Goal: Information Seeking & Learning: Check status

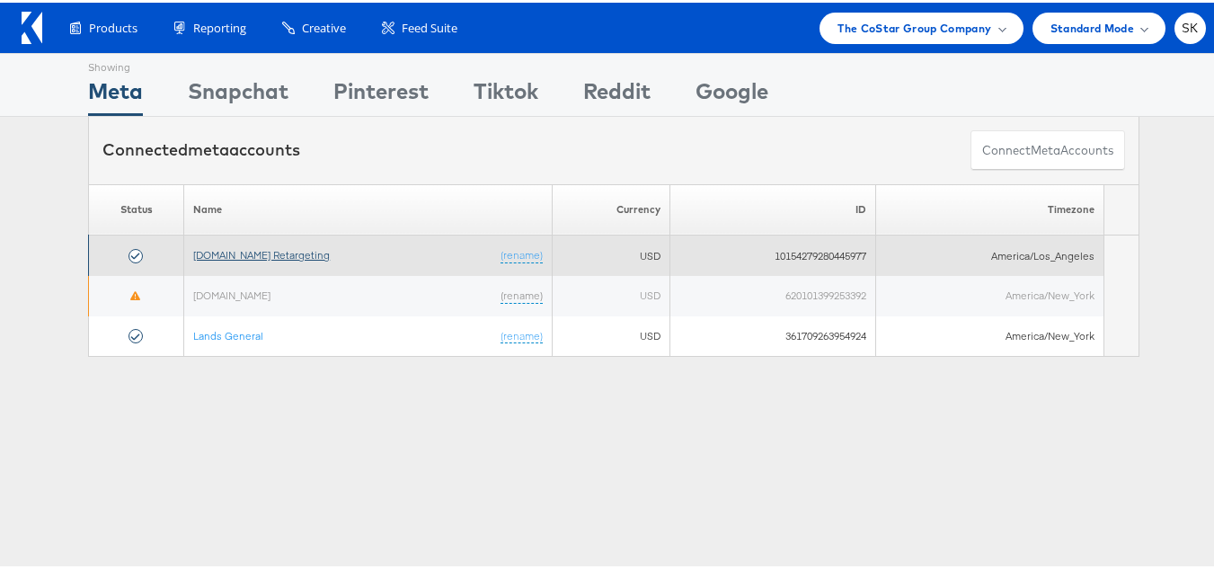
click at [294, 256] on link "Apartments.com Retargeting" at bounding box center [261, 251] width 137 height 13
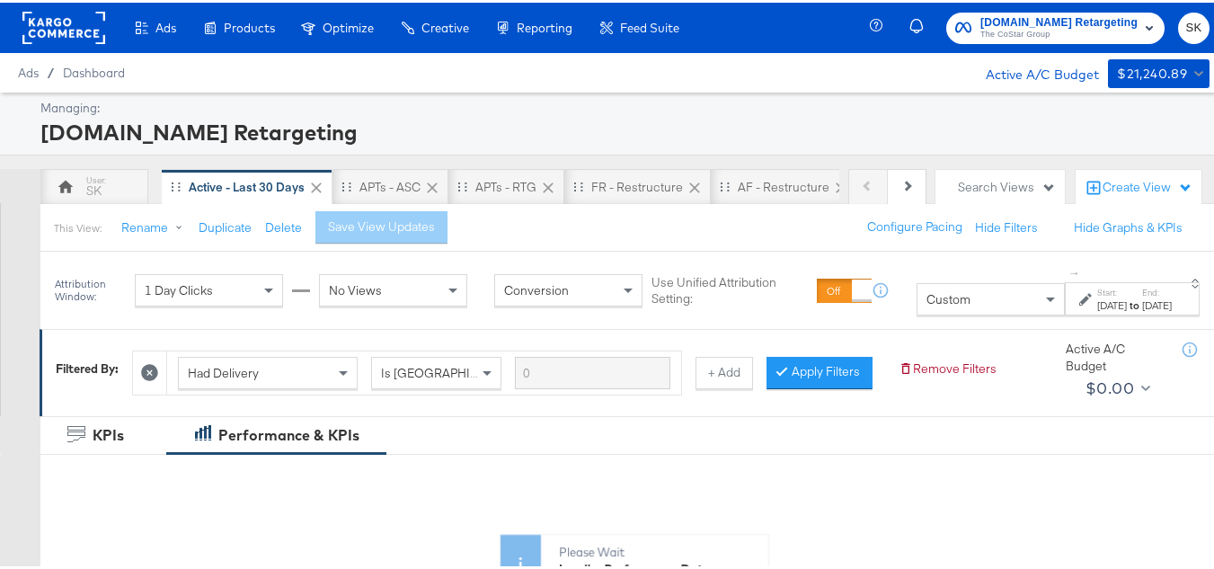
click at [926, 297] on span "Custom" at bounding box center [948, 296] width 44 height 16
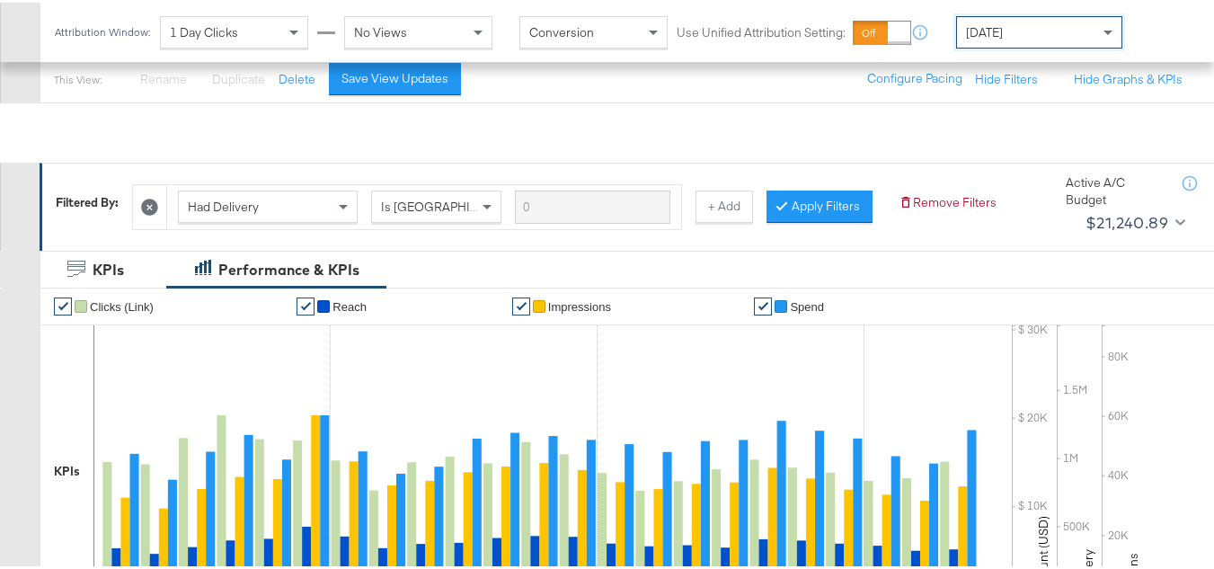
scroll to position [270, 0]
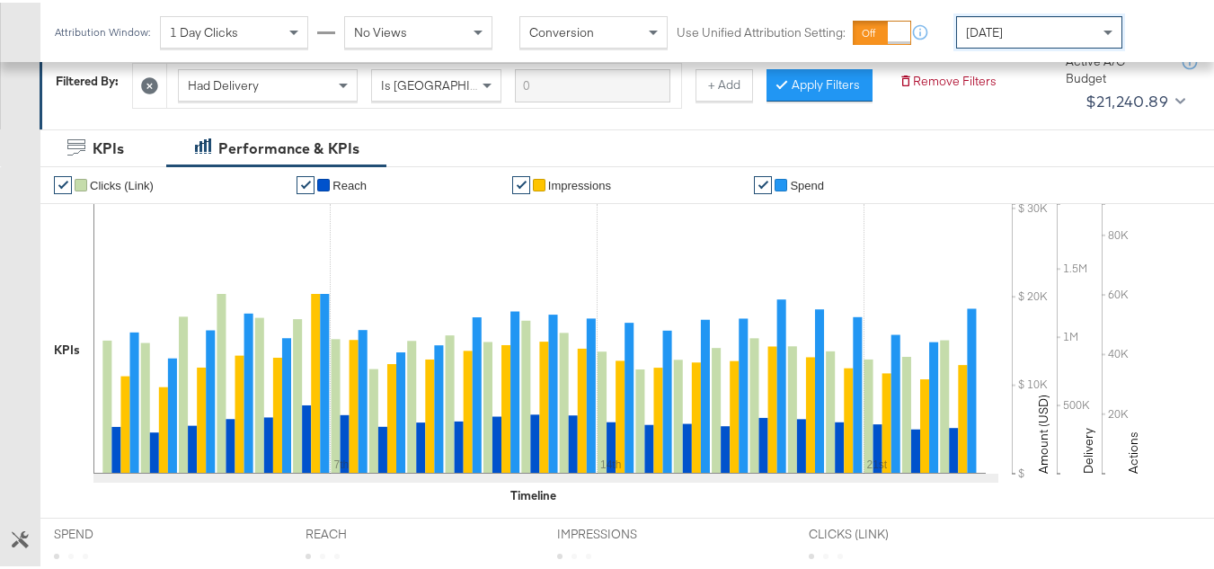
click at [1027, 24] on div "[DATE]" at bounding box center [1039, 29] width 164 height 31
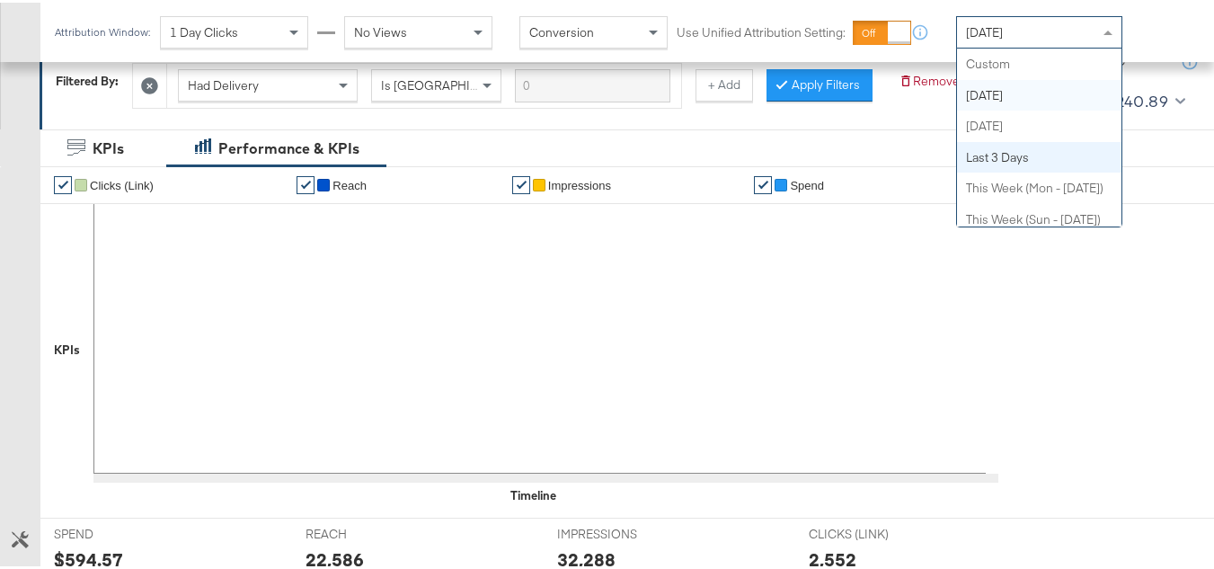
scroll to position [0, 0]
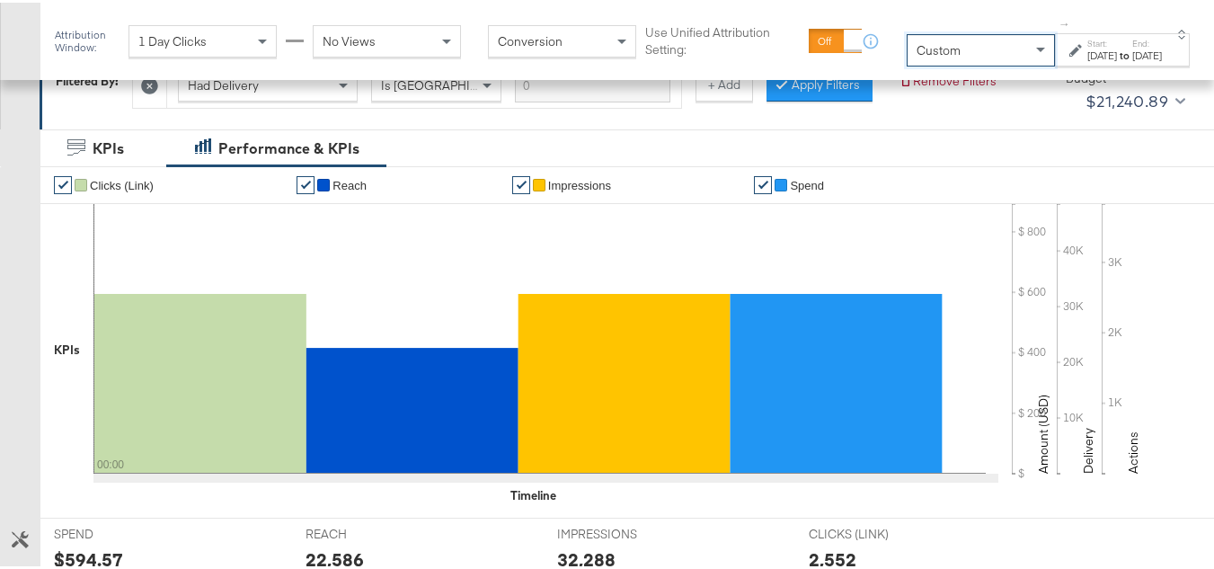
click at [1088, 55] on div "Aug 28th 2025" at bounding box center [1102, 53] width 30 height 14
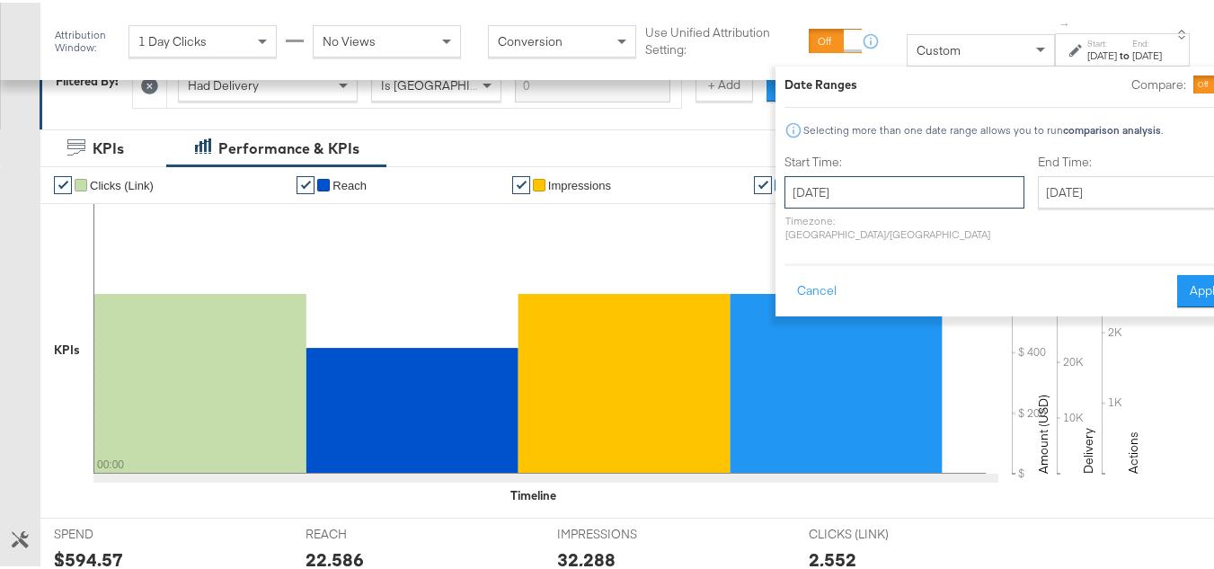
click at [876, 181] on input "August 28th 2025" at bounding box center [904, 189] width 240 height 32
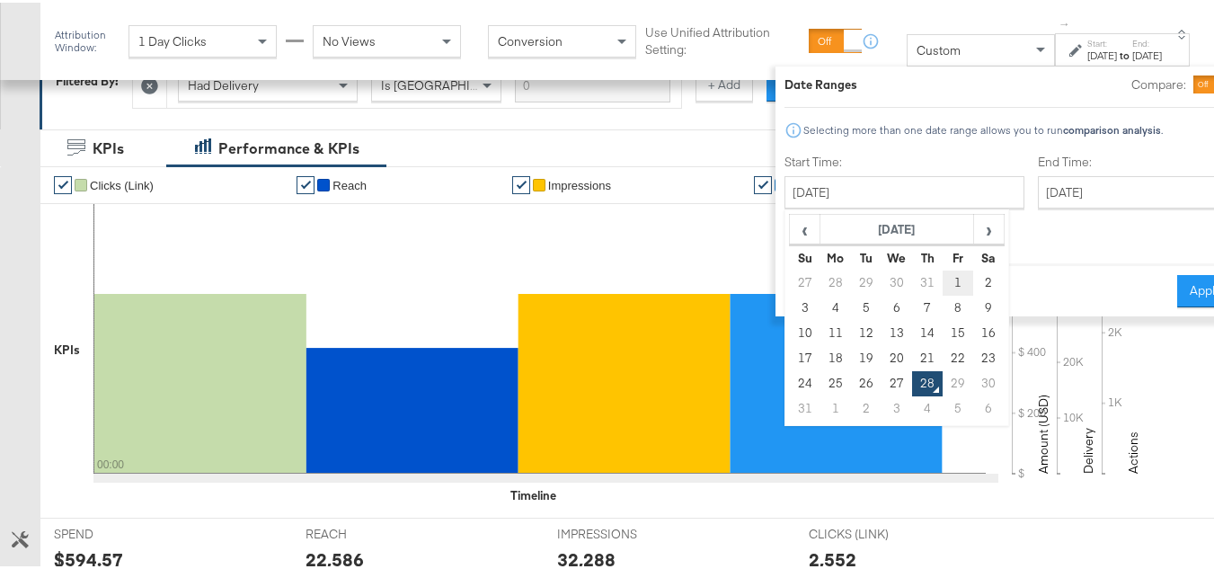
click at [944, 272] on td "1" at bounding box center [959, 280] width 31 height 25
type input "August 1st 2025"
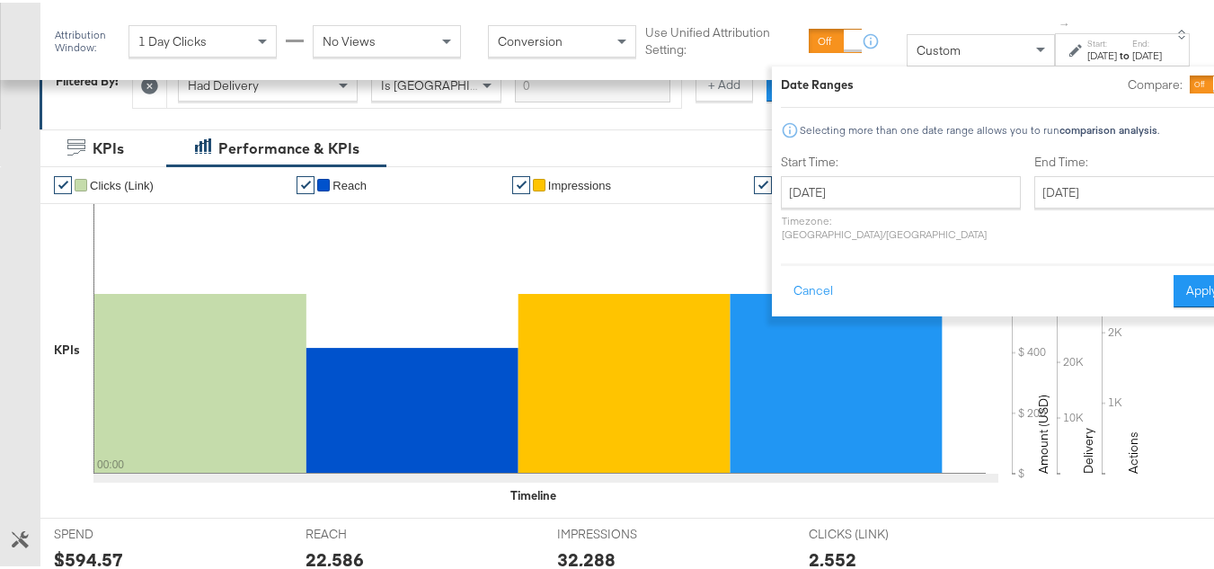
click at [1034, 171] on div "End Time: August 28th 2025 ‹ August 2025 › Su Mo Tu We Th Fr Sa 27 28 29 30 31 …" at bounding box center [1132, 198] width 196 height 95
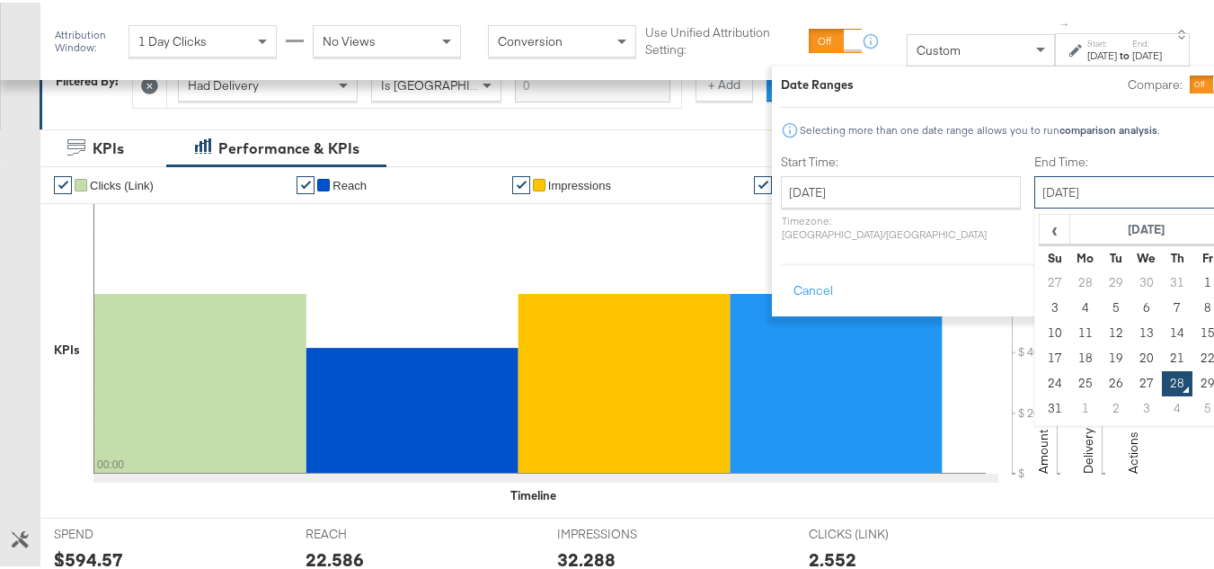
click at [1034, 201] on input "August 28th 2025" at bounding box center [1128, 189] width 189 height 32
click at [1131, 382] on td "27" at bounding box center [1146, 380] width 31 height 25
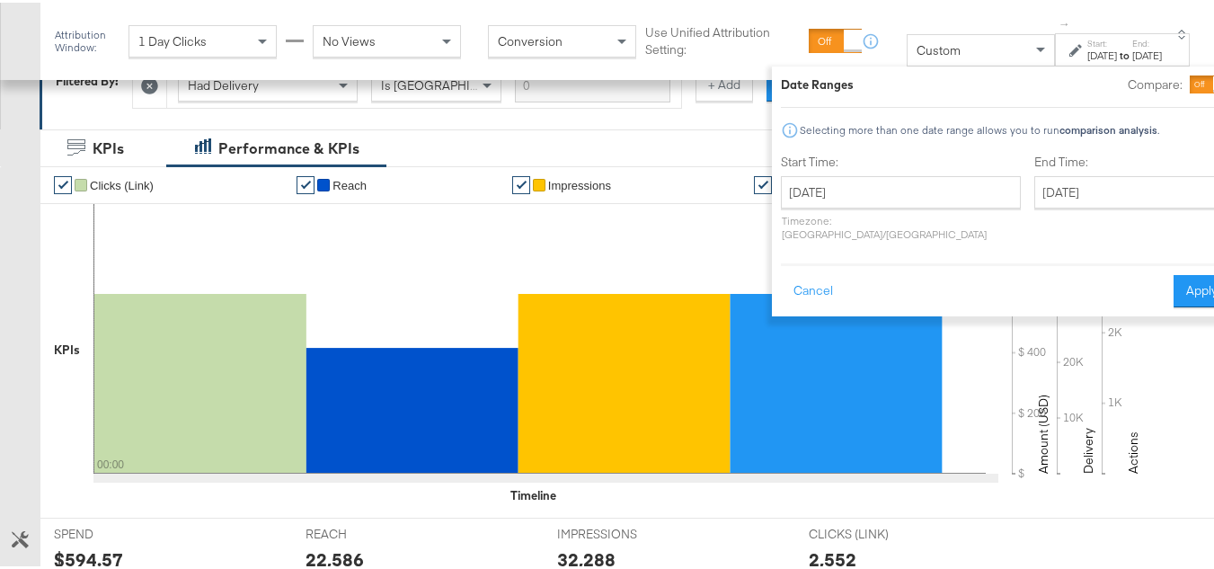
type input "August 27th 2025"
click at [1174, 279] on button "Apply" at bounding box center [1202, 288] width 57 height 32
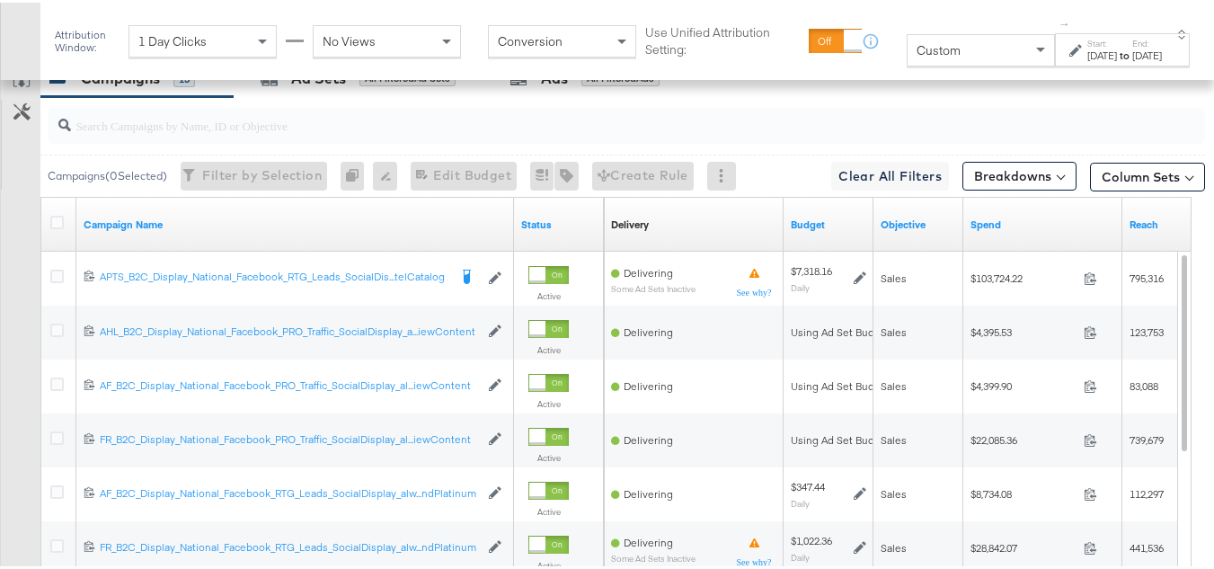
scroll to position [828, 0]
click at [199, 133] on input "search" at bounding box center [587, 115] width 1032 height 35
paste input "APTS_B2C_Display_National_Facebook_RTG_Leads_SocialDisplay_Retargeting_Diamond_…"
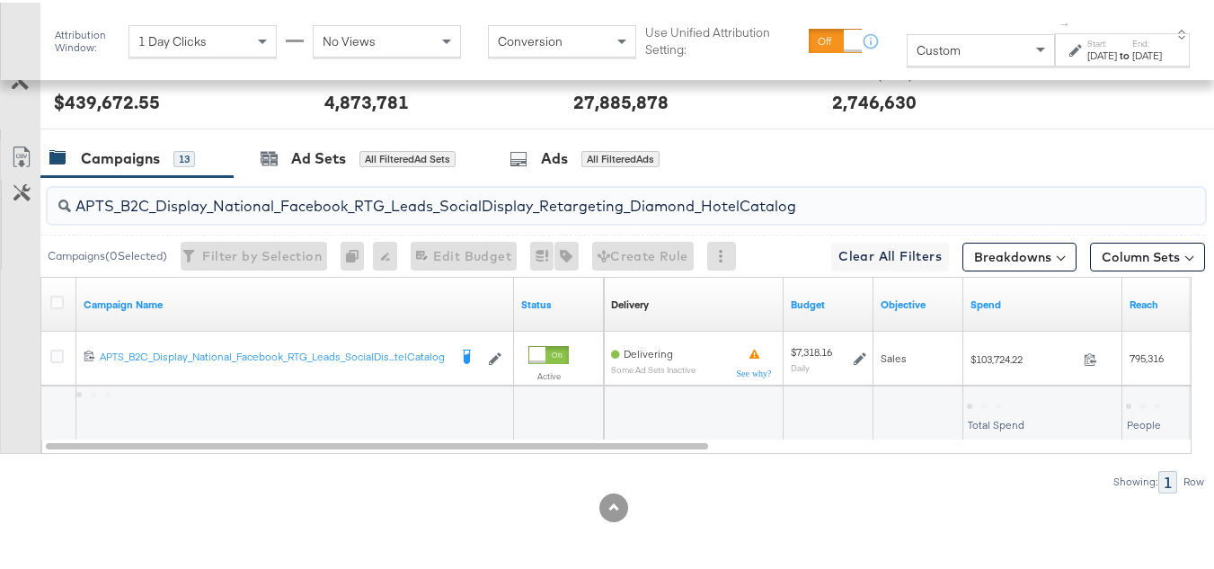
scroll to position [774, 0]
click at [224, 195] on input "APTS_B2C_Display_National_Facebook_RTG_Leads_SocialDisplay_Retargeting_Diamond_…" at bounding box center [587, 196] width 1032 height 35
paste input "alwayson_Retargeting_DARE24_DiamondPlatinum"
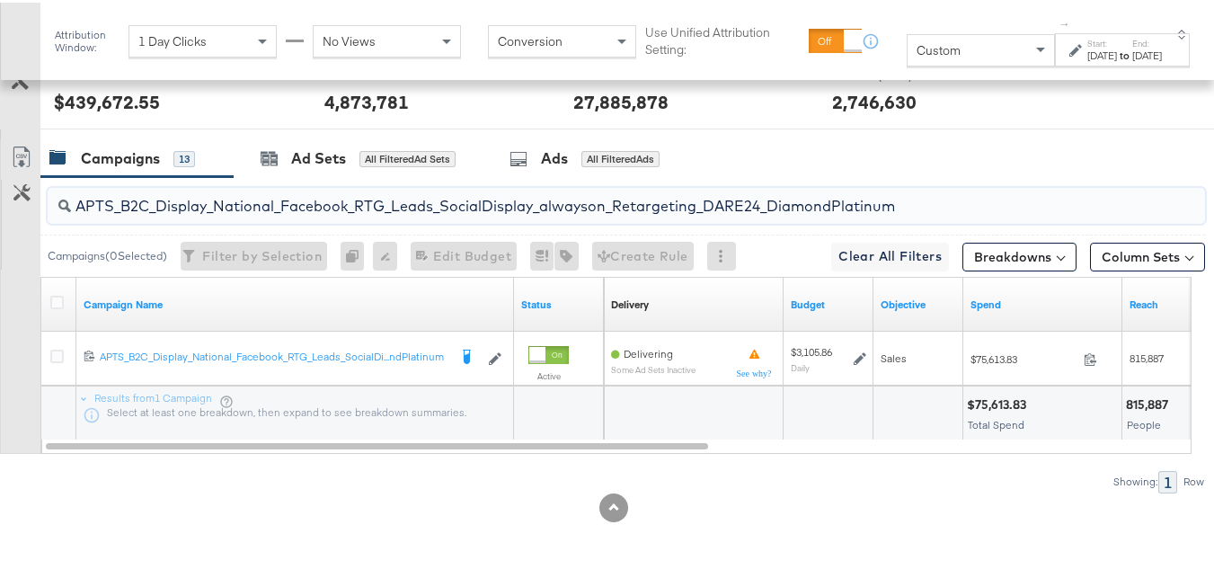
click at [174, 185] on input "APTS_B2C_Display_National_Facebook_RTG_Leads_SocialDisplay_alwayson_Retargeting…" at bounding box center [587, 196] width 1032 height 35
paste input "FR_B2C_Display_National_Facebook_RTG_Leads_SocialDisplay_alwayson_Retargeting_FR"
click at [171, 183] on input "FR_B2C_Display_National_Facebook_RTG_Leads_SocialDisplay_alwayson_Retargeting_F…" at bounding box center [587, 196] width 1032 height 35
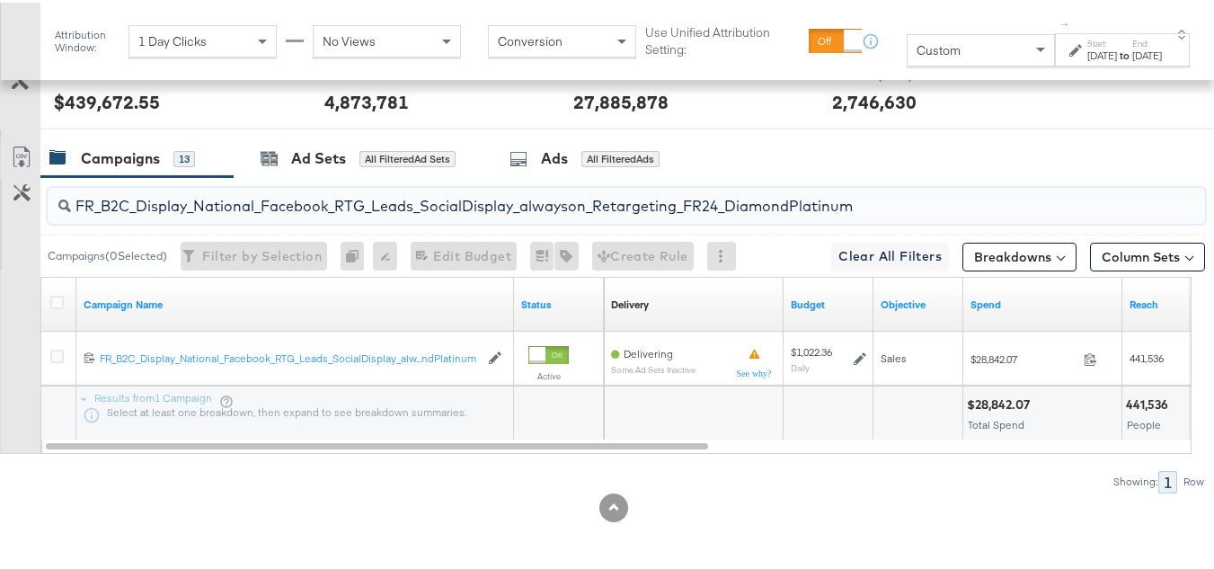
click at [171, 183] on input "FR_B2C_Display_National_Facebook_RTG_Leads_SocialDisplay_alwayson_Retargeting_F…" at bounding box center [587, 196] width 1032 height 35
paste input "AF_B2C_Display_National_Facebook_RTG_Leads_SocialDisplay_alwayson_Retargeting_AF"
click at [162, 199] on input "AF_B2C_Display_National_Facebook_RTG_Leads_SocialDisplay_alwayson_Retargeting_A…" at bounding box center [587, 196] width 1032 height 35
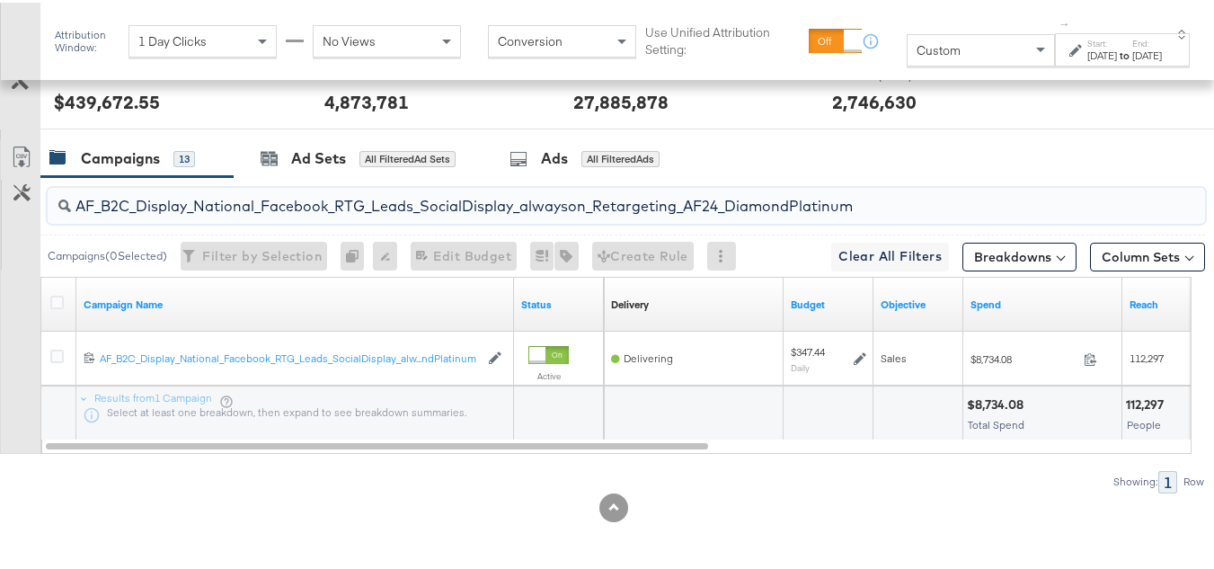
click at [162, 199] on input "AF_B2C_Display_National_Facebook_RTG_Leads_SocialDisplay_alwayson_Retargeting_A…" at bounding box center [587, 196] width 1032 height 35
paste input "HL_B2C_Display_National_Facebook_RTG_Leads_SocialDisplay_alwayson_Retargeting_A…"
click at [191, 161] on div "13" at bounding box center [184, 156] width 22 height 16
click at [144, 207] on input "AHL_B2C_Display_National_Facebook_RTG_Leads_SocialDisplay_alwayson_Retargeting_…" at bounding box center [587, 196] width 1032 height 35
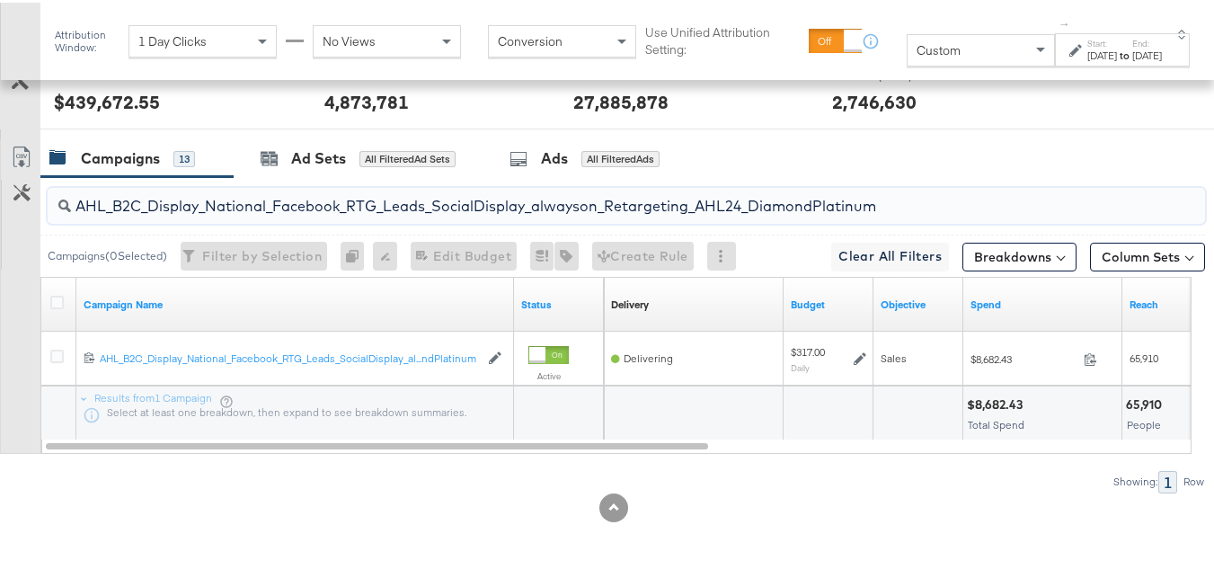
click at [144, 207] on input "AHL_B2C_Display_National_Facebook_RTG_Leads_SocialDisplay_alwayson_Retargeting_…" at bounding box center [587, 196] width 1032 height 35
paste input "PTS_B2C_Display_National_Facebook_PRO_Traffic_SocialDisplay_alwayson_ASC_DARE24…"
click at [163, 200] on input "APTS_B2C_Display_National_Facebook_PRO_Traffic_SocialDisplay_alwayson_ASC_DARE2…" at bounding box center [587, 196] width 1032 height 35
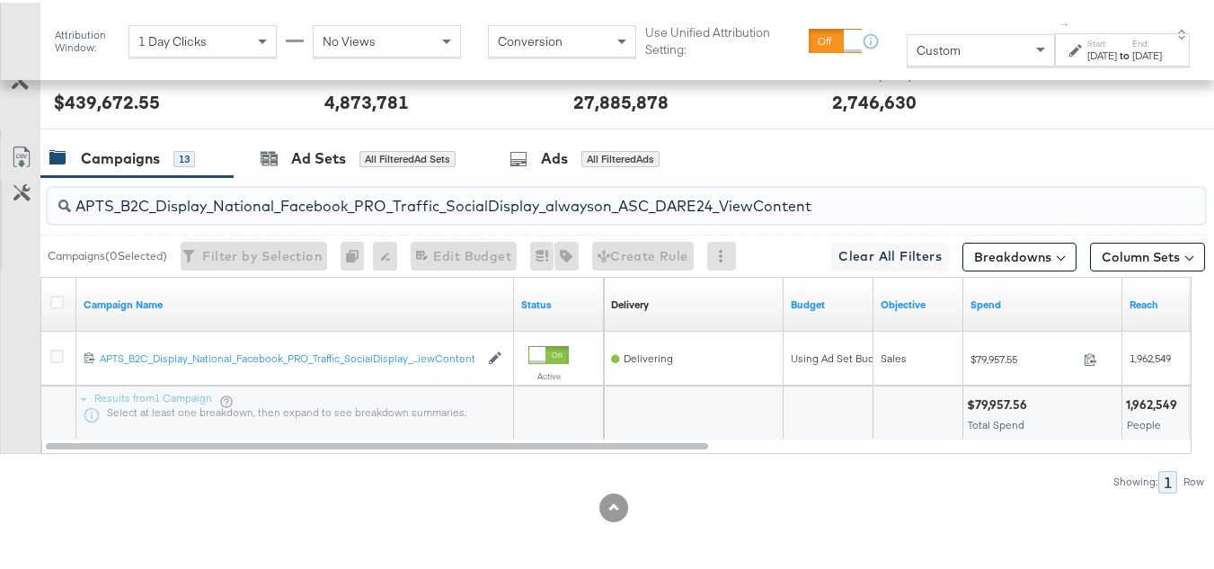
paste input "Leads_SocialDisplay_alwayson_ASC_DARE24_Purchase"
click at [138, 204] on input "APTS_B2C_Display_National_Facebook_PRO_Leads_SocialDisplay_alwayson_ASC_DARE24_…" at bounding box center [587, 196] width 1032 height 35
paste input "F_B2C_Display_National_Facebook_PRO_Traffic_SocialDisplay_alwayson_ASC_AF24_Vie…"
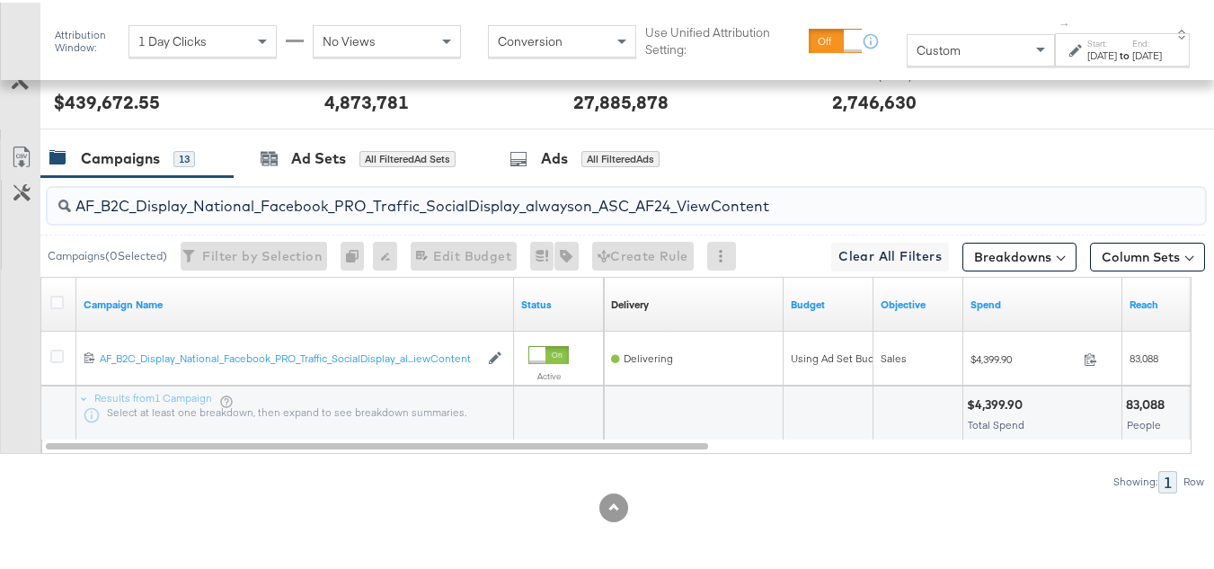
click at [170, 198] on input "AF_B2C_Display_National_Facebook_PRO_Traffic_SocialDisplay_alwayson_ASC_AF24_Vi…" at bounding box center [587, 196] width 1032 height 35
paste input "FR_B2C_Display_National_Facebook_PRO_Traffic_SocialDisplay_alwayson_ASC_FR"
click at [169, 203] on input "FR_B2C_Display_National_Facebook_PRO_Traffic_SocialDisplay_alwayson_ASC_FR24_Vi…" at bounding box center [587, 196] width 1032 height 35
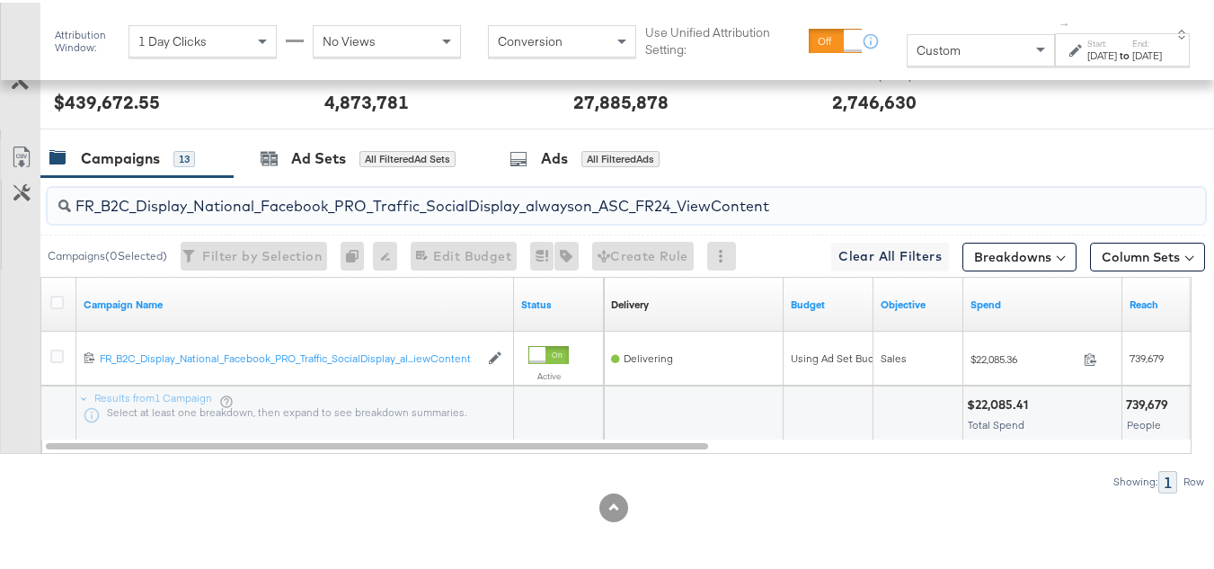
click at [169, 203] on input "FR_B2C_Display_National_Facebook_PRO_Traffic_SocialDisplay_alwayson_ASC_FR24_Vi…" at bounding box center [587, 196] width 1032 height 35
paste input "AHL_B2C_Display_National_Facebook_PRO_Traffic_SocialDisplay_alwayson_ASC_AHL"
type input "AHL_B2C_Display_National_Facebook_PRO_Traffic_SocialDisplay_alwayson_ASC_AHL24_…"
click at [866, 486] on div "Showing: 1 Row" at bounding box center [602, 479] width 1205 height 22
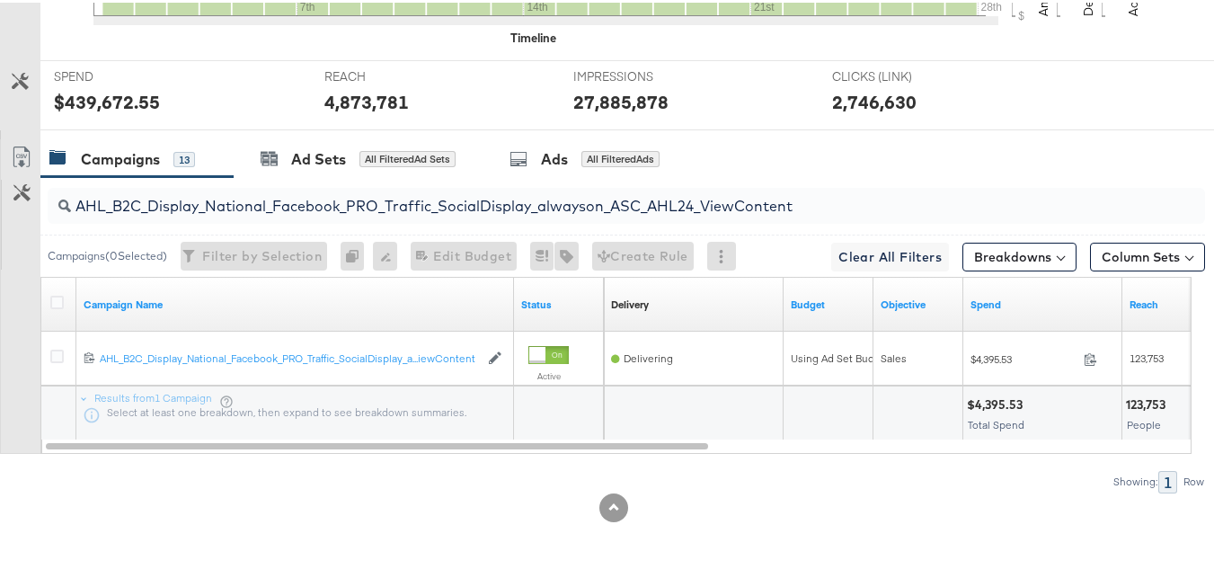
scroll to position [0, 0]
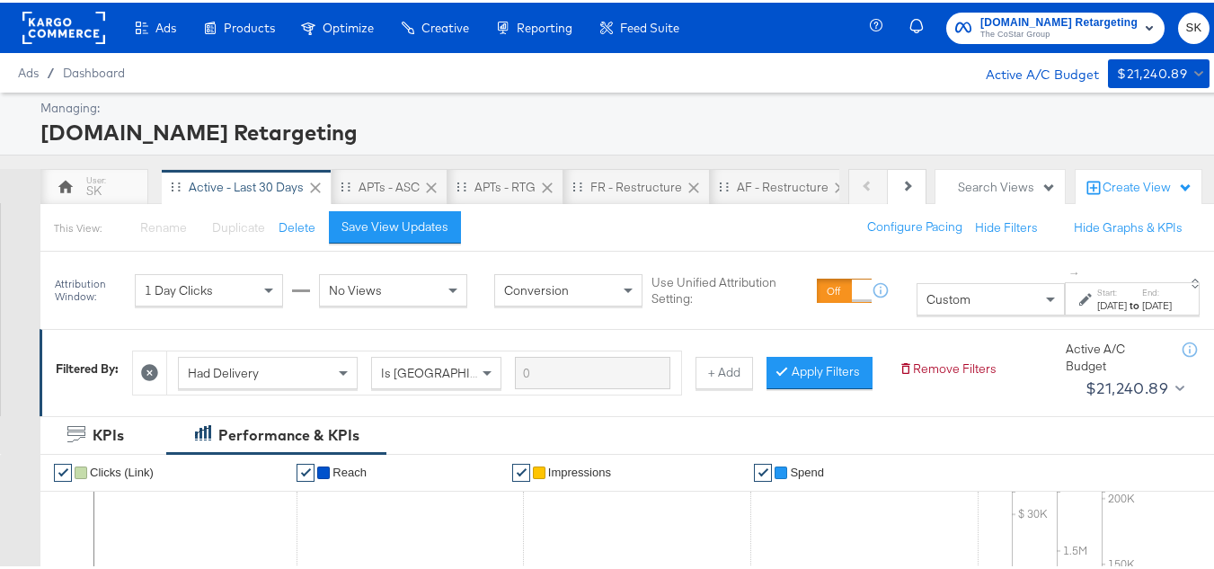
click at [1026, 45] on div "Apartments.com Retargeting The CoStar Group SK" at bounding box center [1051, 25] width 351 height 50
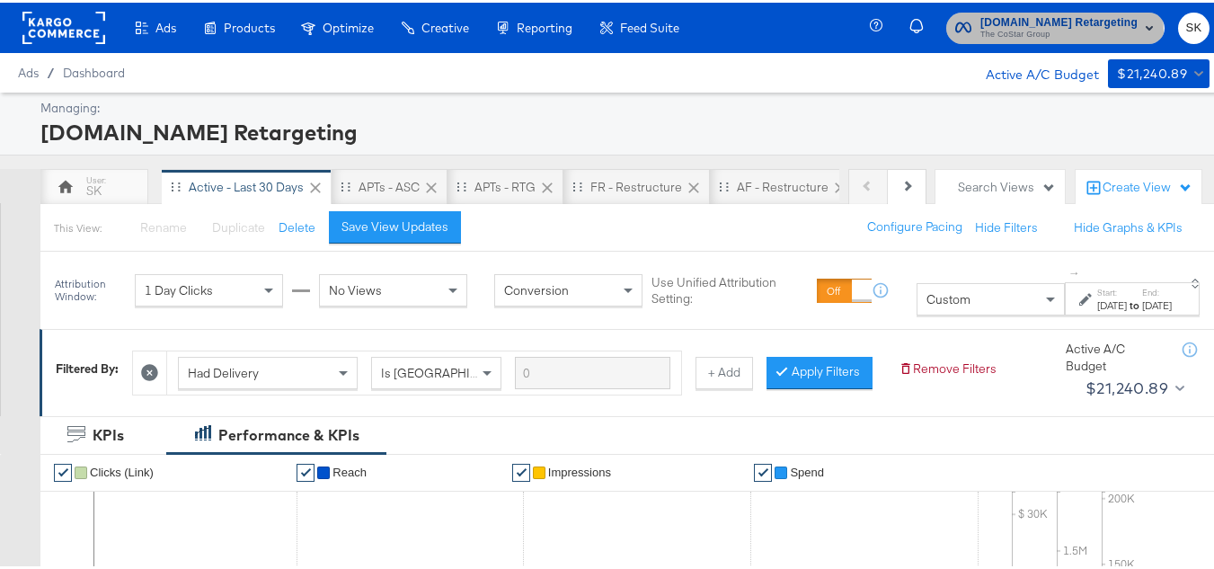
click at [1014, 29] on span "The CoStar Group" at bounding box center [1058, 32] width 157 height 14
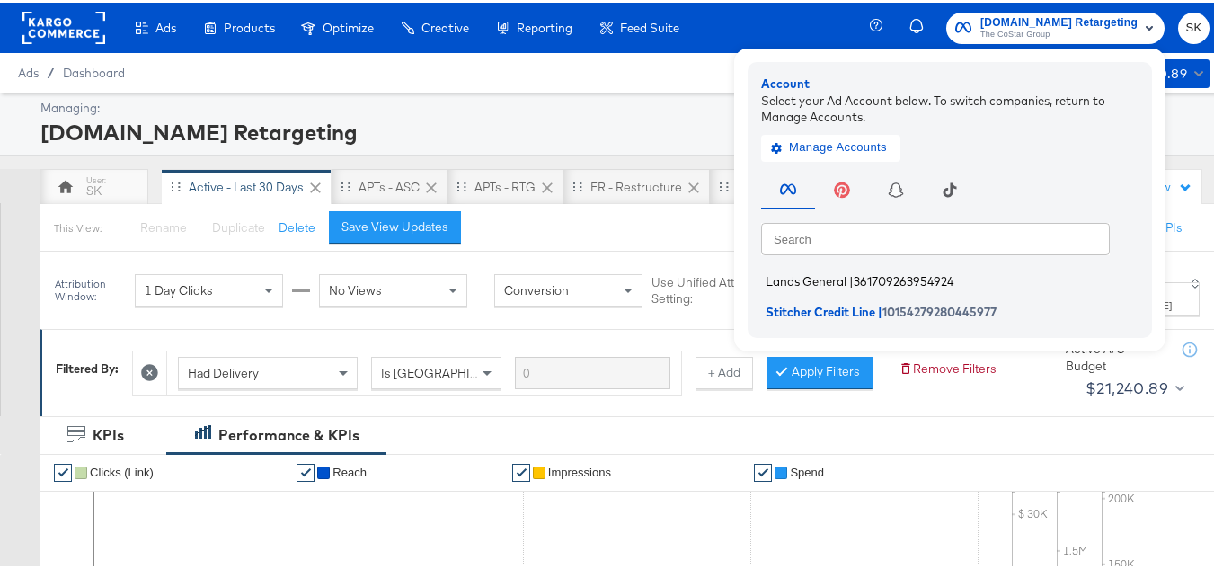
click at [813, 274] on span "Lands General" at bounding box center [806, 278] width 81 height 14
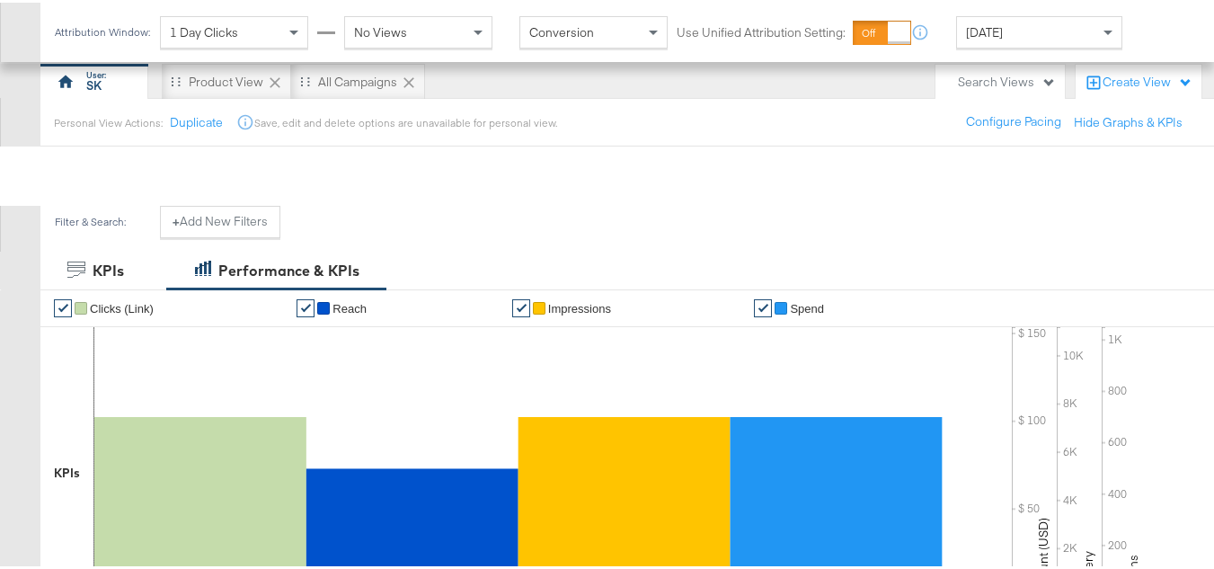
scroll to position [270, 0]
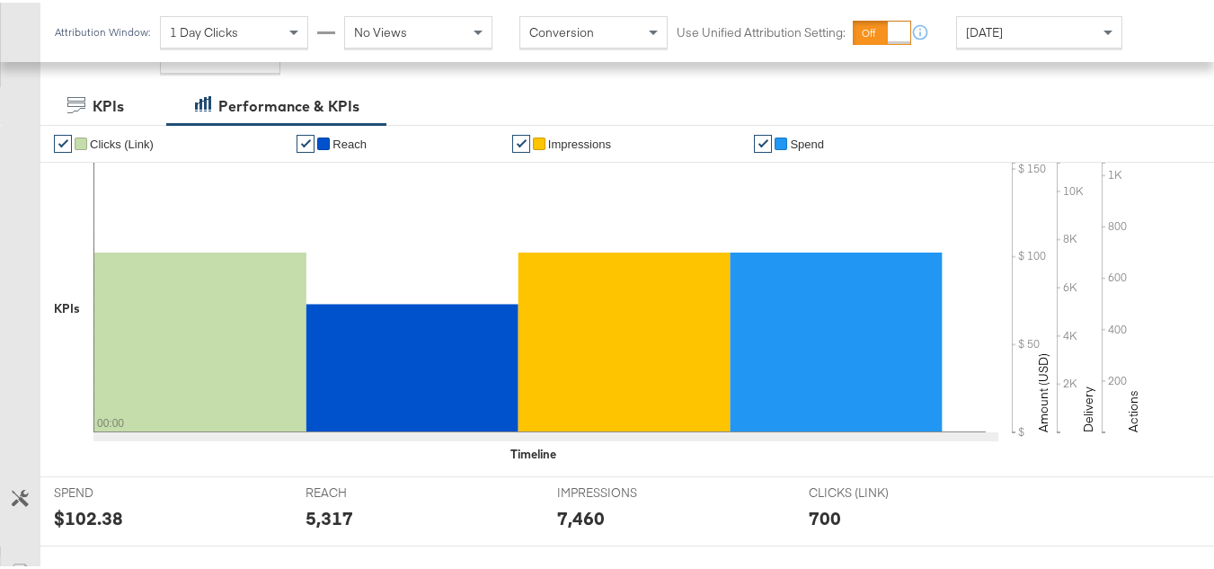
click at [1005, 24] on div "Today" at bounding box center [1039, 29] width 164 height 31
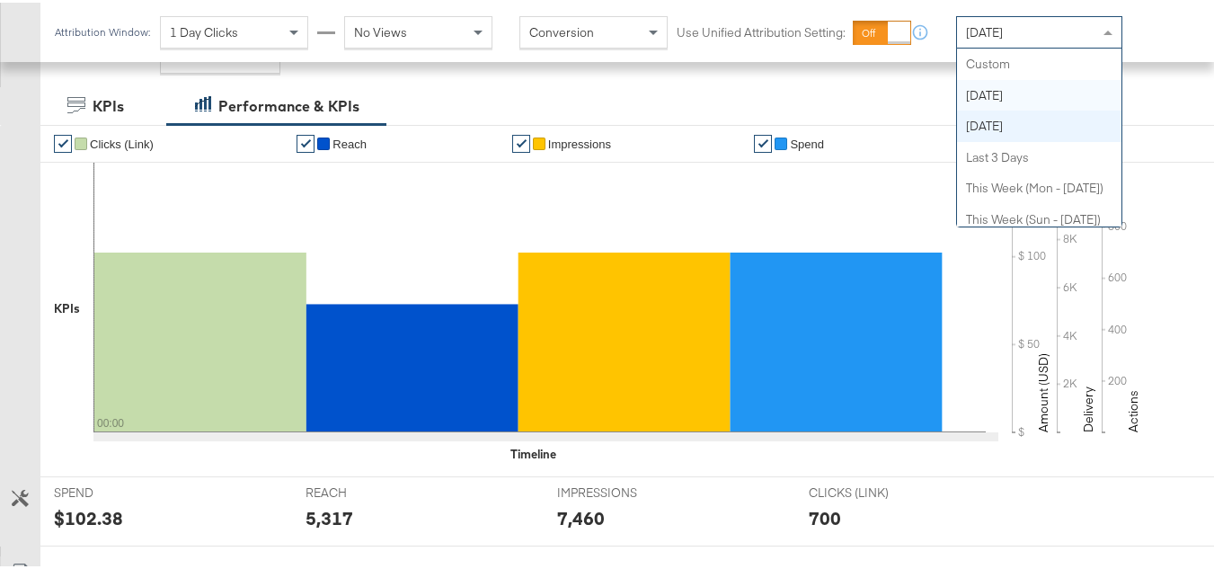
scroll to position [0, 0]
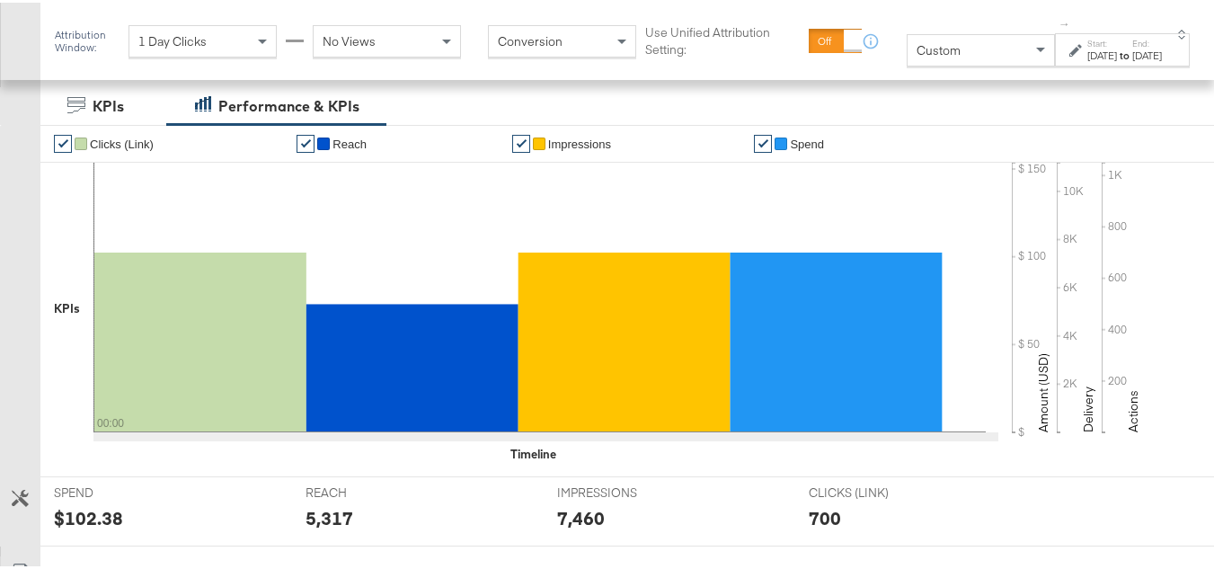
click at [1087, 60] on div "[DATE]" at bounding box center [1102, 53] width 30 height 14
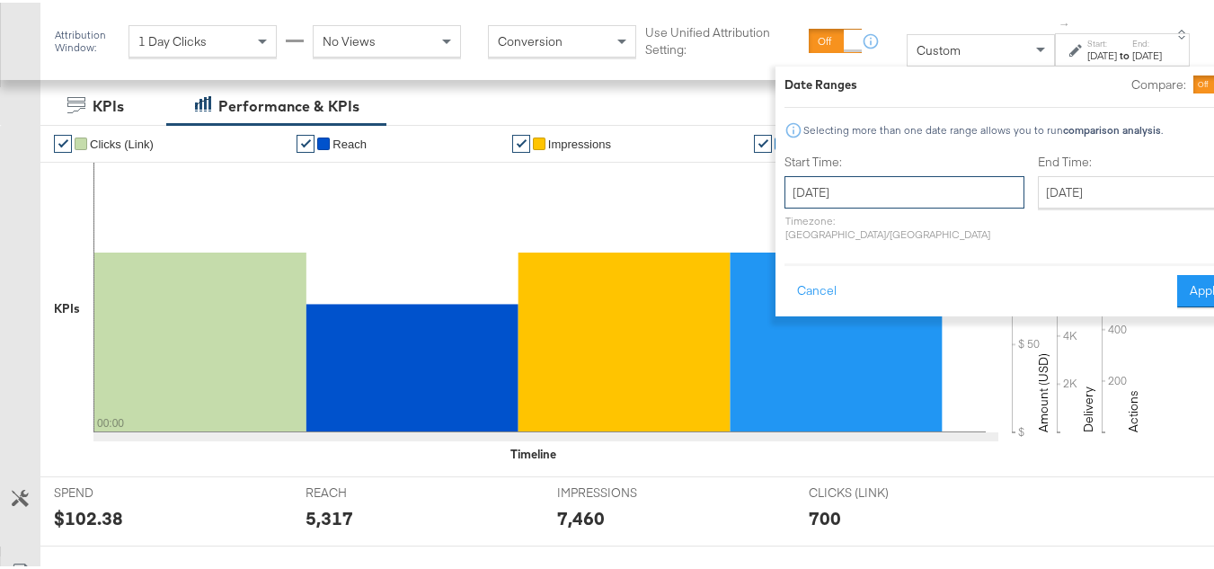
click at [891, 189] on input "August 28th 2025" at bounding box center [904, 189] width 240 height 32
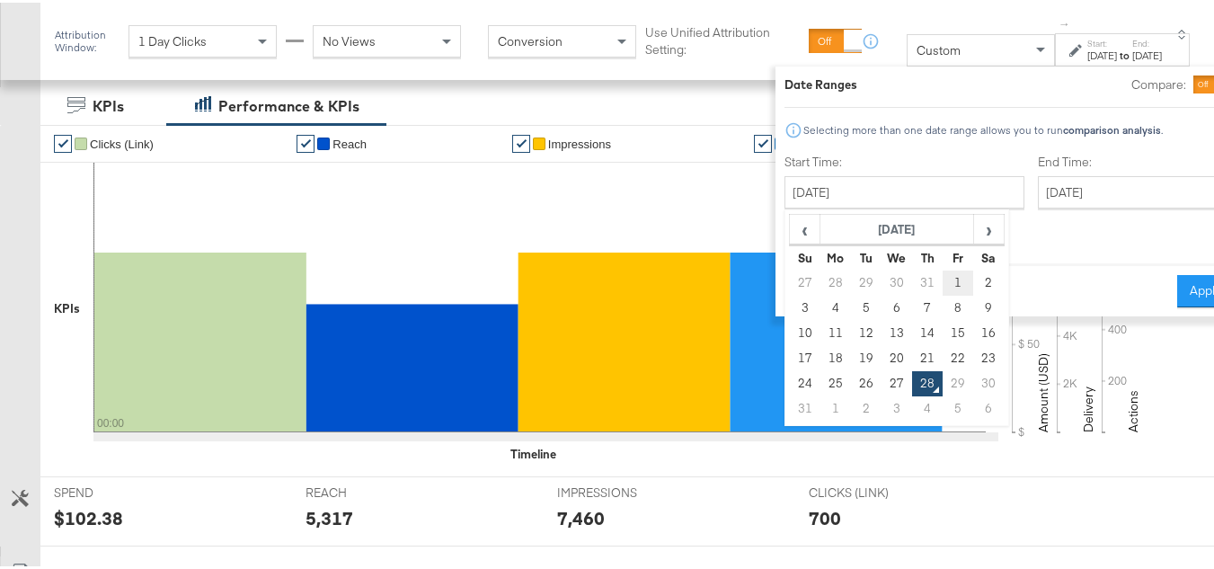
click at [944, 278] on td "1" at bounding box center [959, 280] width 31 height 25
type input "August 1st 2025"
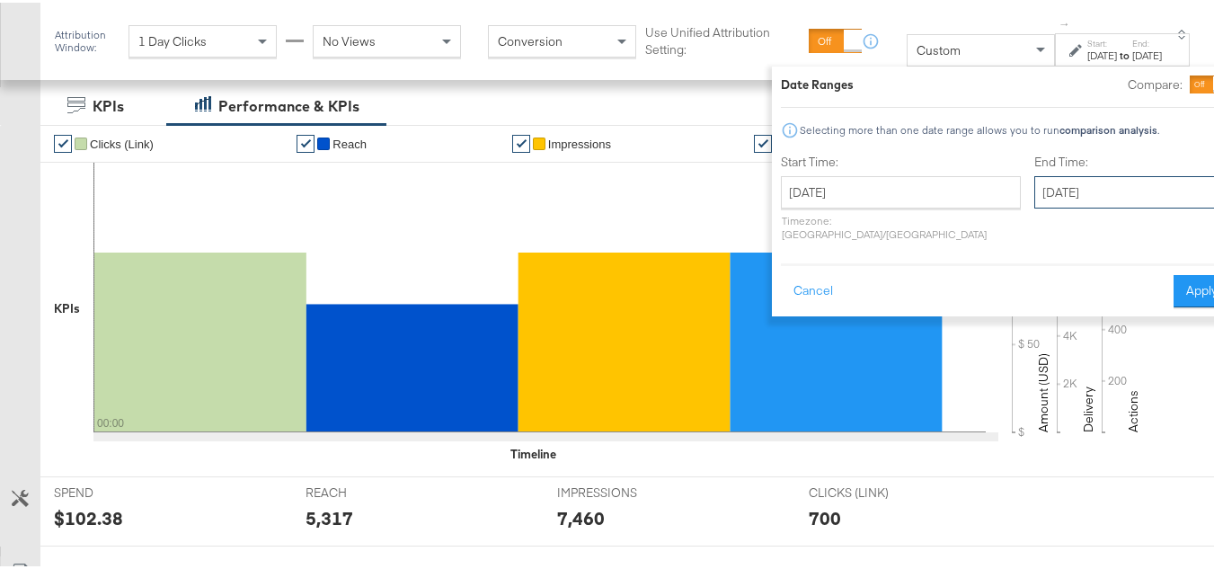
click at [1034, 198] on input "August 28th 2025" at bounding box center [1128, 189] width 189 height 32
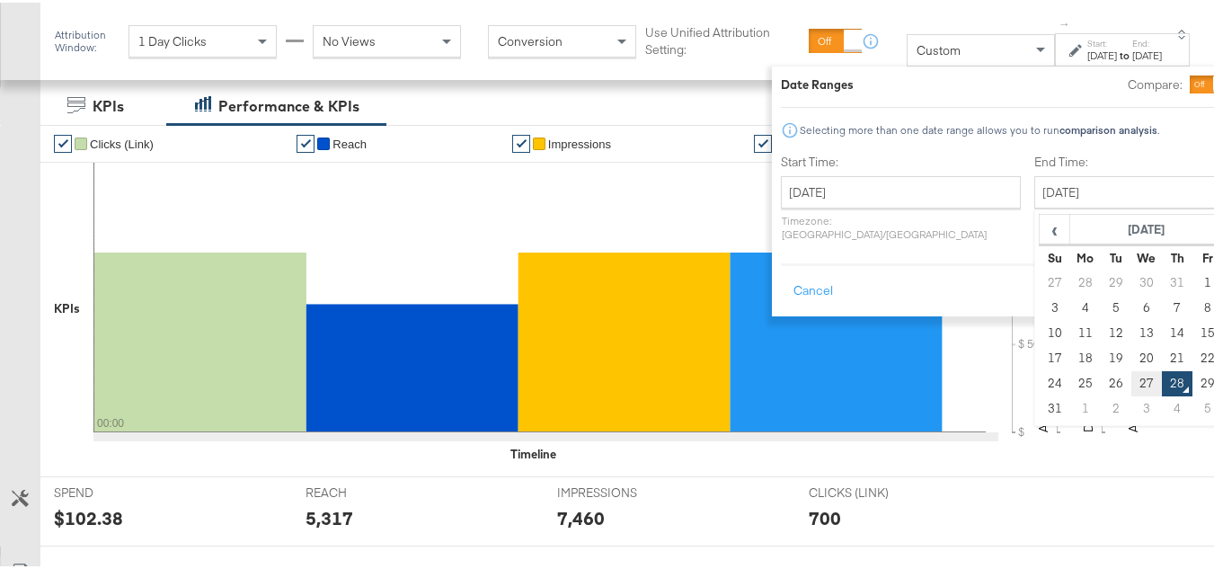
click at [1131, 371] on td "27" at bounding box center [1146, 380] width 31 height 25
type input "[DATE]"
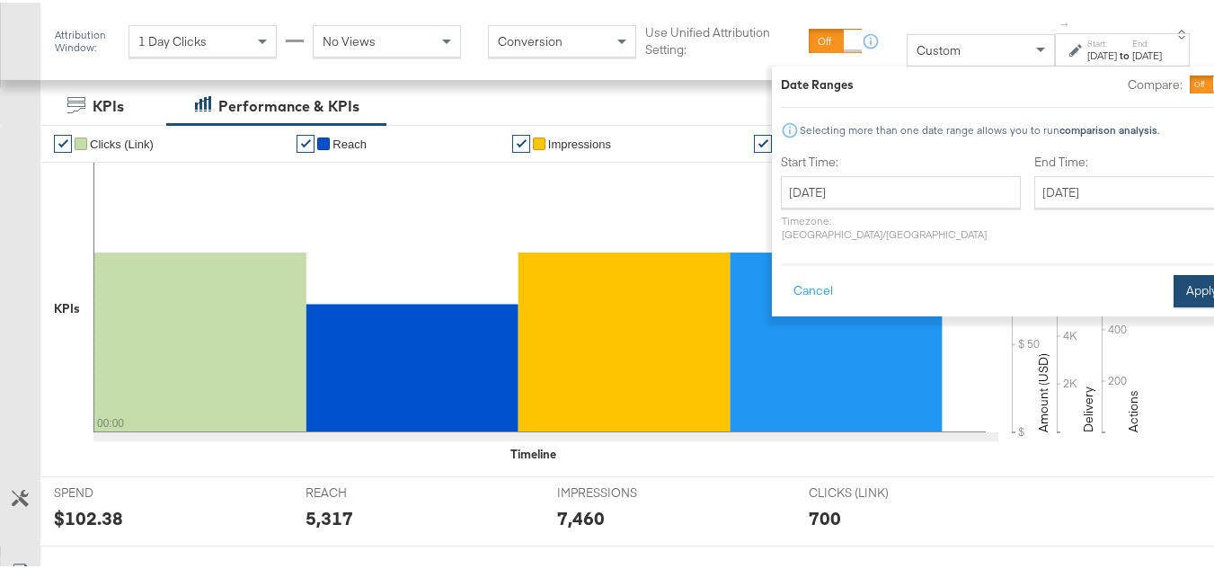
click at [1174, 272] on button "Apply" at bounding box center [1202, 288] width 57 height 32
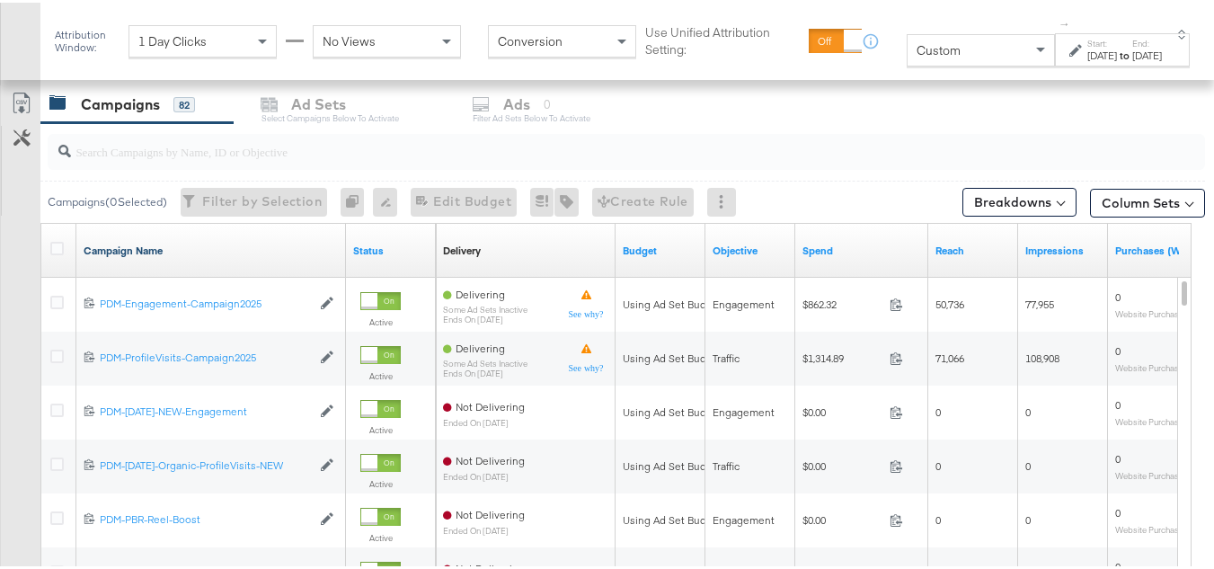
scroll to position [759, 0]
click at [158, 155] on input "search" at bounding box center [587, 142] width 1032 height 35
paste input "B2C_LAND_KC_RT_Sig_24"
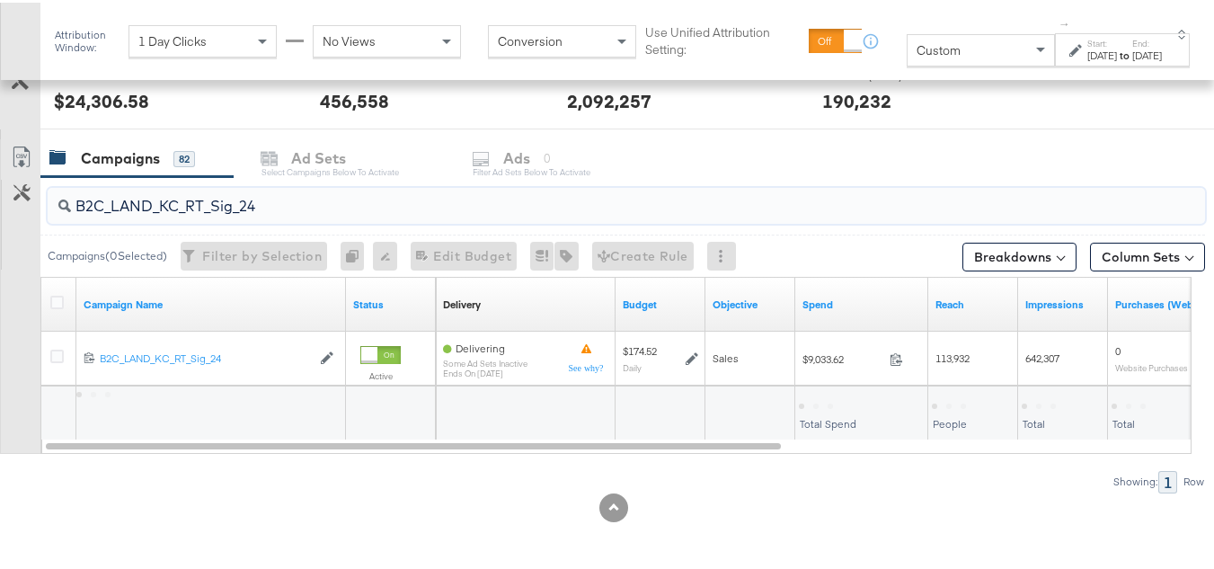
scroll to position [705, 0]
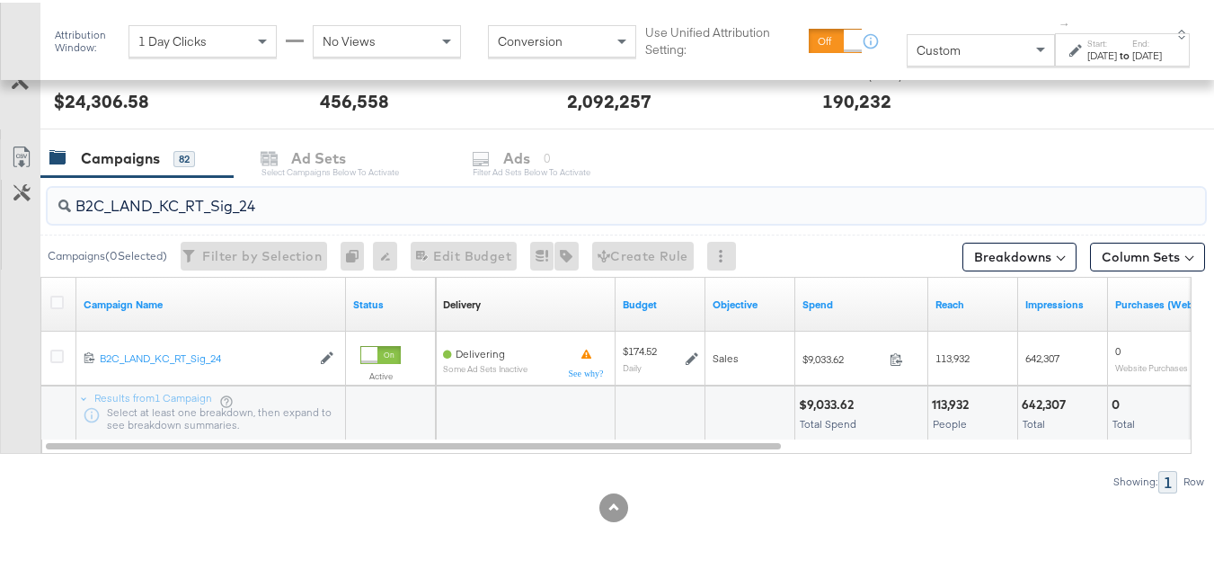
click at [299, 206] on input "B2C_LAND_KC_RT_Sig_24" at bounding box center [587, 196] width 1032 height 35
paste input "B_Ecommerce_KC_Retargeting_LW&LOA_Traffic"
click at [244, 196] on input "B2B_Ecommerce_KC_Retargeting_LW&LOA_Traffic" at bounding box center [587, 196] width 1032 height 35
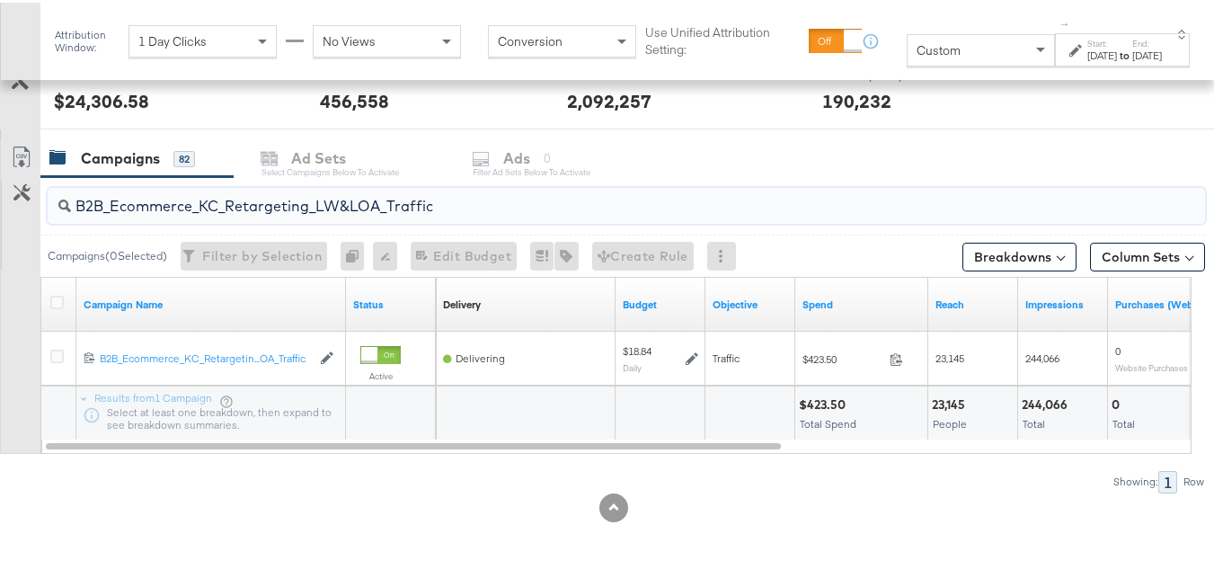
click at [244, 196] on input "B2B_Ecommerce_KC_Retargeting_LW&LOA_Traffic" at bounding box center [587, 196] width 1032 height 35
paste input "KC_Retargeting_Prospects & Clients_Conversions"
click at [184, 205] on input "B2B_KC_Retargeting_Prospects & Clients_Conversions" at bounding box center [587, 196] width 1032 height 35
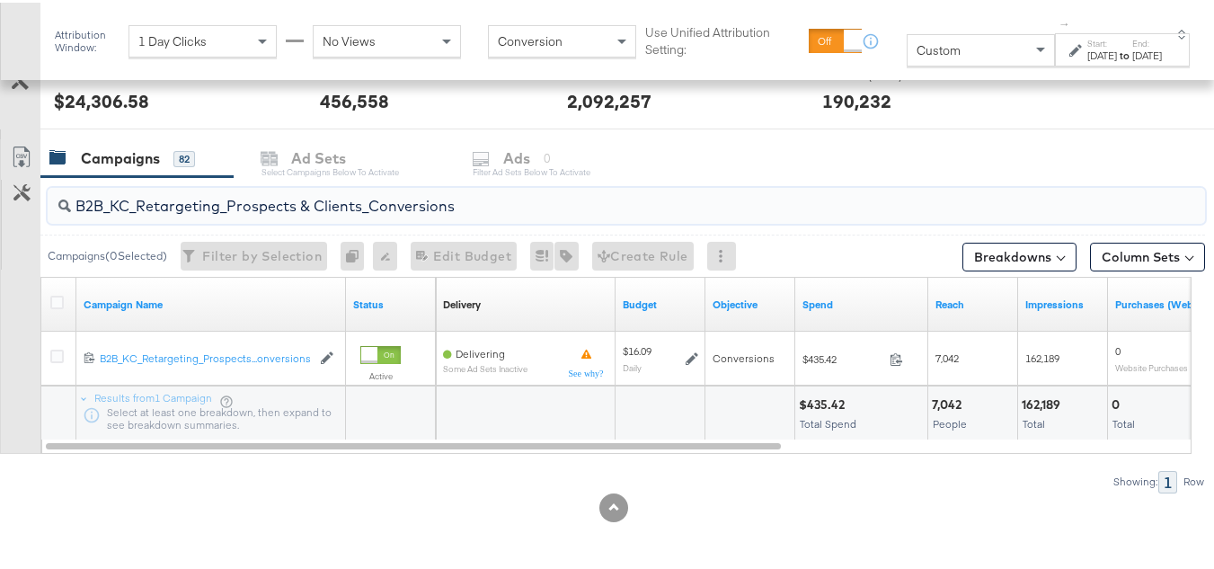
click at [184, 205] on input "B2B_KC_Retargeting_Prospects & Clients_Conversions" at bounding box center [587, 196] width 1032 height 35
paste input "C_LAND_KC_Pros_Sig"
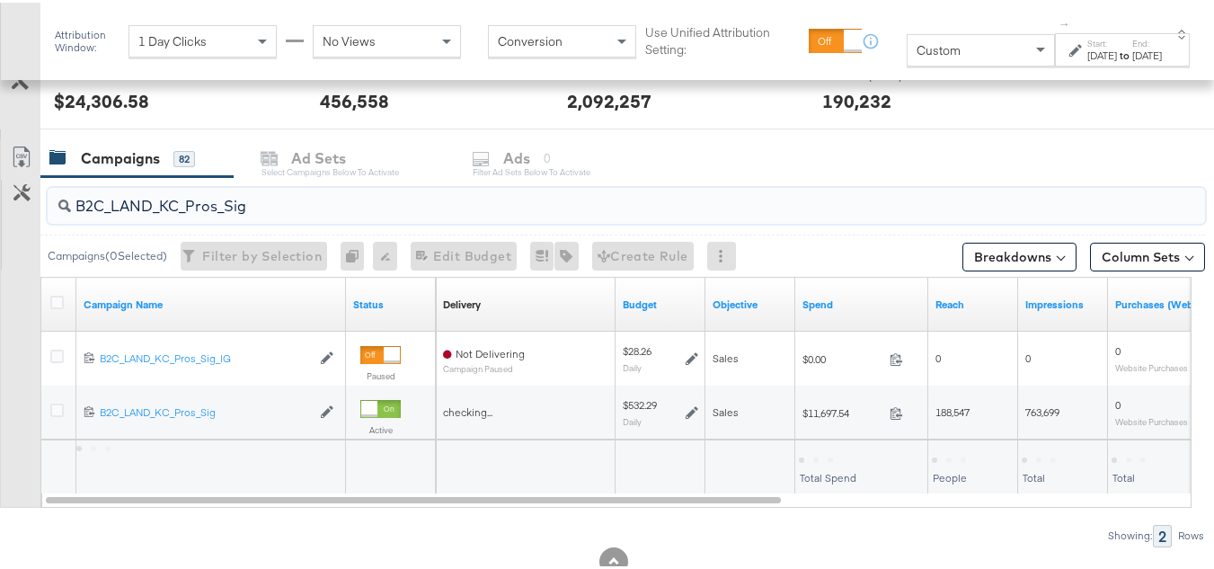
scroll to position [759, 0]
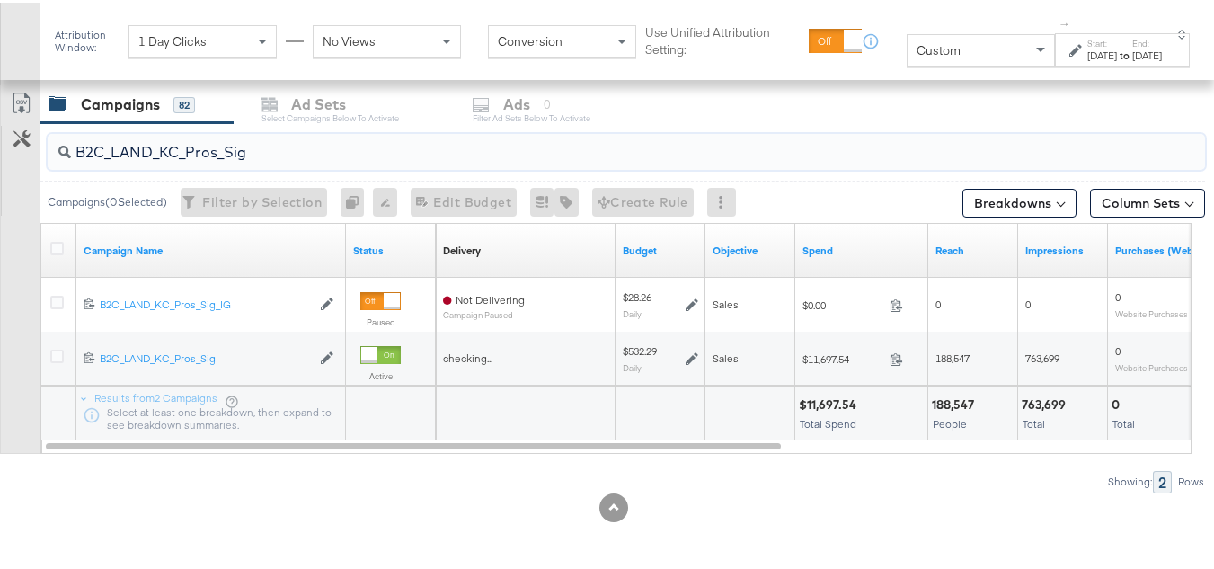
type input "B2C_LAND_KC_Pros_Sig"
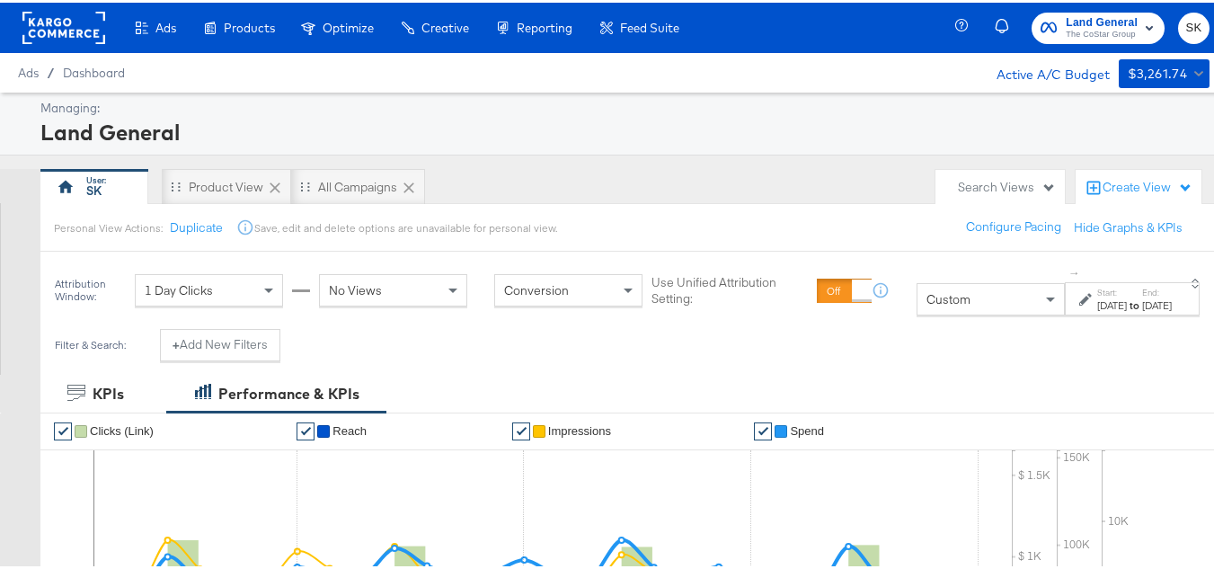
click at [77, 26] on rect at bounding box center [63, 25] width 83 height 32
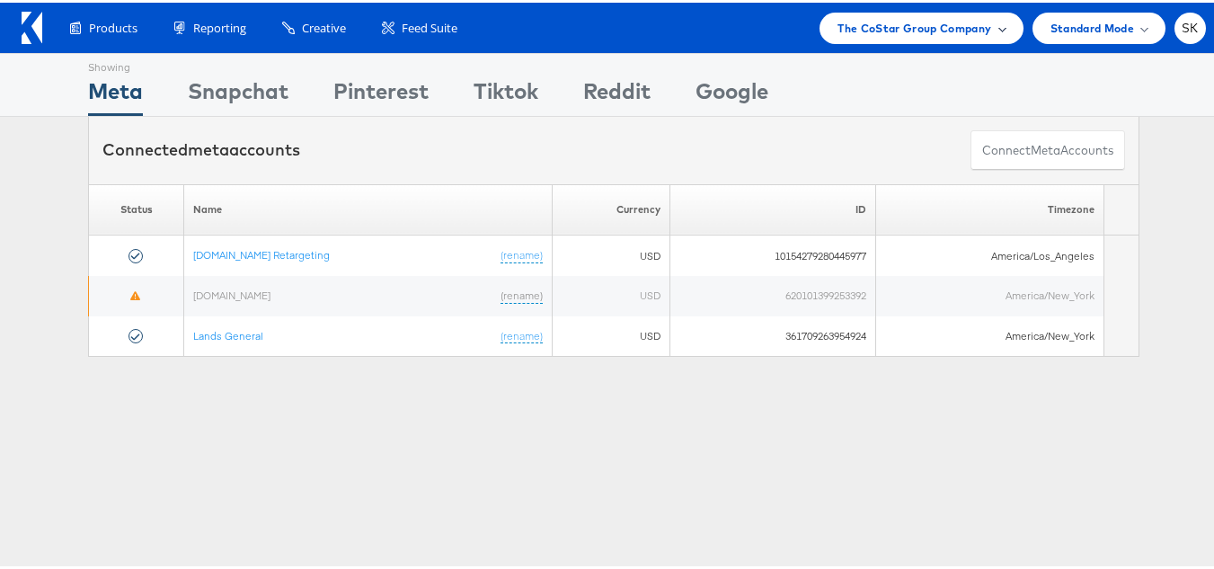
click at [911, 24] on span "The CoStar Group Company" at bounding box center [915, 25] width 154 height 19
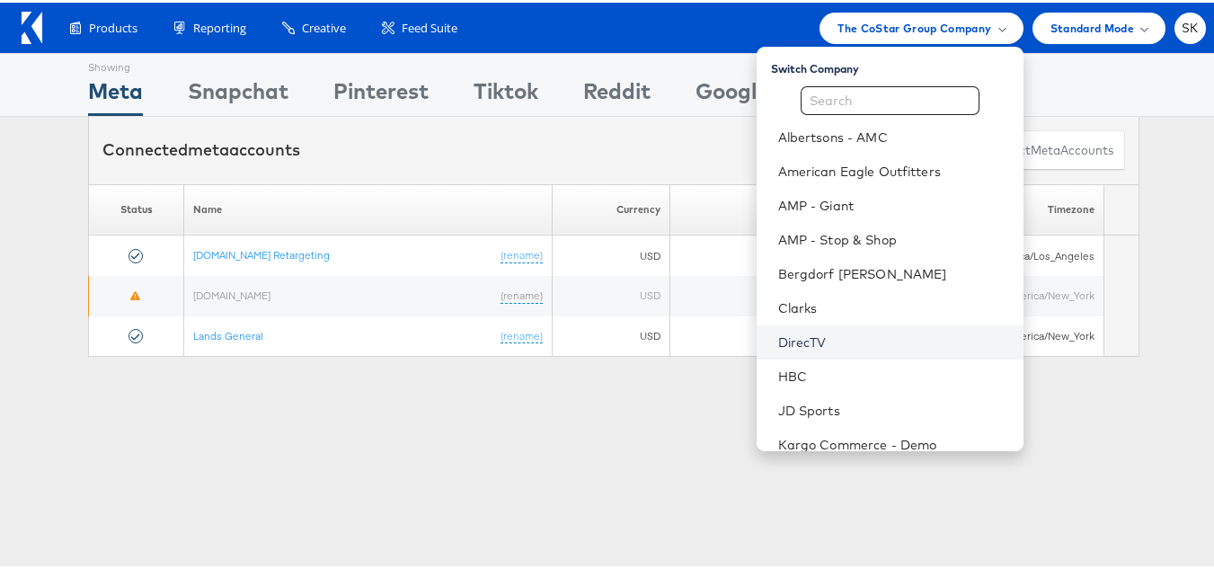
click at [798, 333] on link "DirecTV" at bounding box center [893, 340] width 231 height 18
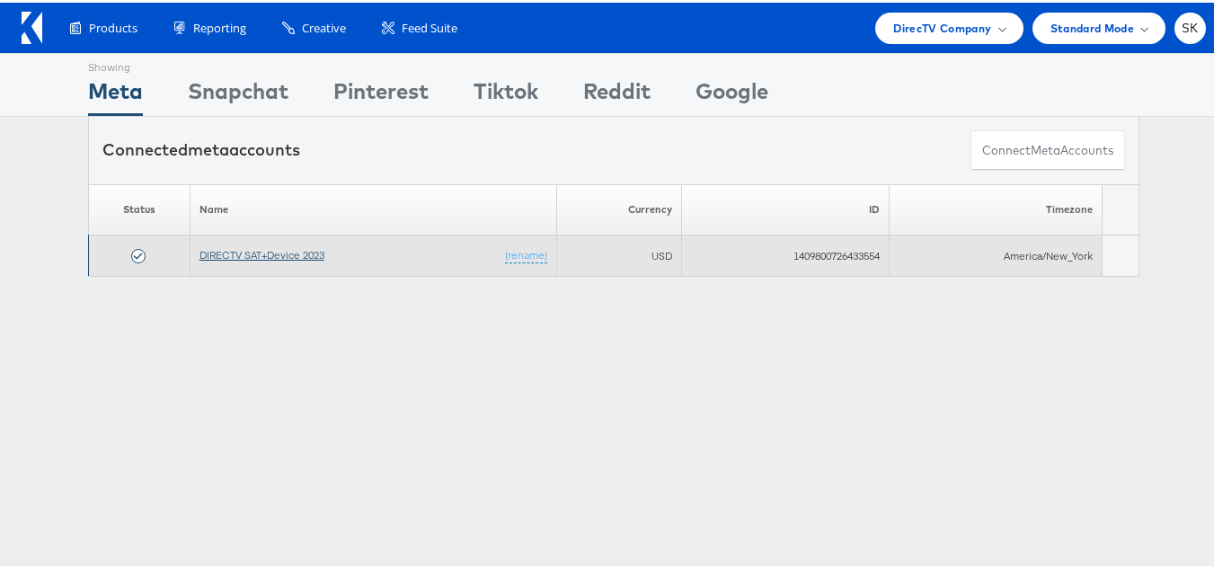
click at [232, 248] on link "DIRECTV SAT+Device 2023" at bounding box center [261, 251] width 125 height 13
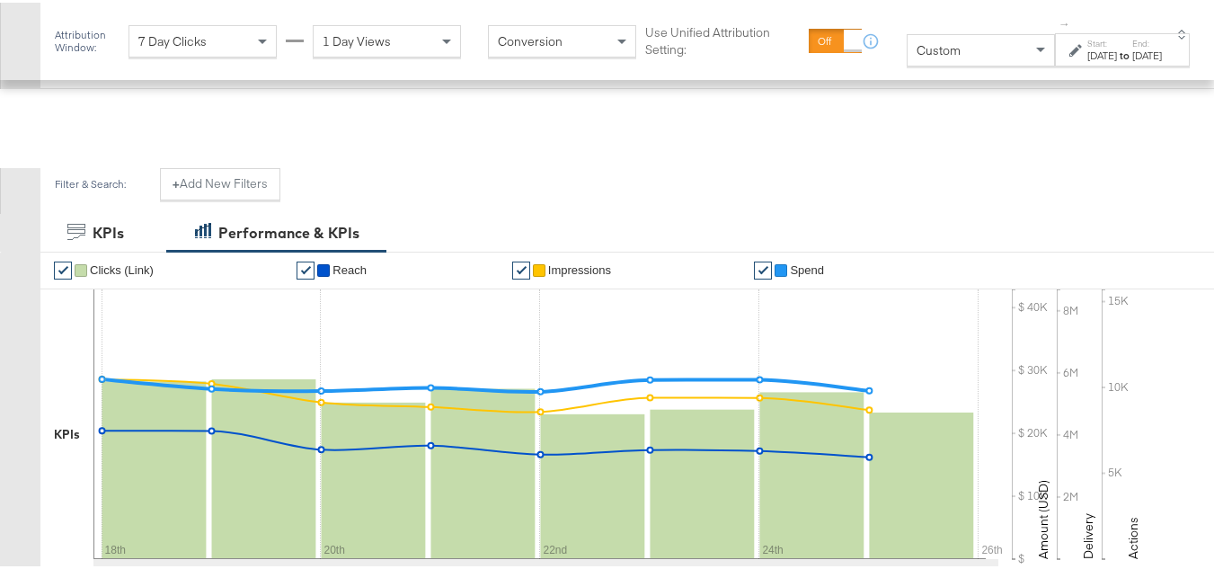
scroll to position [270, 0]
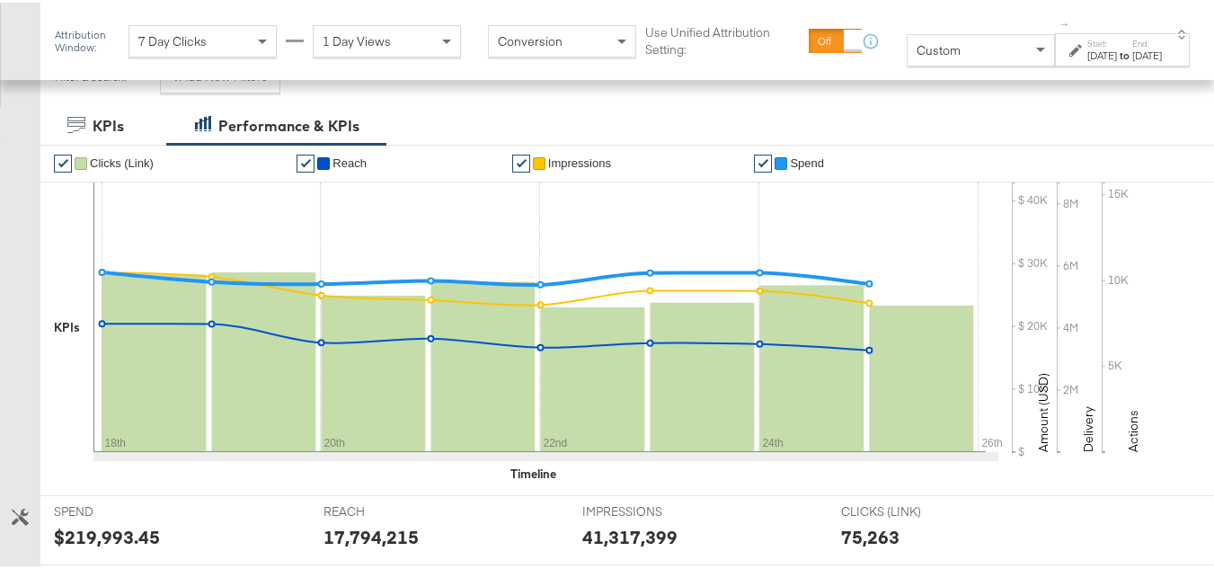
click at [1087, 58] on div "[DATE]" at bounding box center [1102, 53] width 30 height 14
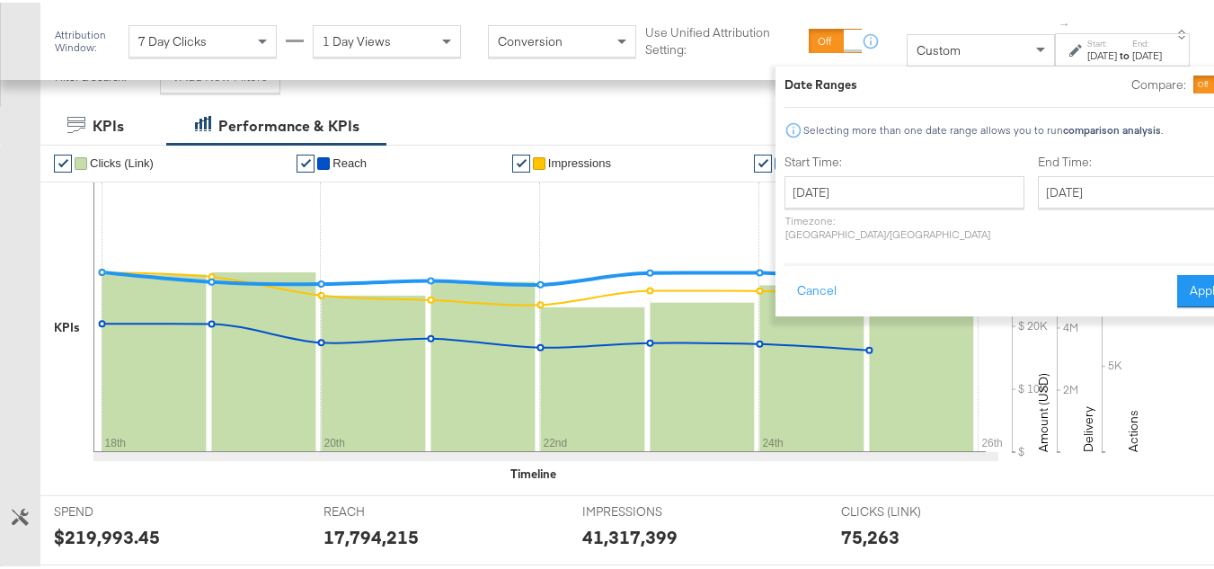
click at [1133, 188] on div "Start Time: [DATE] ‹ [DATE] › Su Mo Tu We Th Fr Sa 27 28 29 30 31 1 2 3 4 5 6 7…" at bounding box center [1008, 198] width 449 height 95
click at [1110, 180] on input "[DATE]" at bounding box center [1132, 189] width 189 height 32
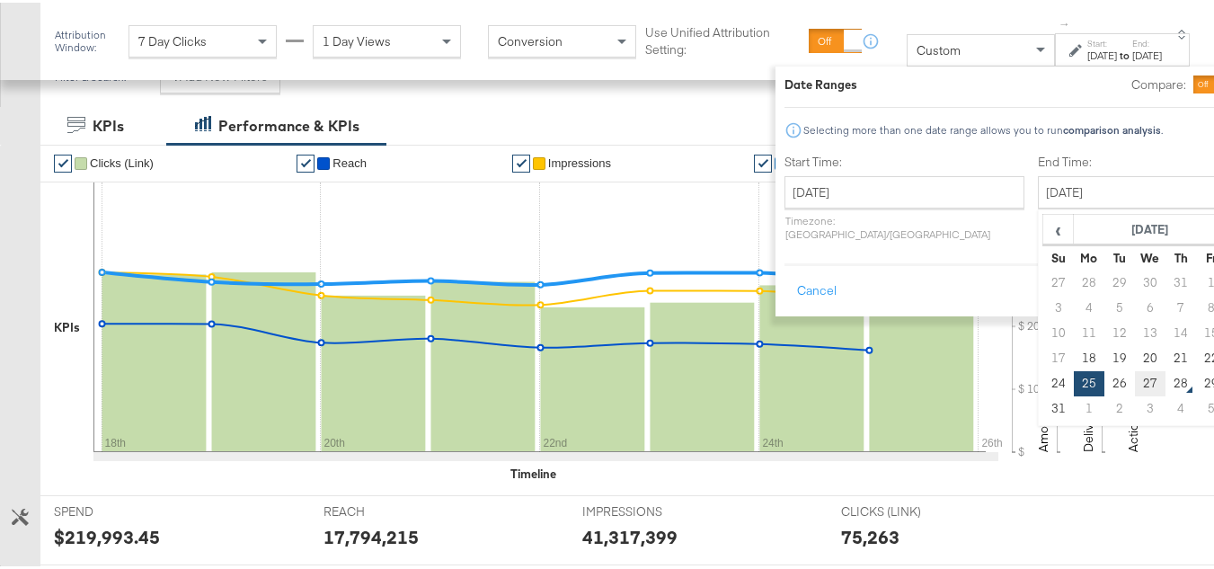
click at [1135, 380] on td "27" at bounding box center [1150, 380] width 31 height 25
type input "[DATE]"
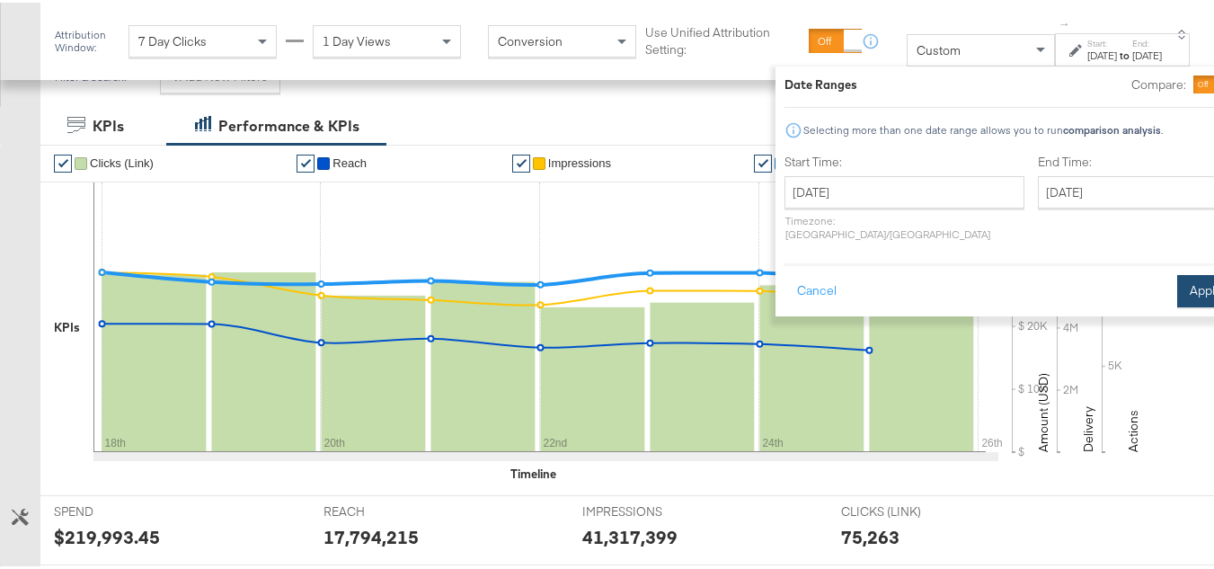
click at [1177, 286] on button "Apply" at bounding box center [1205, 288] width 57 height 32
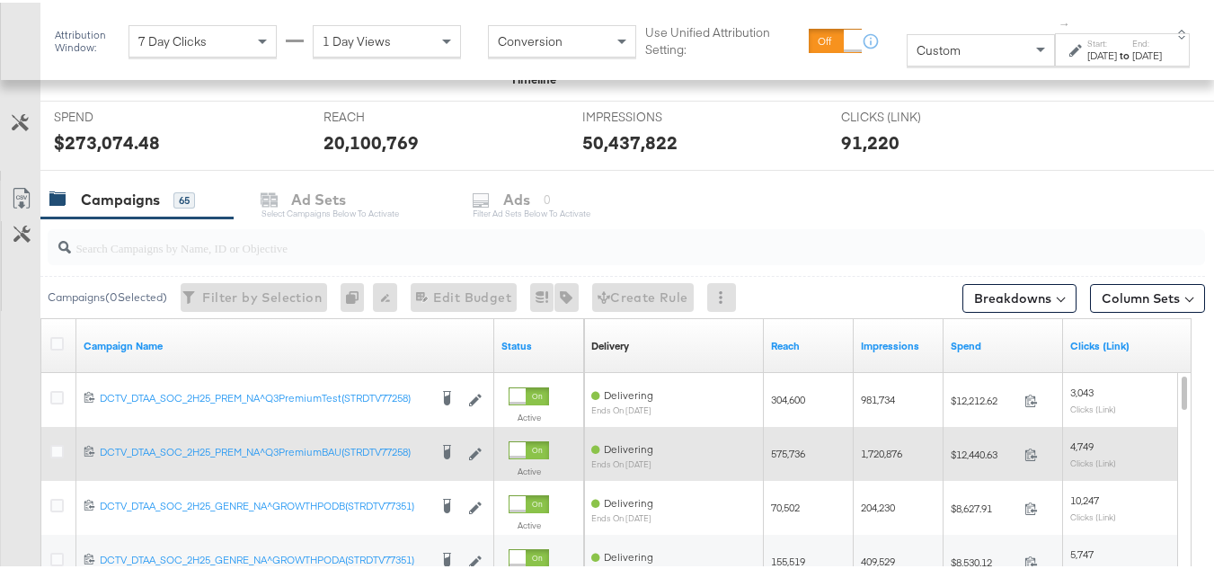
scroll to position [490, 0]
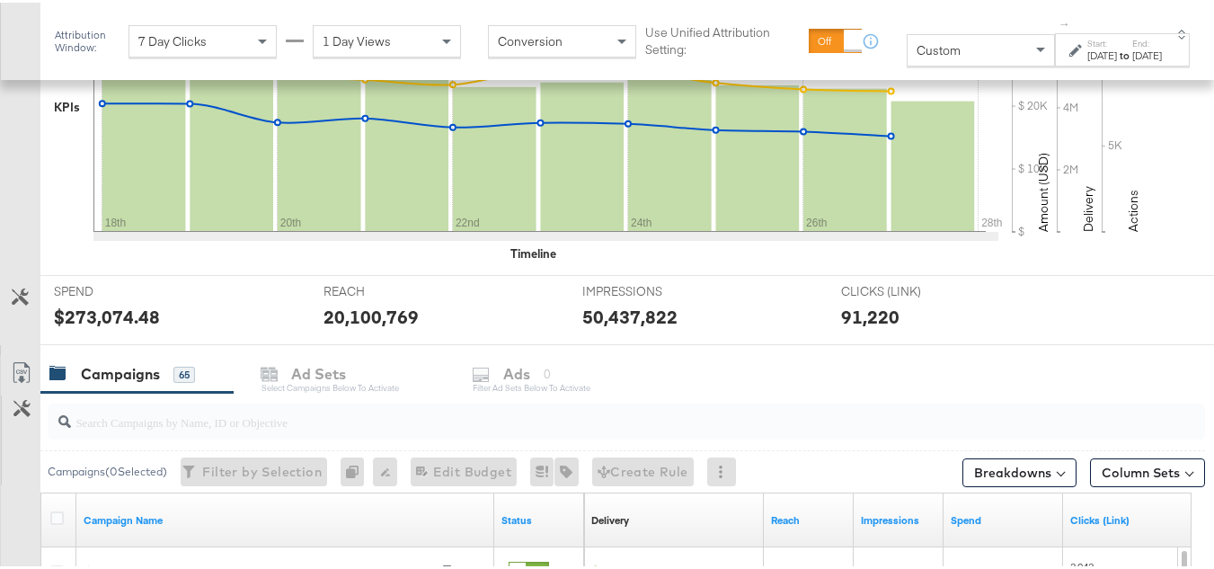
click at [106, 417] on input "search" at bounding box center [587, 411] width 1032 height 35
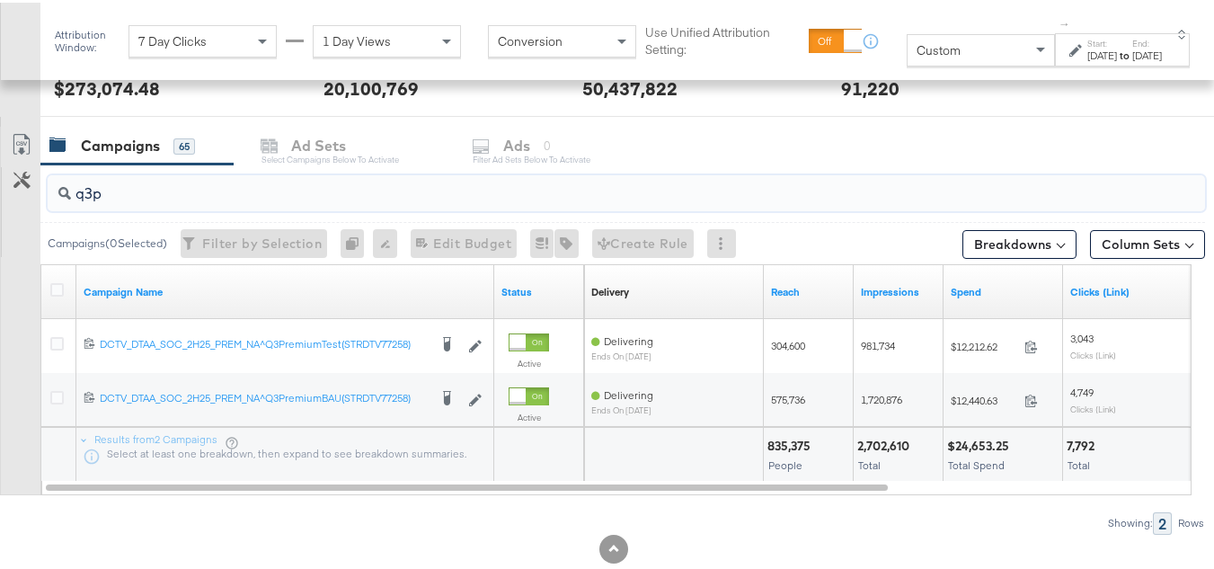
scroll to position [759, 0]
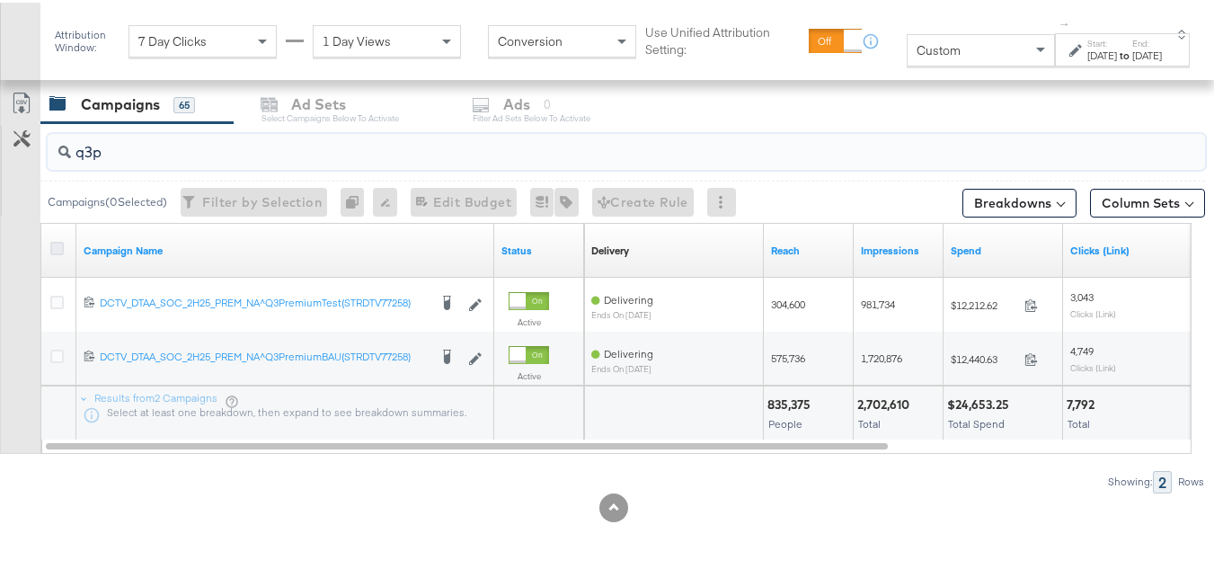
type input "q3p"
click at [57, 240] on icon at bounding box center [56, 245] width 13 height 13
click at [0, 0] on input "checkbox" at bounding box center [0, 0] width 0 height 0
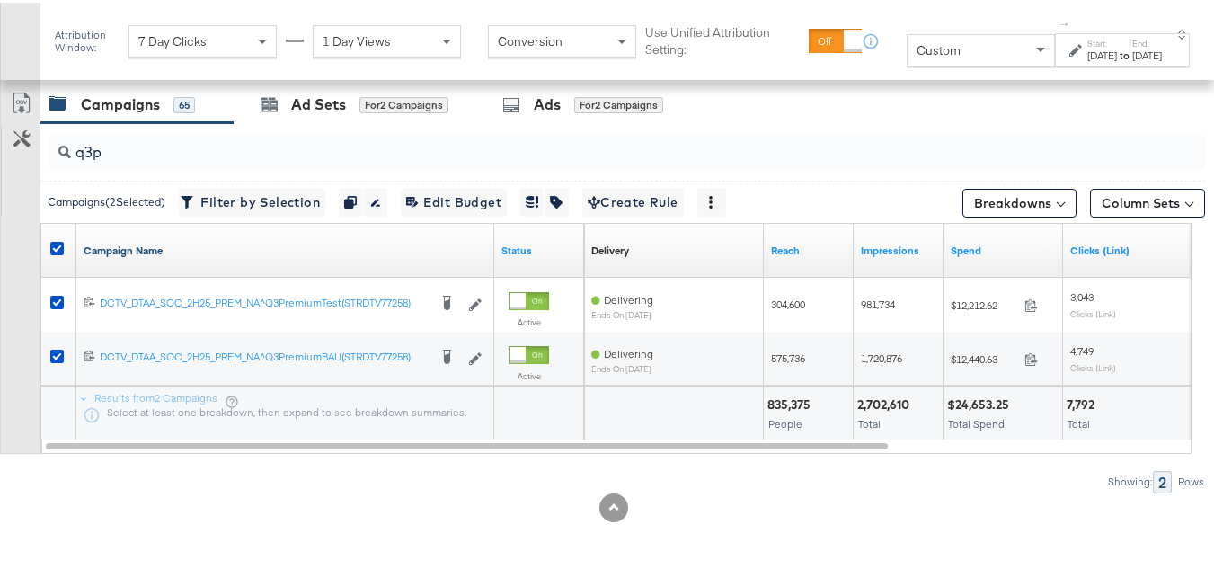
click at [443, 253] on link "Campaign Name" at bounding box center [285, 248] width 403 height 14
click at [366, 251] on link "Campaign Name ↓" at bounding box center [285, 248] width 403 height 14
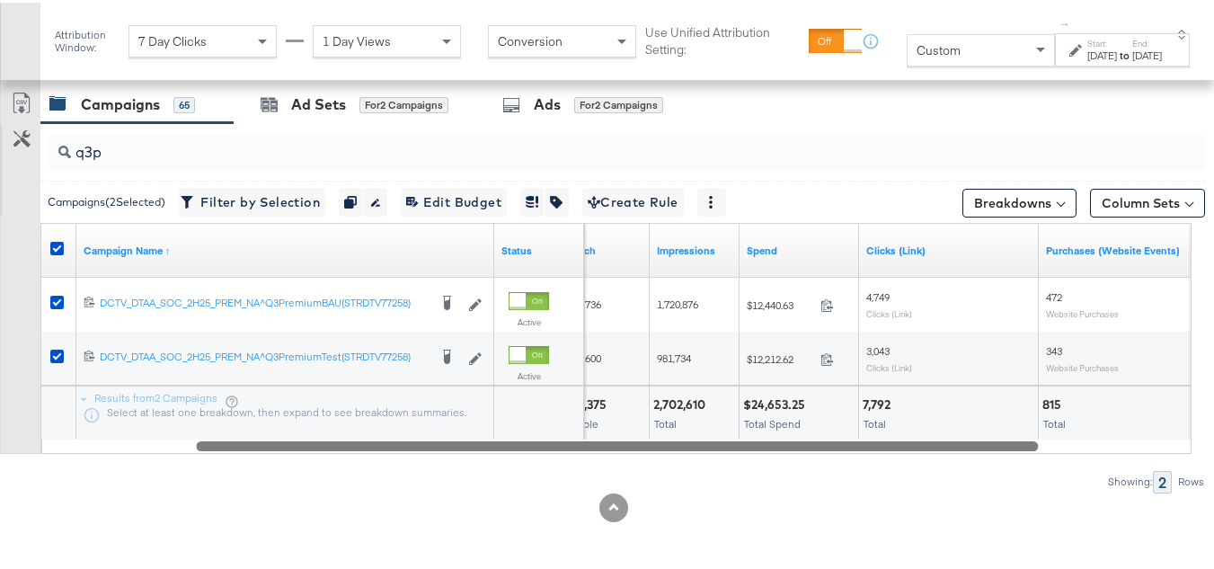
drag, startPoint x: 570, startPoint y: 442, endPoint x: 722, endPoint y: 426, distance: 153.6
click at [722, 426] on div "Campaign Name ↑ Status Reach Impressions Spend Clicks (Link) Purchases (Website…" at bounding box center [615, 335] width 1151 height 231
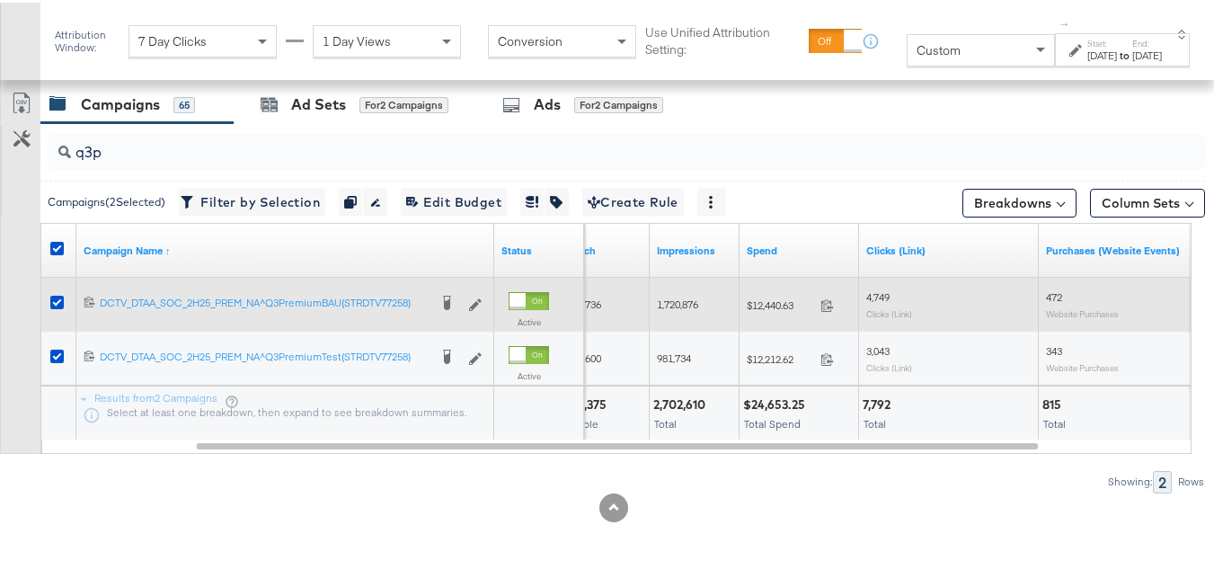
click at [767, 303] on span "$12,440.63" at bounding box center [780, 302] width 66 height 13
copy div "$12,440.63"
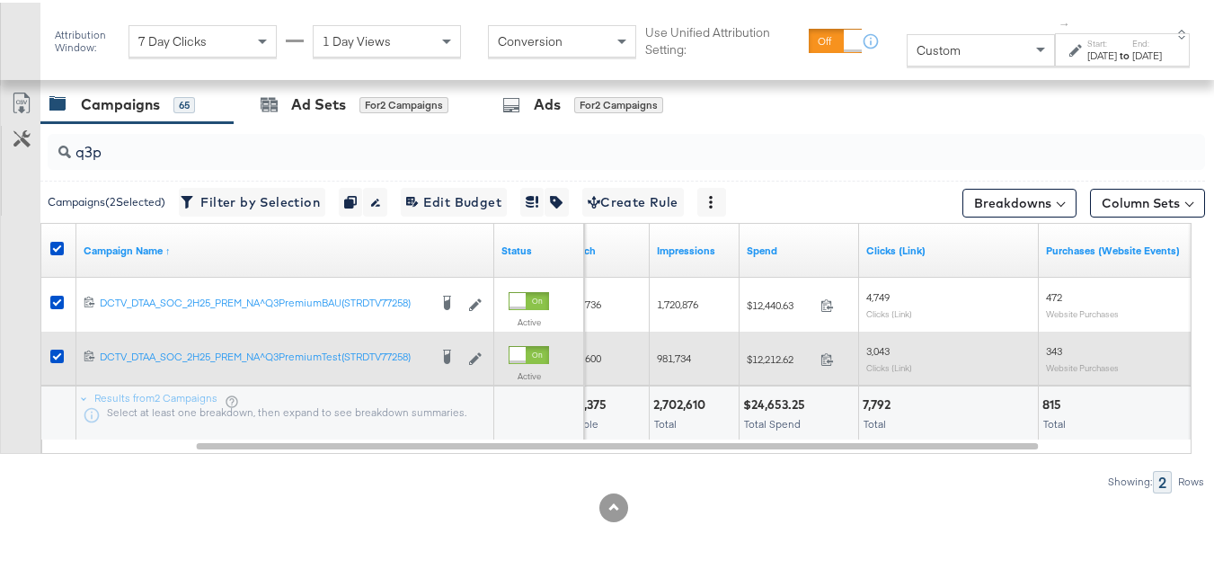
click at [757, 346] on div "$12,212.62 12212.62" at bounding box center [800, 356] width 120 height 28
copy div "$12,212.62"
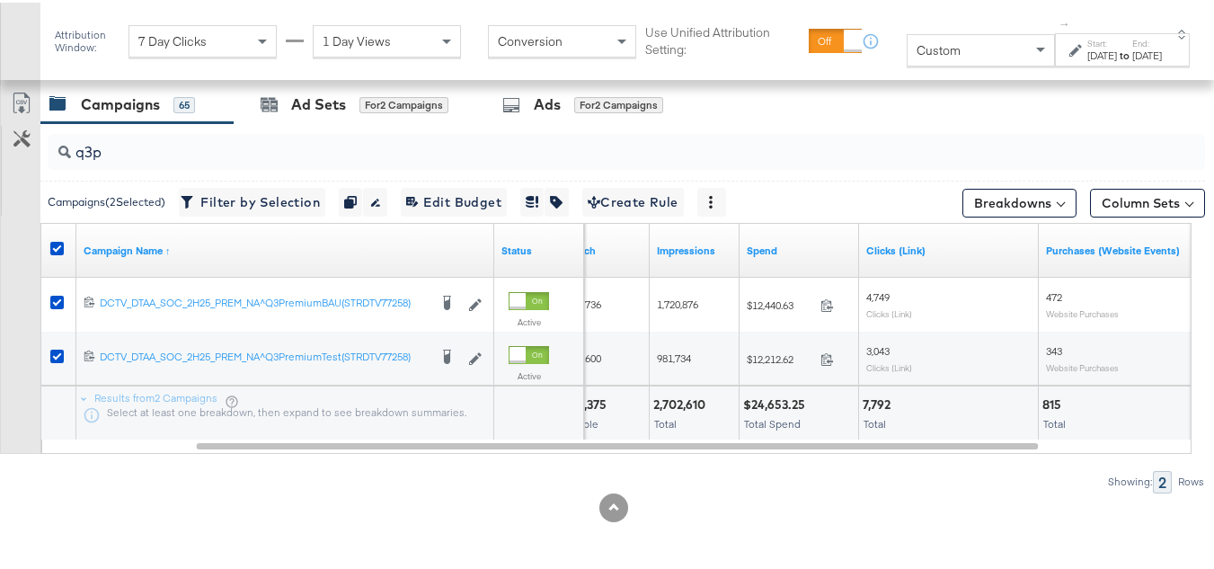
click at [798, 416] on span "Total Spend" at bounding box center [772, 420] width 57 height 13
click at [1087, 60] on div "Aug 18th 2025" at bounding box center [1102, 53] width 30 height 14
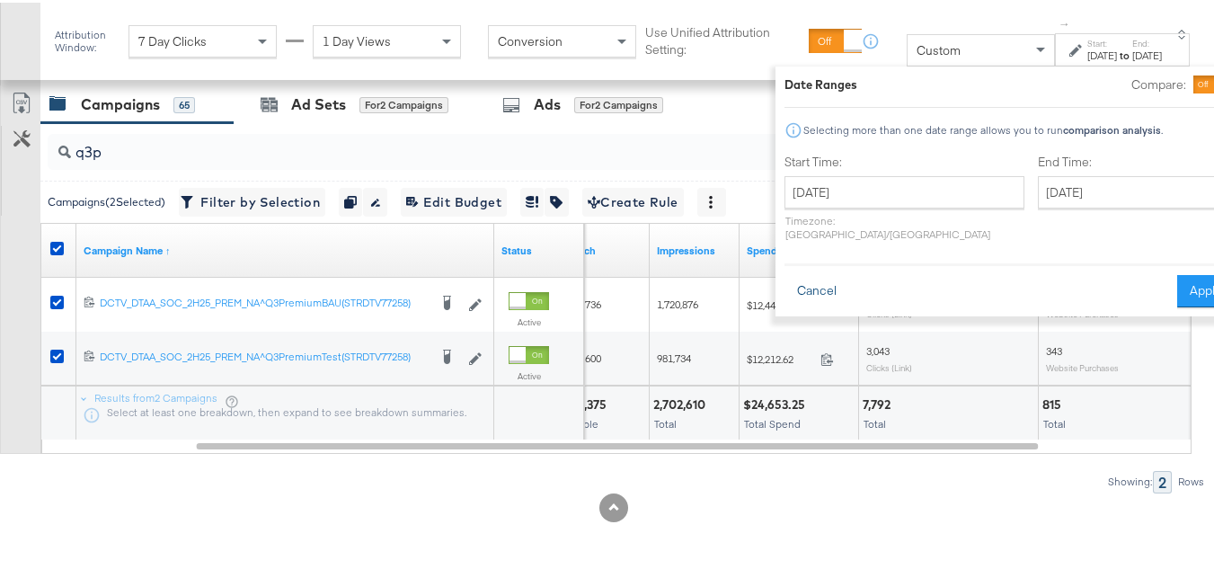
click at [784, 272] on button "Cancel" at bounding box center [816, 288] width 65 height 32
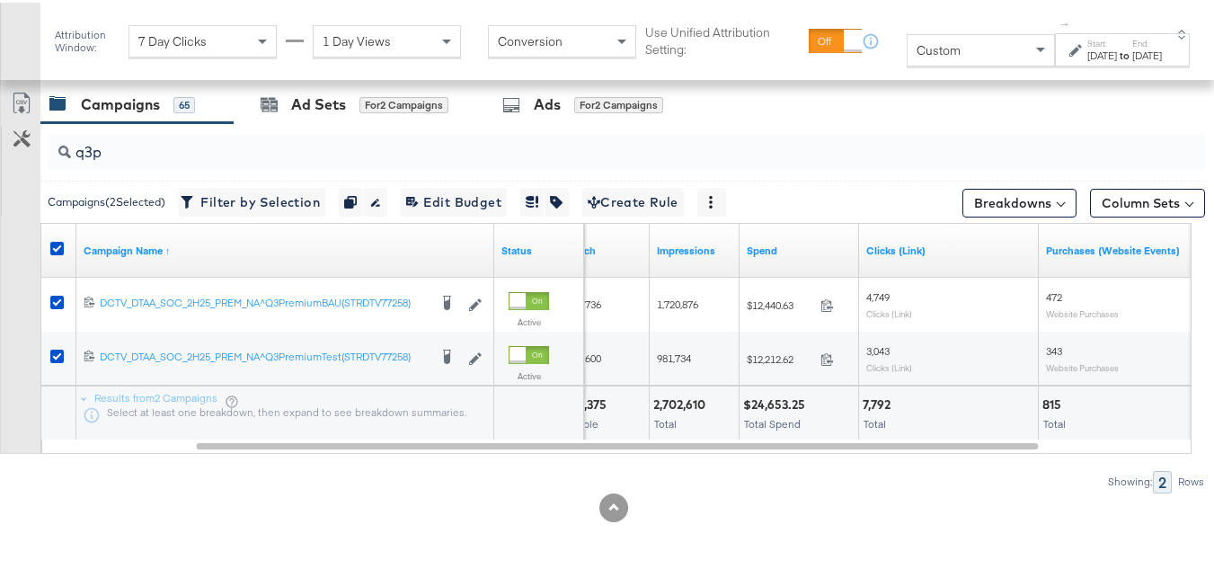
click at [932, 56] on div "Custom" at bounding box center [981, 47] width 146 height 31
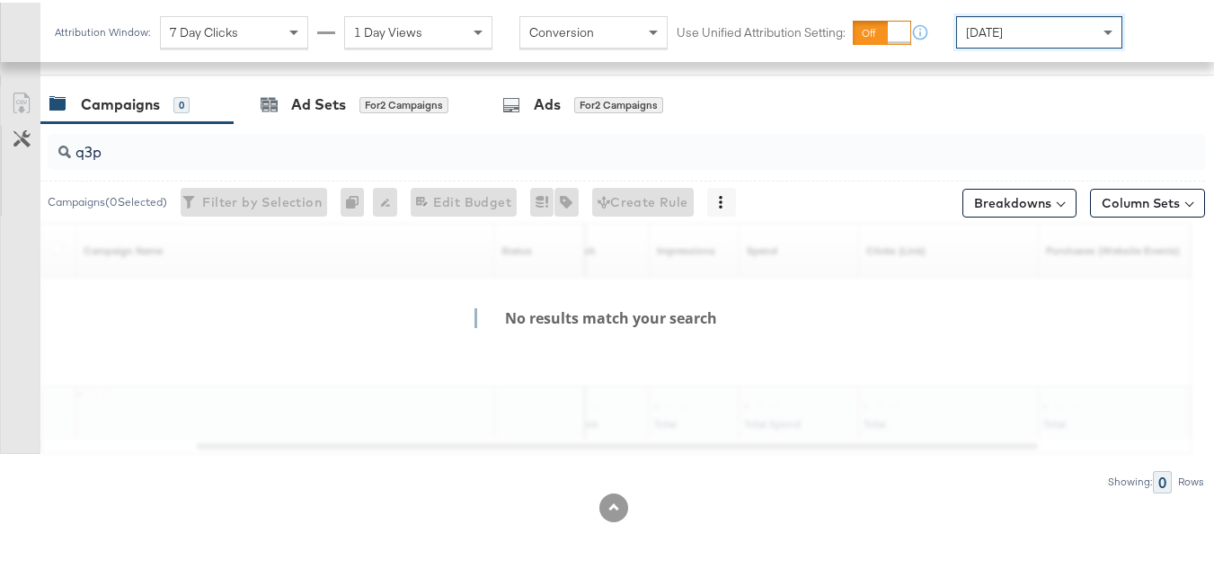
scroll to position [740, 0]
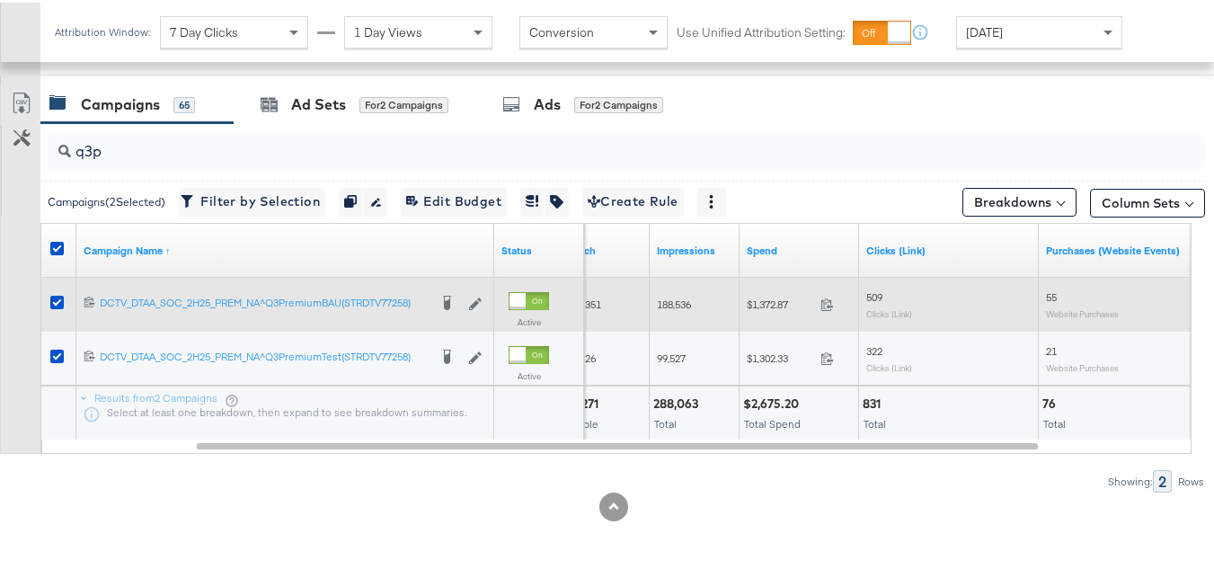
click at [753, 299] on span "$1,372.87" at bounding box center [780, 301] width 66 height 13
copy div "$1,372.87"
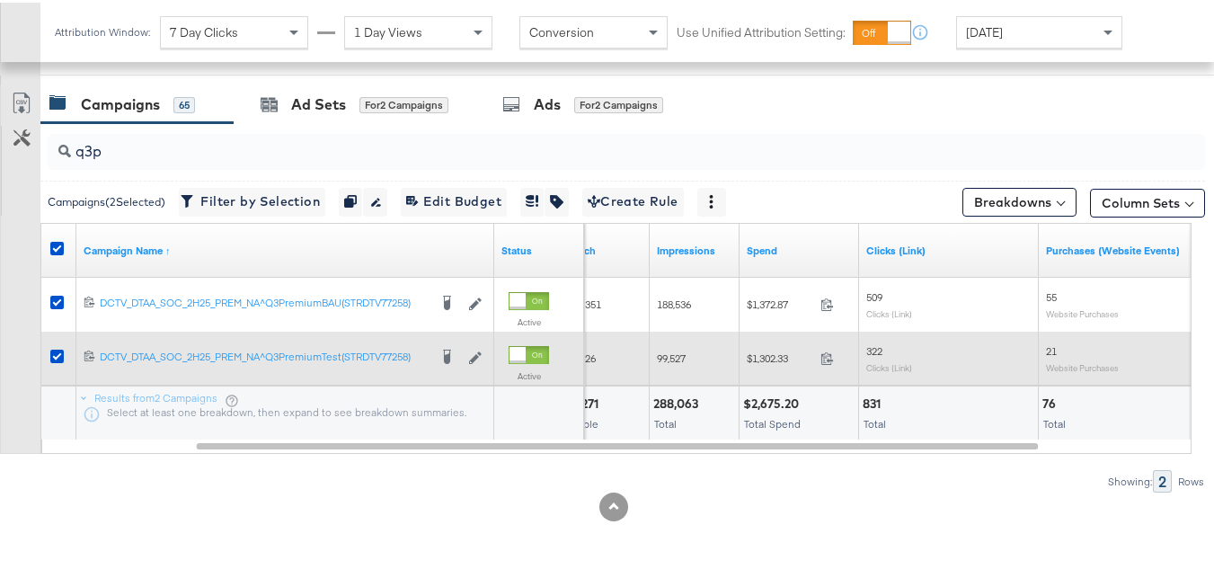
click at [769, 342] on div "$1,302.33 1302.33" at bounding box center [800, 355] width 120 height 28
copy div "$1,302.33"
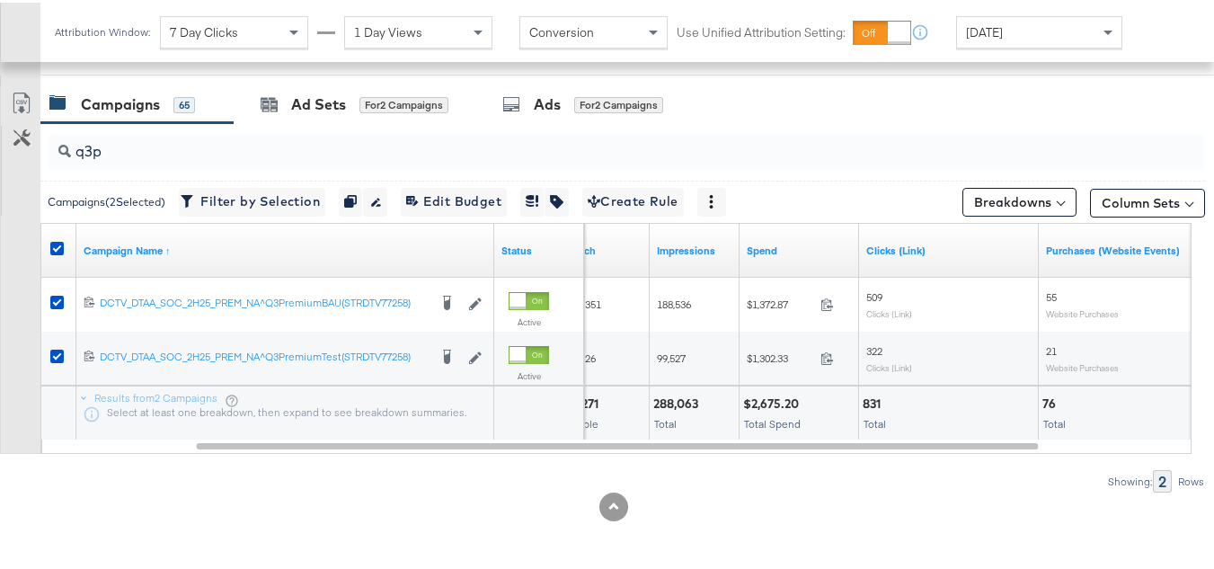
click at [779, 410] on div "$2,675.20 Total Spend" at bounding box center [799, 411] width 119 height 54
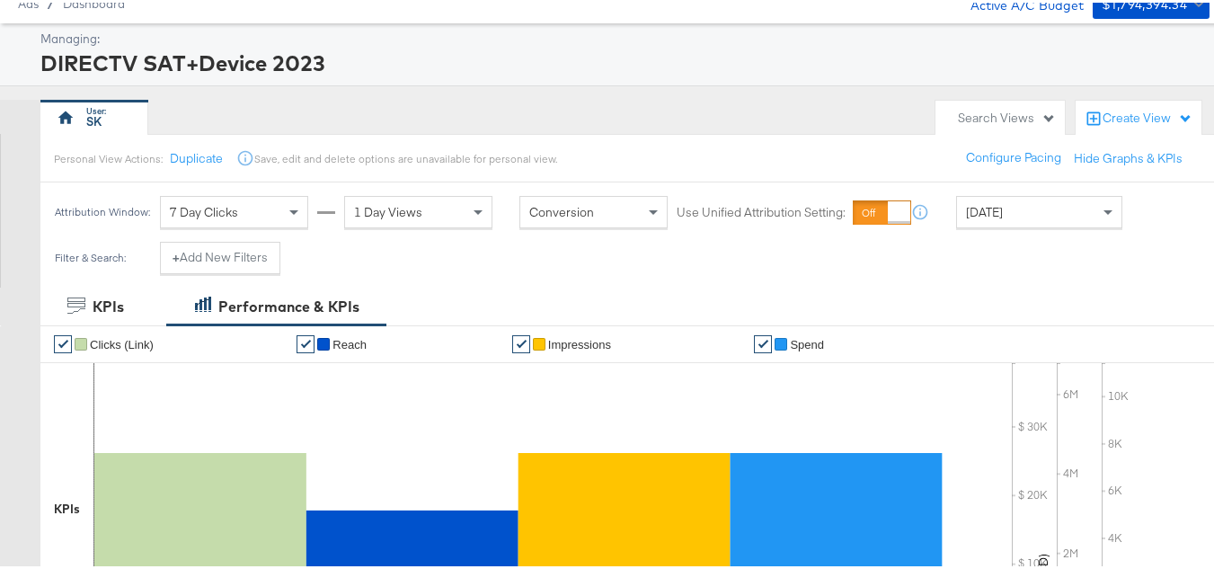
scroll to position [0, 0]
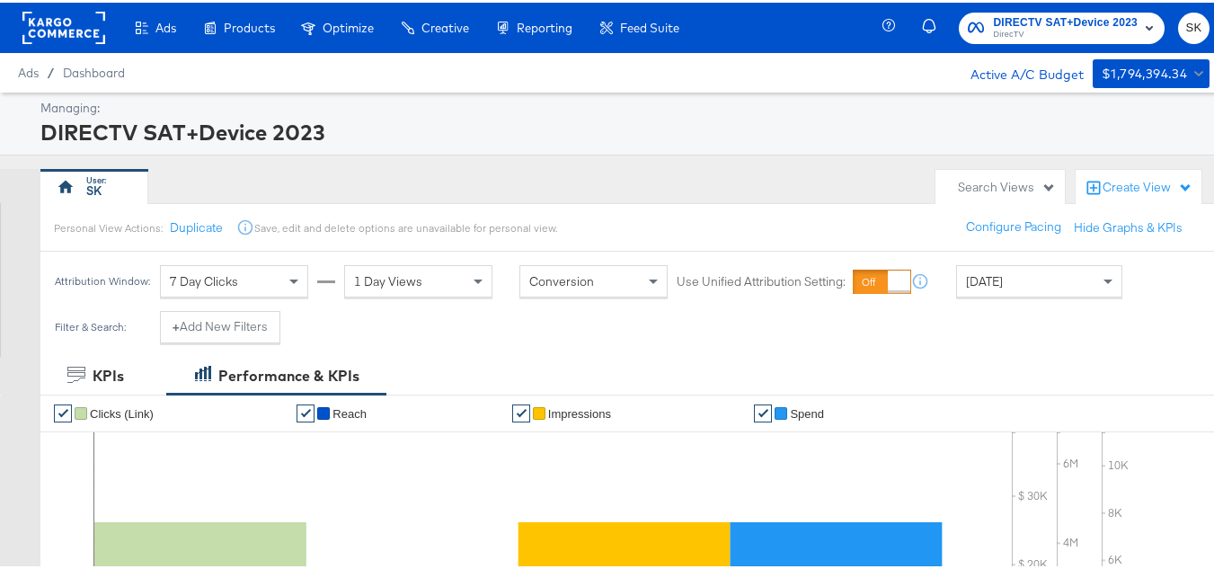
click at [1009, 297] on div "Attribution Window: 7 Day Clicks 1 Day Views Conversion Use Unified Attribution…" at bounding box center [592, 278] width 1104 height 59
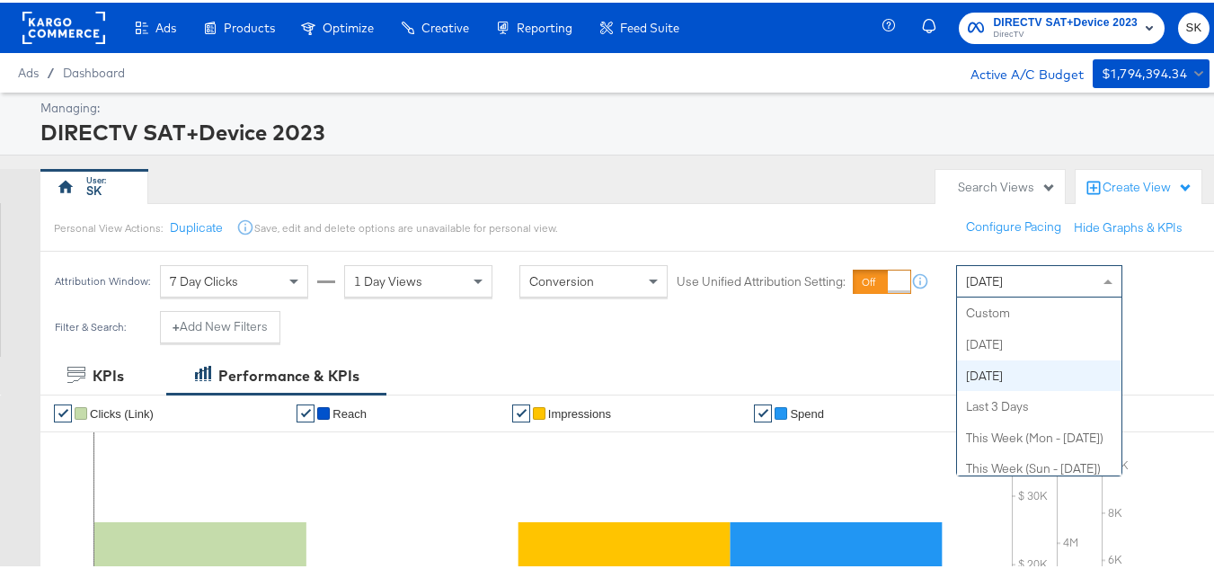
click at [1003, 285] on span "[DATE]" at bounding box center [984, 278] width 37 height 16
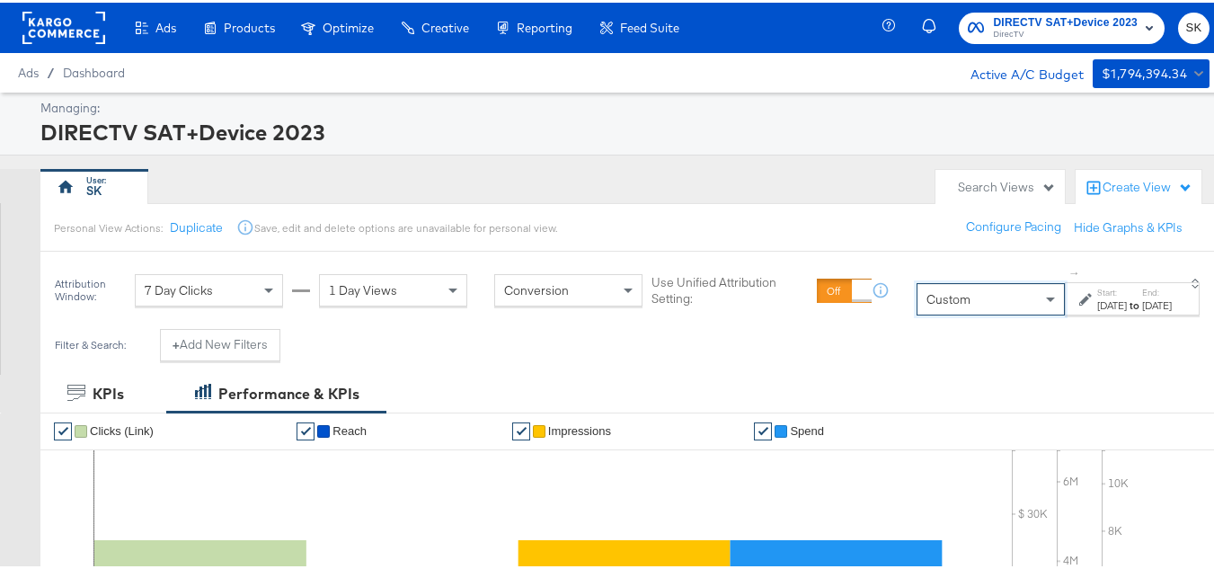
click at [1079, 302] on icon at bounding box center [1085, 296] width 13 height 13
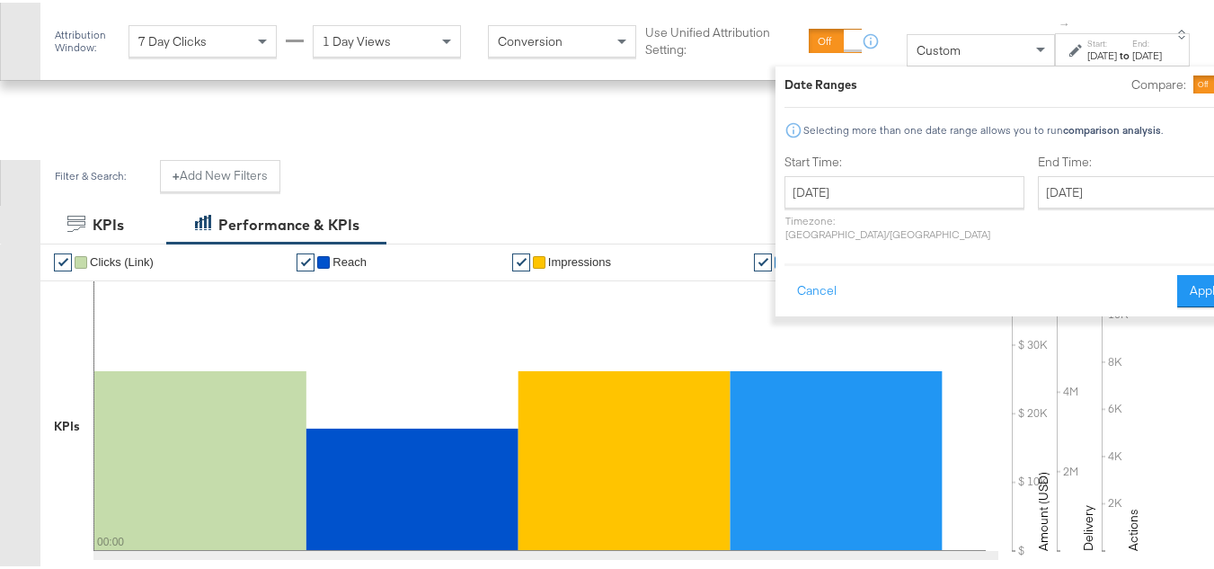
scroll to position [270, 0]
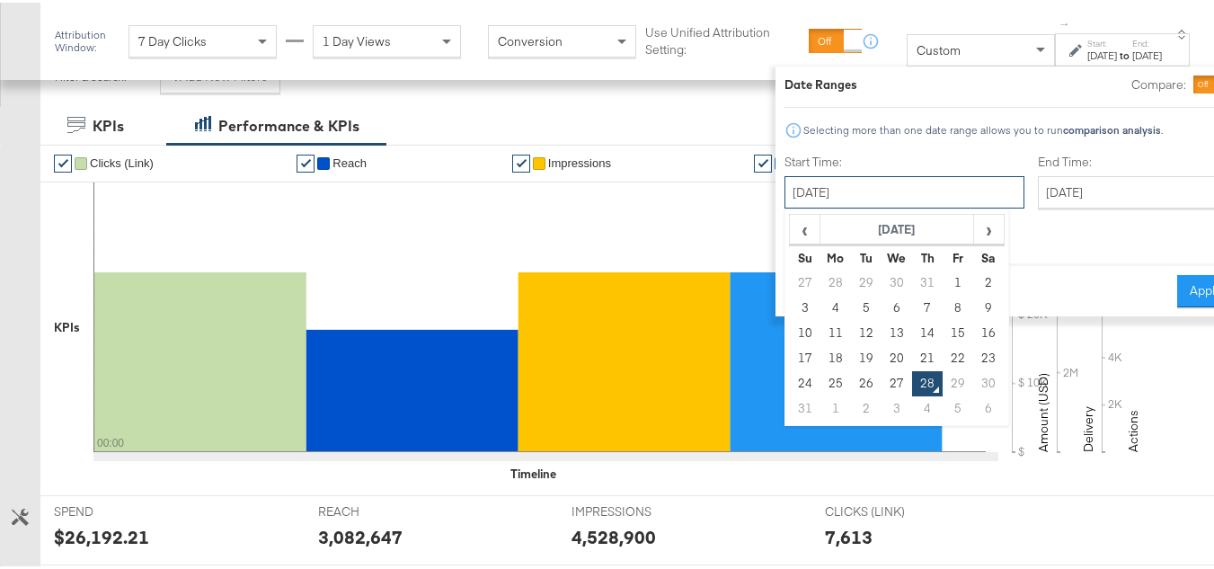
click at [841, 197] on input "August 28th 2025" at bounding box center [904, 189] width 240 height 32
click at [820, 353] on td "18" at bounding box center [835, 355] width 31 height 25
type input "August 18th 2025"
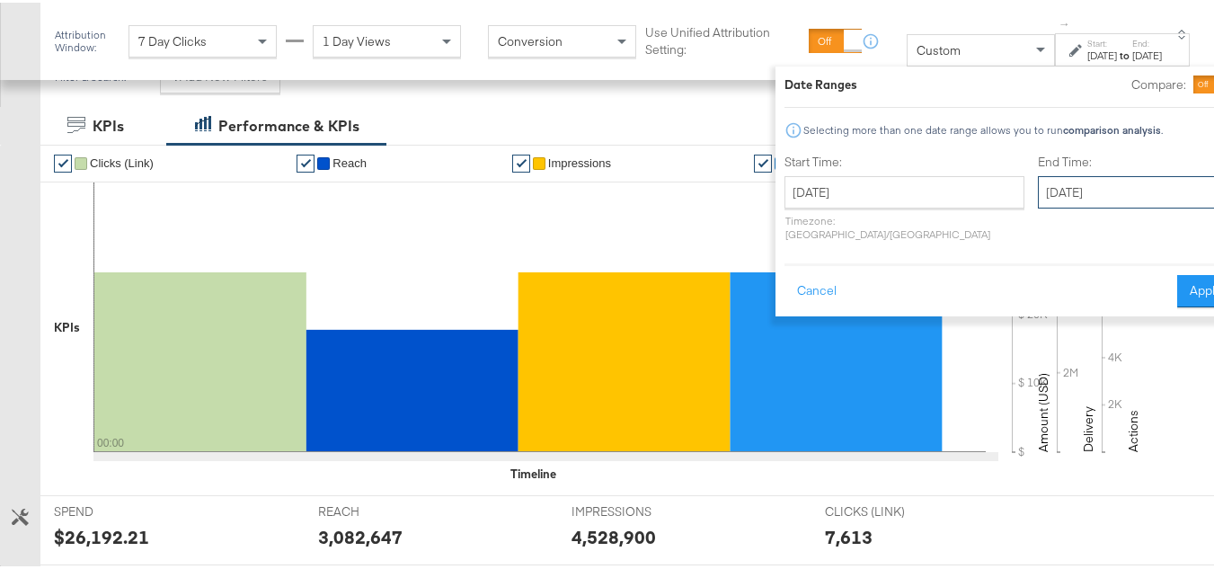
click at [1061, 194] on input "August 28th 2025" at bounding box center [1132, 189] width 189 height 32
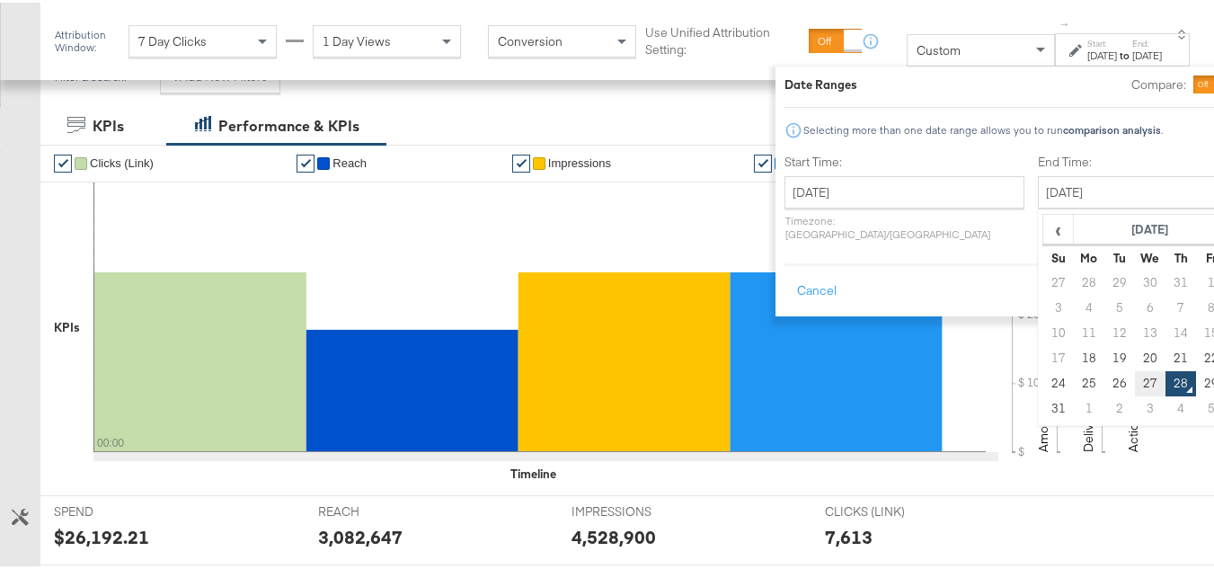
click at [1135, 377] on td "27" at bounding box center [1150, 380] width 31 height 25
type input "August 27th 2025"
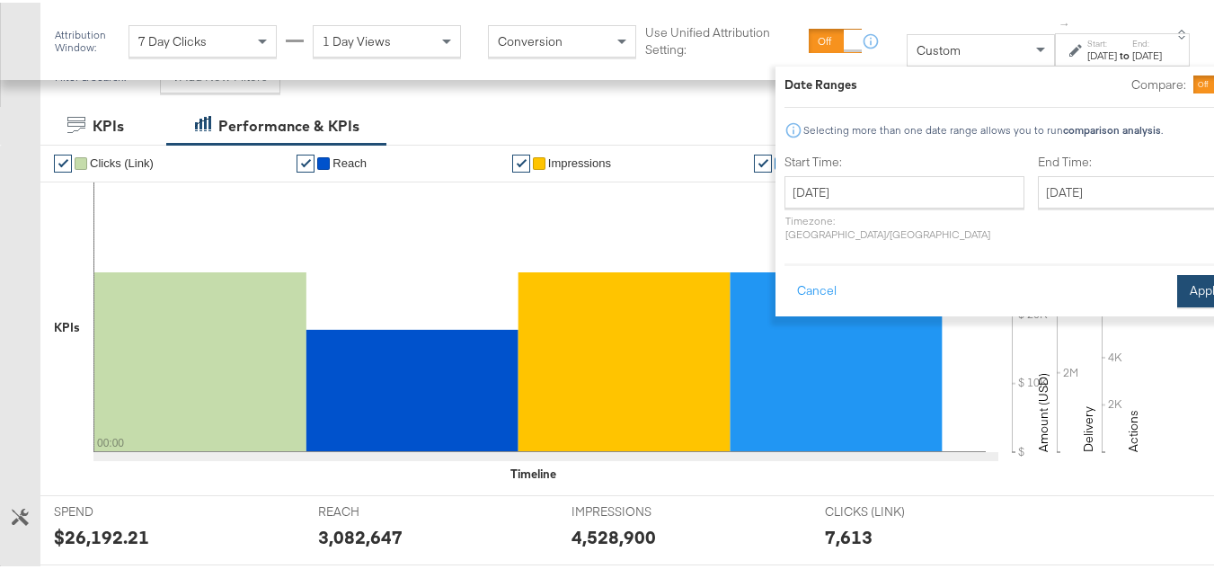
click at [1177, 278] on button "Apply" at bounding box center [1205, 288] width 57 height 32
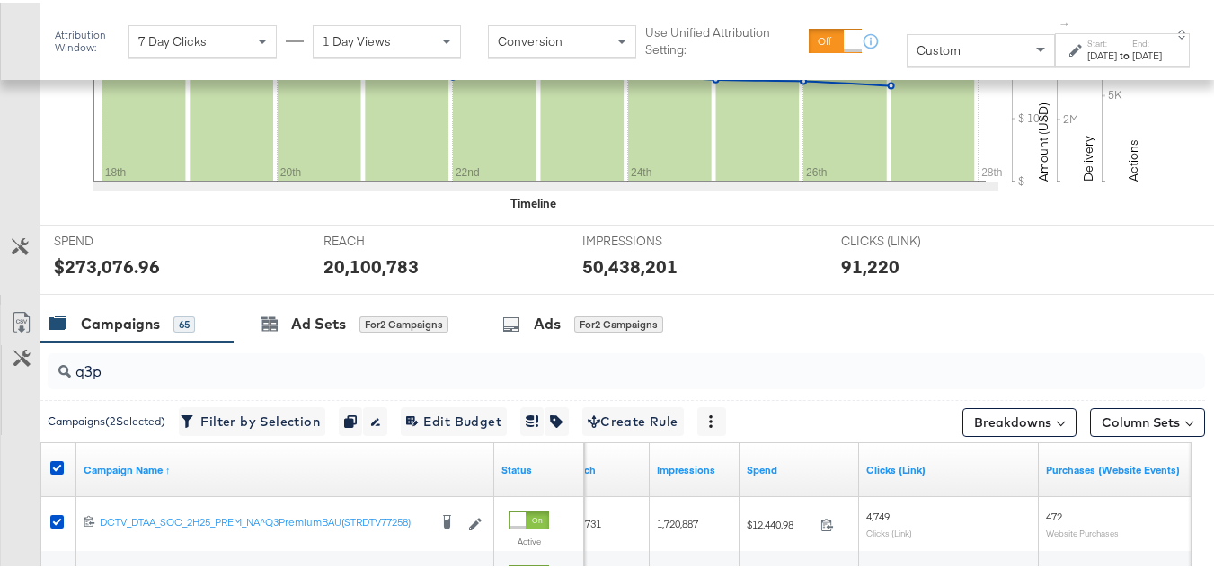
scroll to position [759, 0]
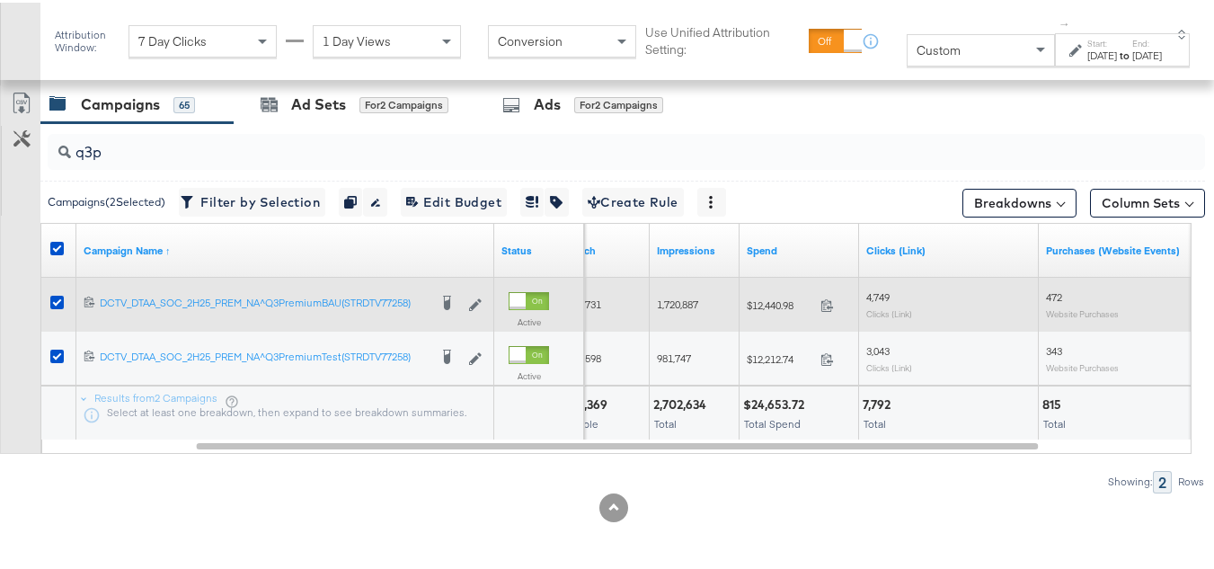
click at [777, 301] on span "$12,440.98" at bounding box center [780, 302] width 66 height 13
copy div "$12,440.98"
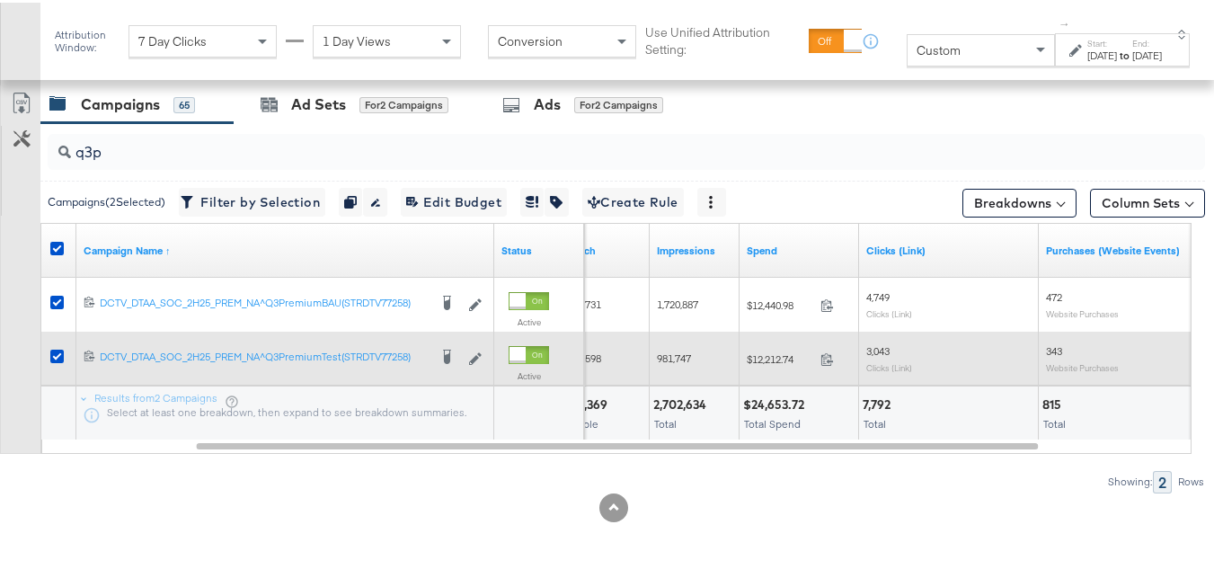
click at [771, 370] on div "$12,212.74 12212.74" at bounding box center [800, 356] width 120 height 54
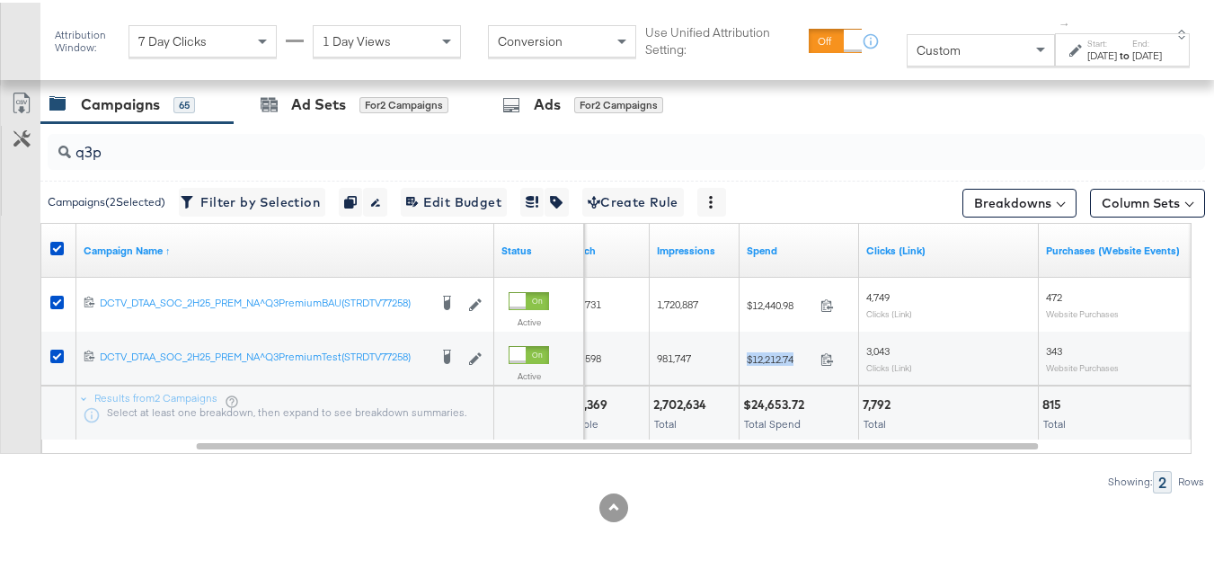
copy div "$12,212.74"
click at [730, 427] on div "Total" at bounding box center [694, 421] width 82 height 13
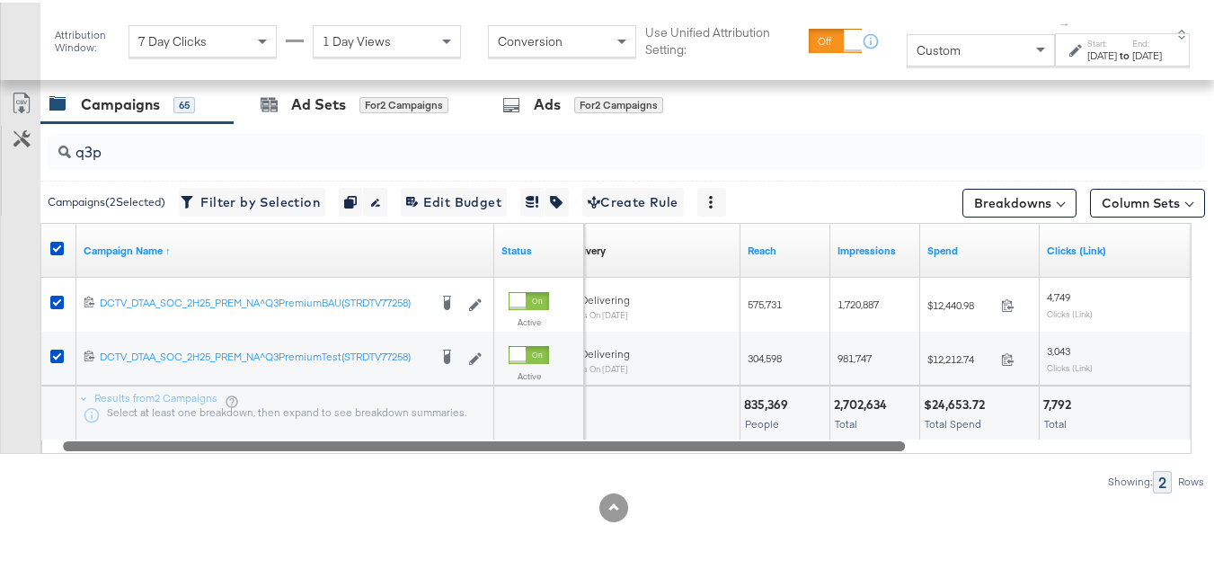
drag, startPoint x: 722, startPoint y: 439, endPoint x: 541, endPoint y: 430, distance: 180.8
click at [542, 431] on div "Campaign Name ↑ Status Delivery Sorting Unavailable Reach Impressions Spend Cli…" at bounding box center [615, 335] width 1151 height 231
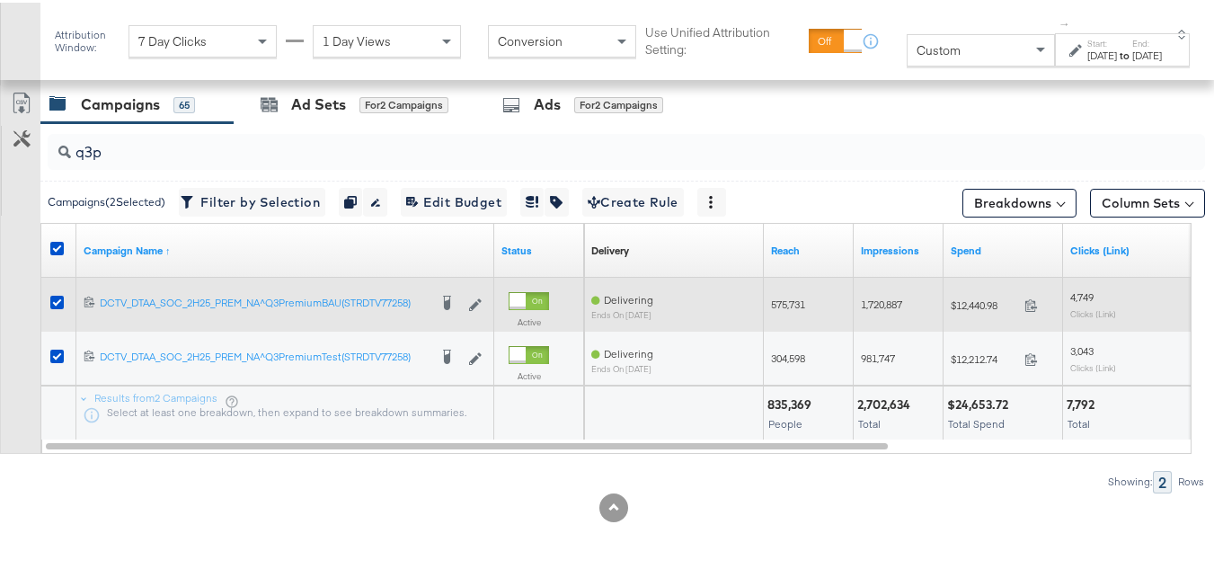
click at [805, 300] on span "575,731" at bounding box center [788, 301] width 34 height 13
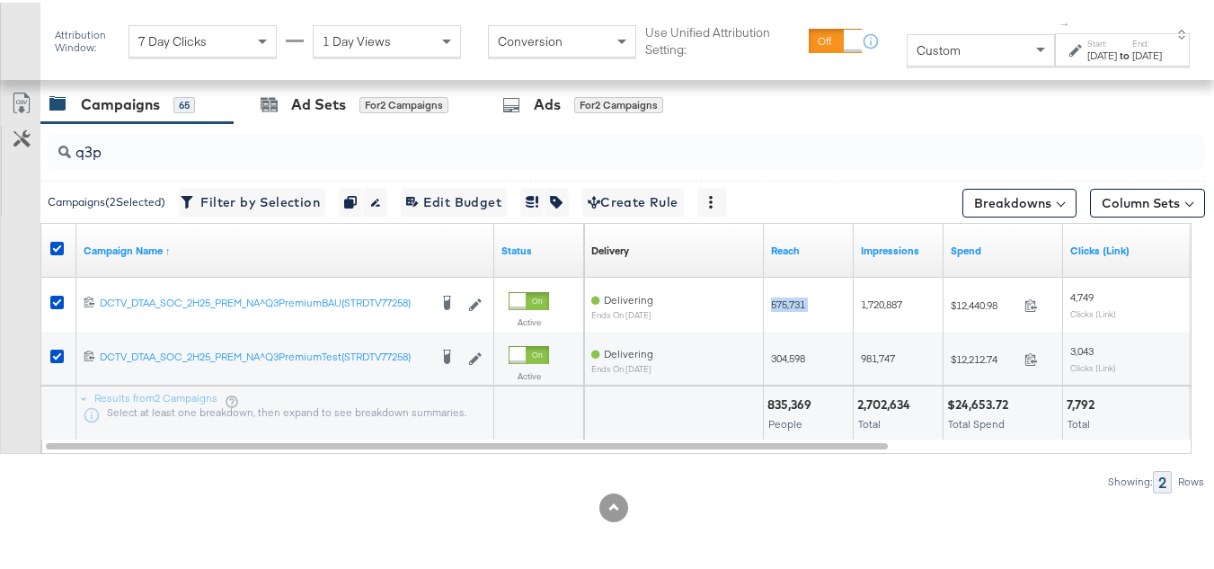
copy span "575,731"
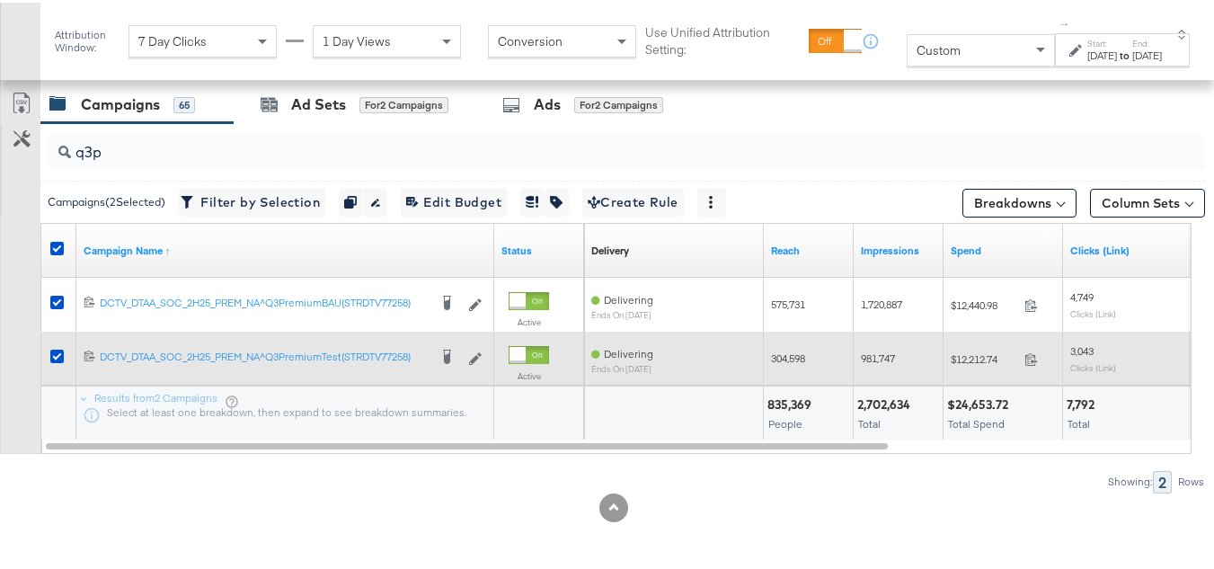
click at [771, 348] on div "304,598" at bounding box center [809, 355] width 90 height 29
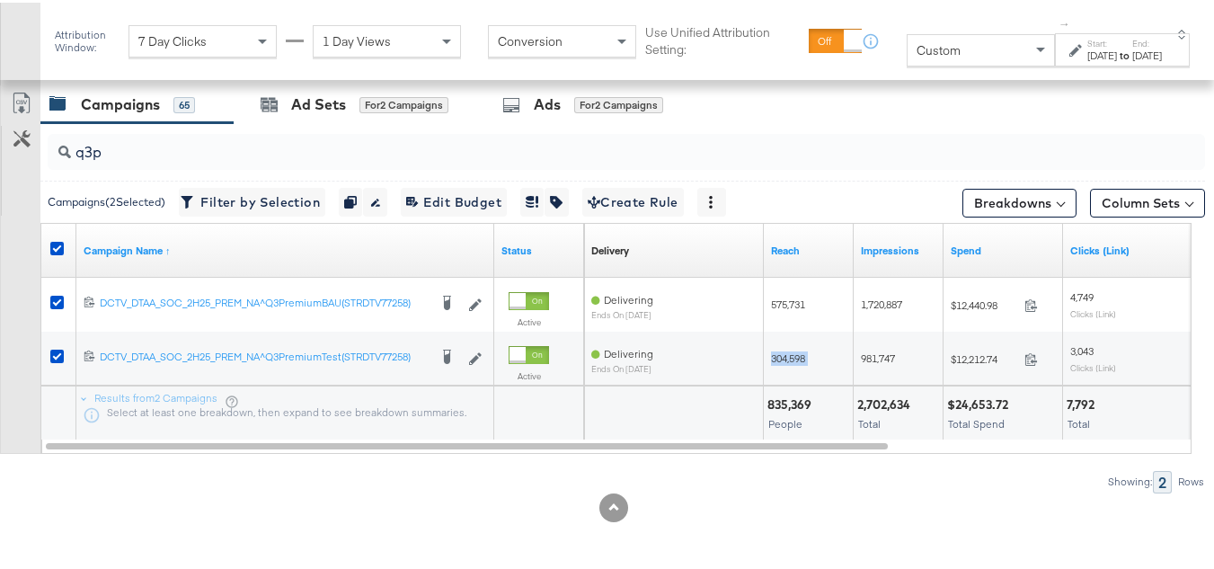
copy span "304,598"
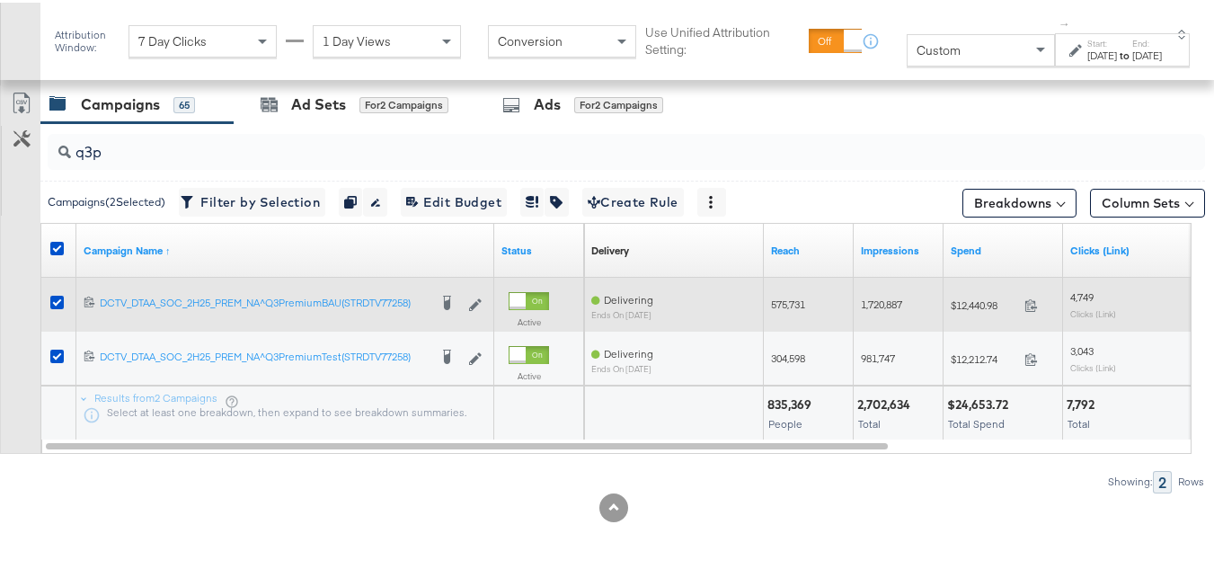
click at [889, 293] on div "1,720,887" at bounding box center [899, 302] width 90 height 29
click at [889, 292] on div "1,720,887" at bounding box center [899, 302] width 90 height 29
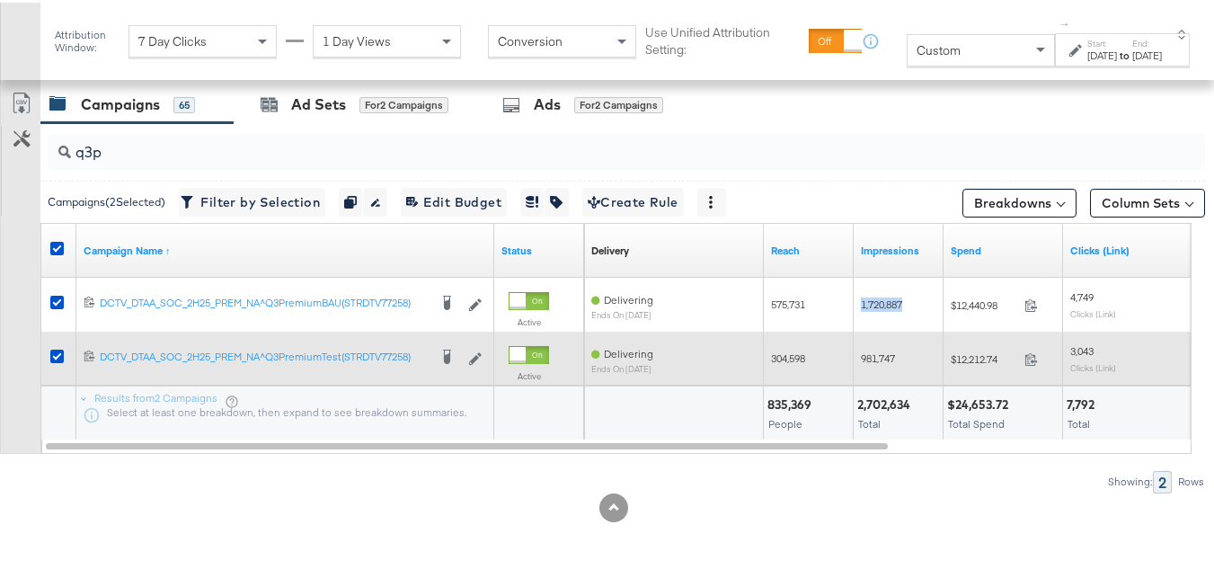
copy span "1,720,887"
click at [871, 356] on span "981,747" at bounding box center [878, 355] width 34 height 13
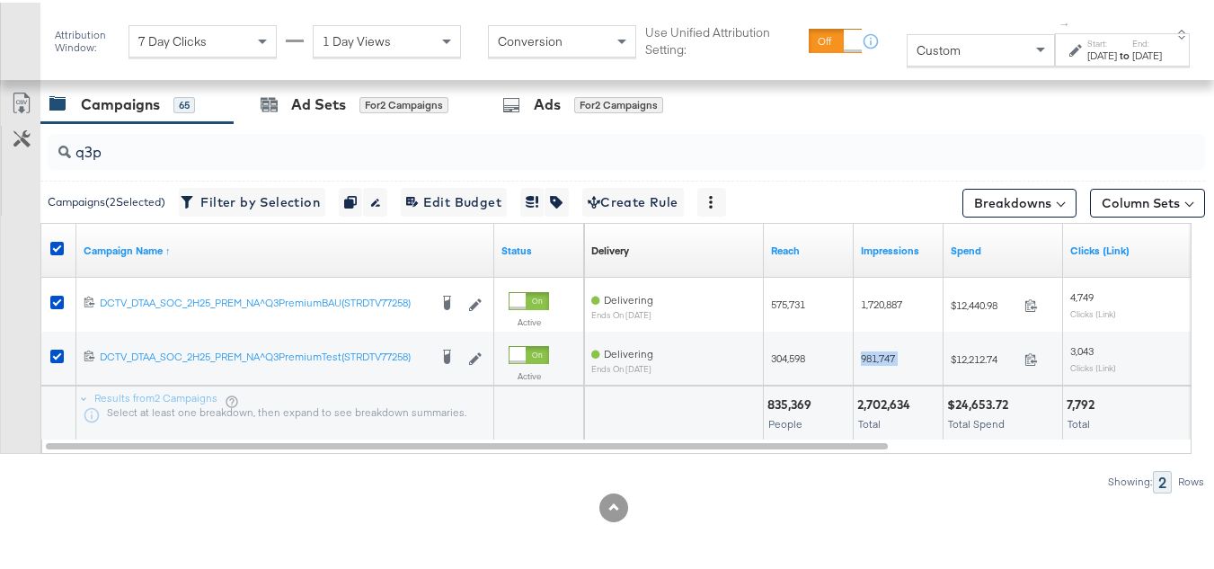
copy span "981,747"
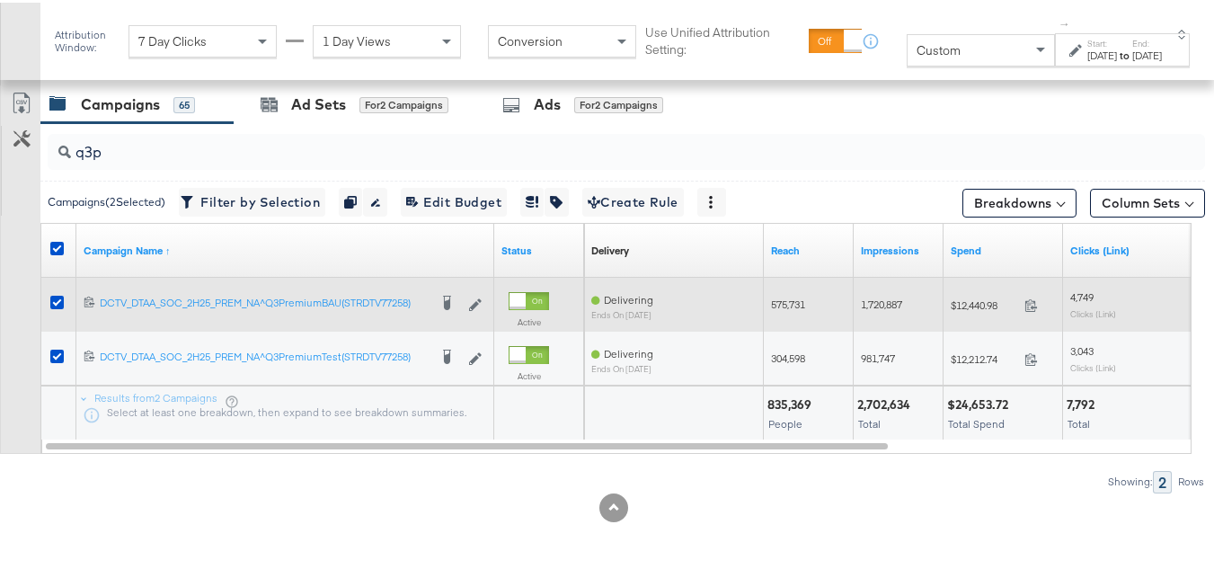
click at [1075, 284] on div "4,749 Clicks (Link)" at bounding box center [1153, 301] width 180 height 42
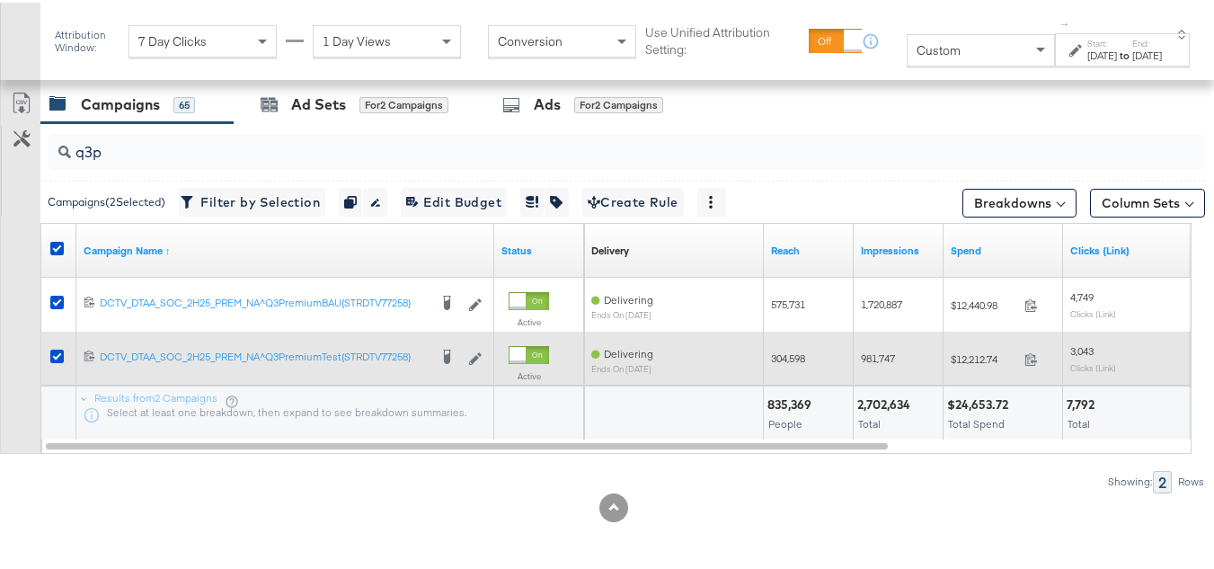
click at [1071, 359] on sub "Clicks (Link)" at bounding box center [1093, 364] width 46 height 11
click at [1079, 351] on span "3,043" at bounding box center [1081, 347] width 23 height 13
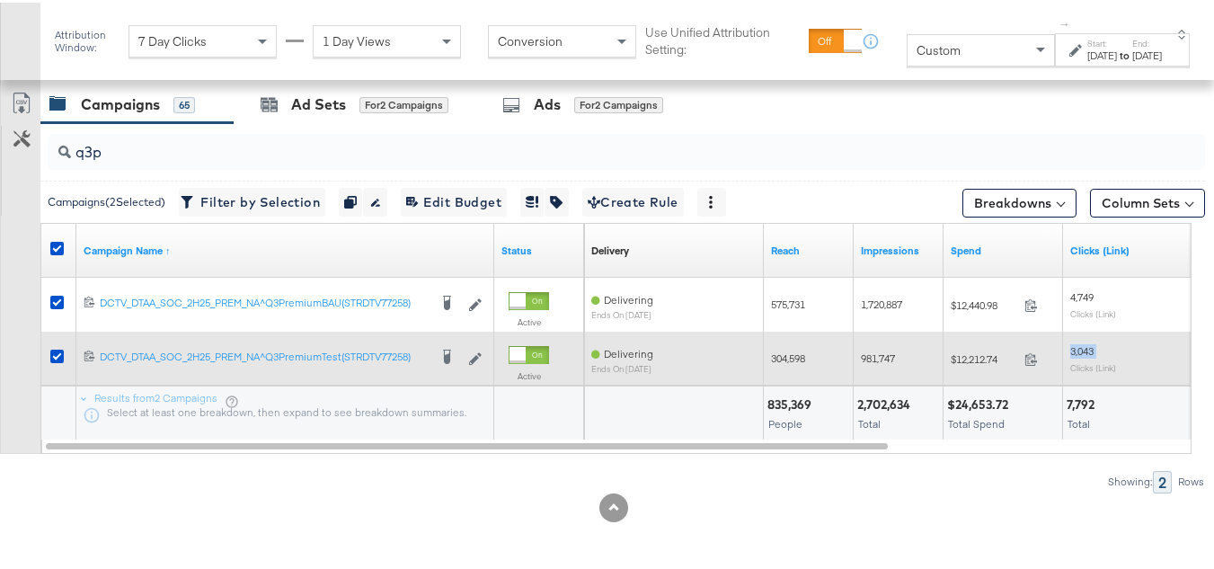
click at [1079, 351] on span "3,043" at bounding box center [1081, 347] width 23 height 13
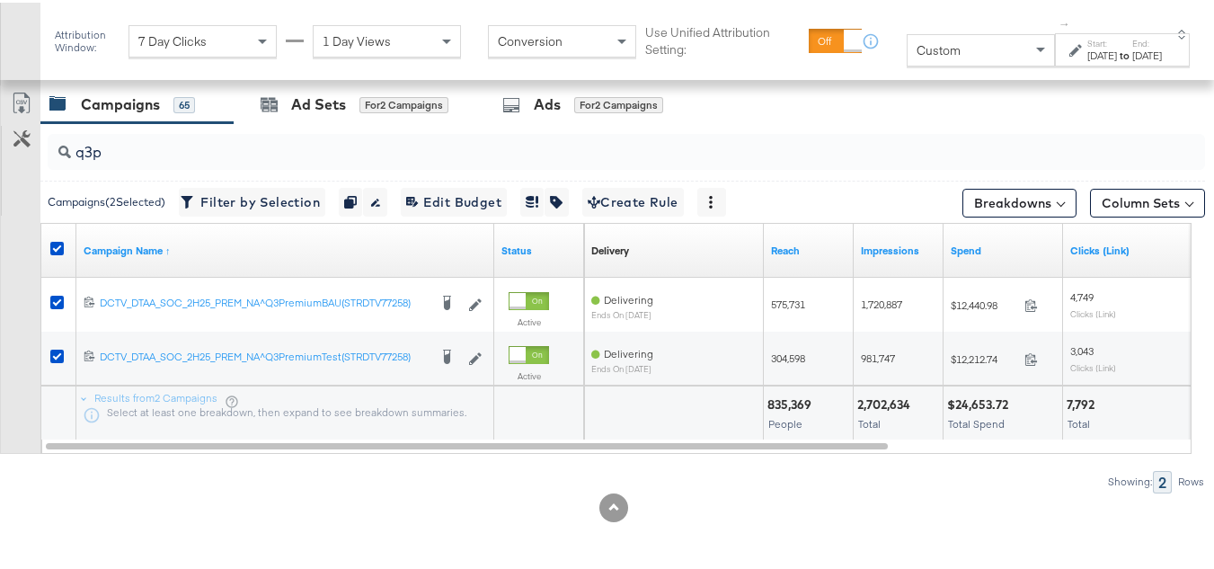
click at [802, 403] on div "835,369" at bounding box center [791, 402] width 49 height 17
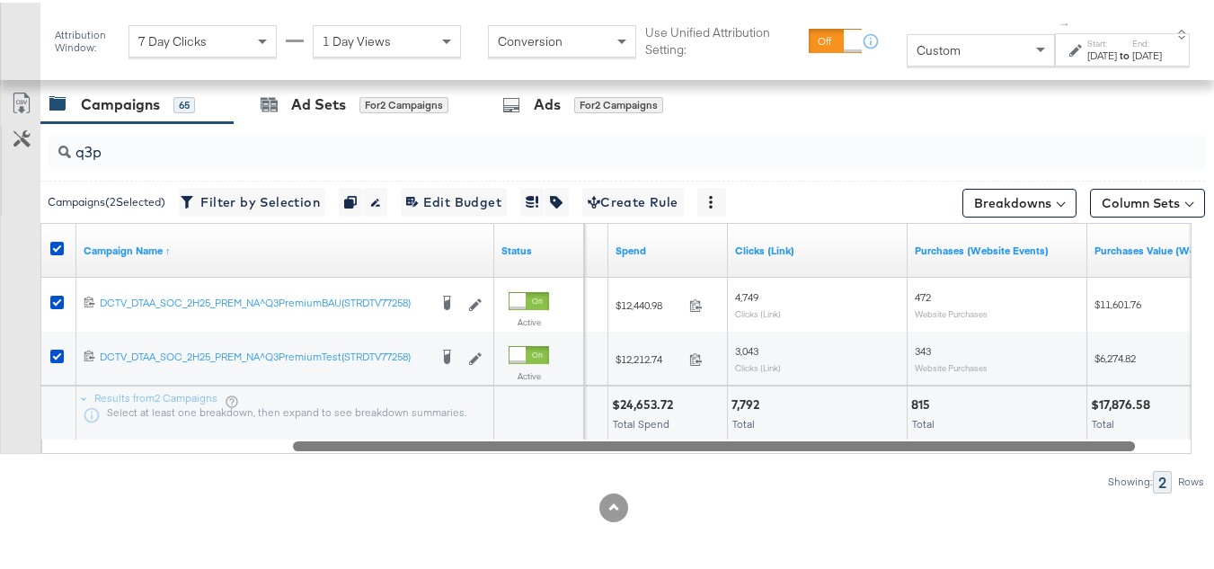
drag, startPoint x: 800, startPoint y: 449, endPoint x: 1050, endPoint y: 445, distance: 249.9
click at [1050, 445] on div at bounding box center [714, 442] width 842 height 15
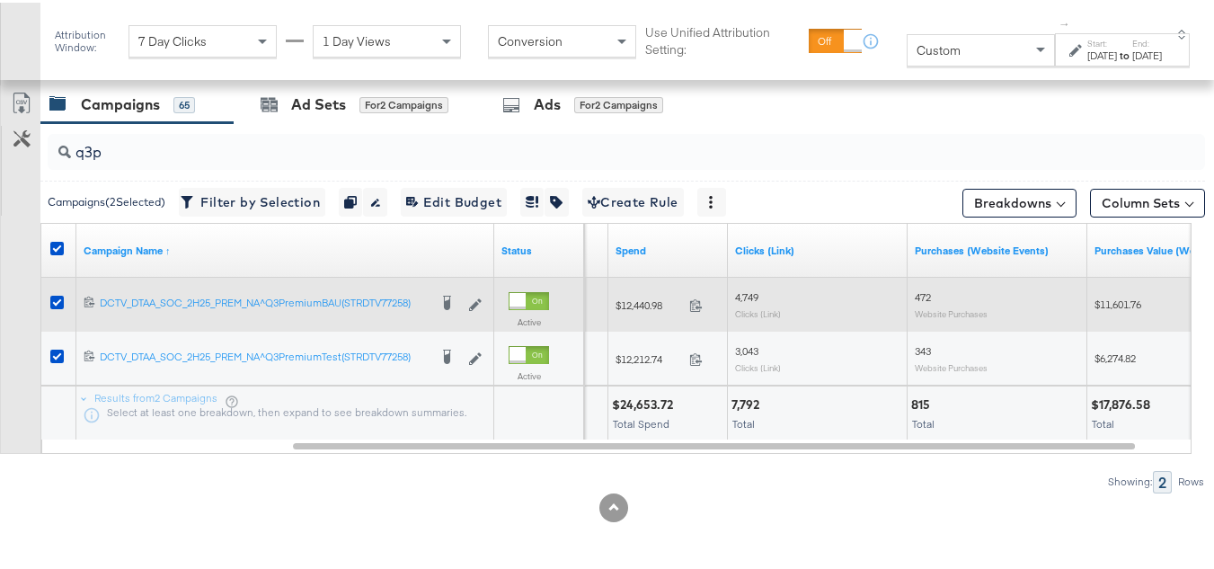
click at [926, 294] on span "472" at bounding box center [923, 294] width 16 height 13
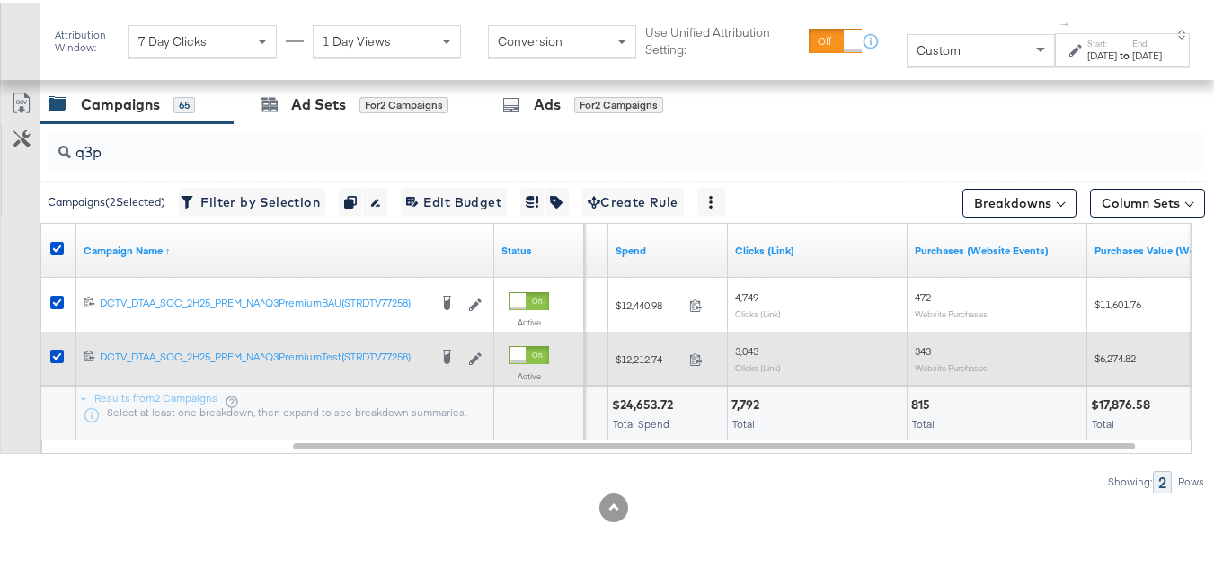
click at [923, 346] on span "343" at bounding box center [923, 347] width 16 height 13
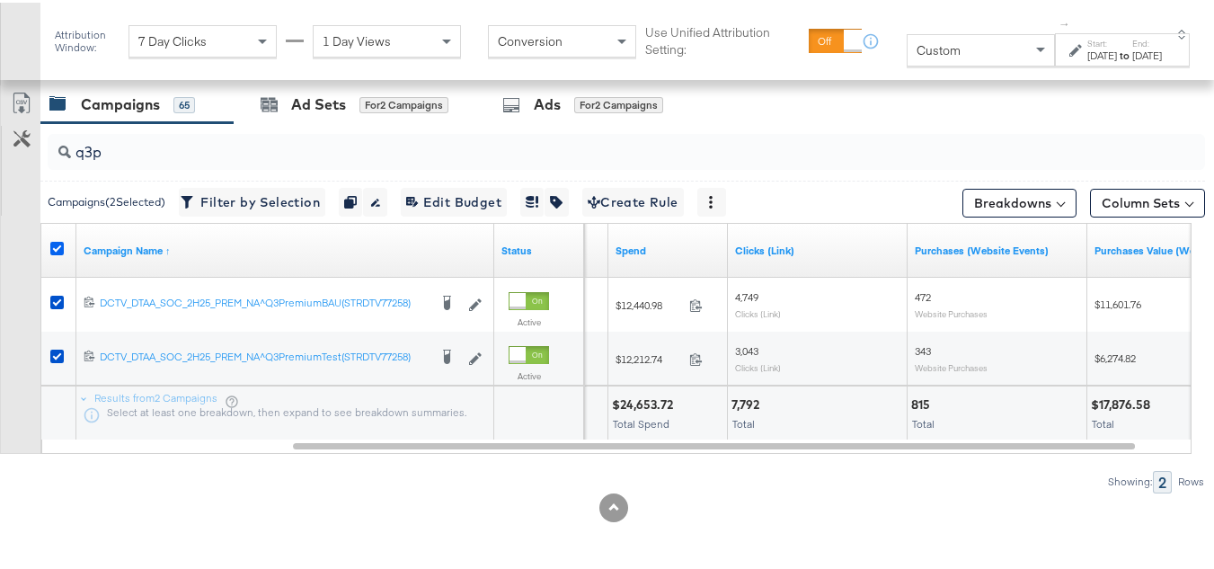
click at [54, 253] on icon at bounding box center [56, 245] width 13 height 13
click at [0, 0] on input "checkbox" at bounding box center [0, 0] width 0 height 0
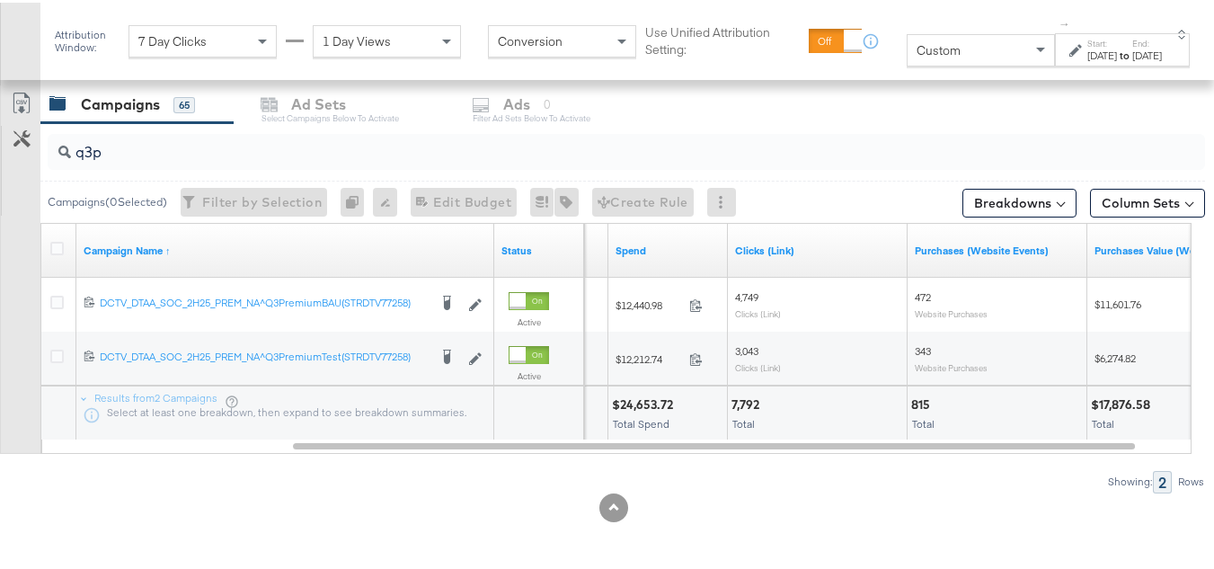
scroll to position [0, 0]
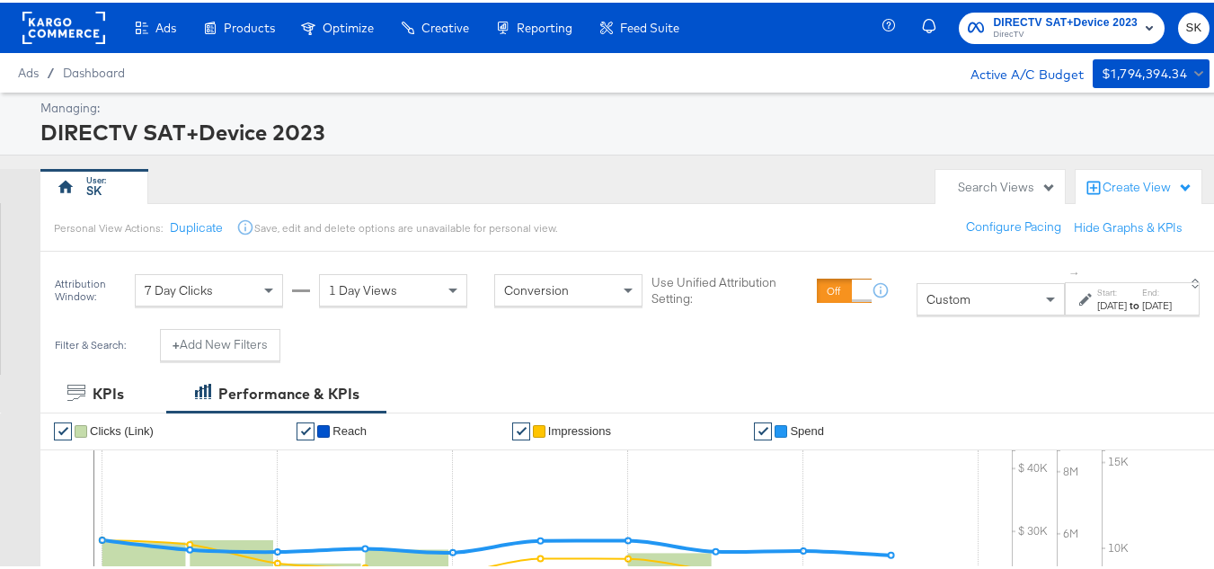
click at [58, 31] on rect at bounding box center [63, 25] width 83 height 32
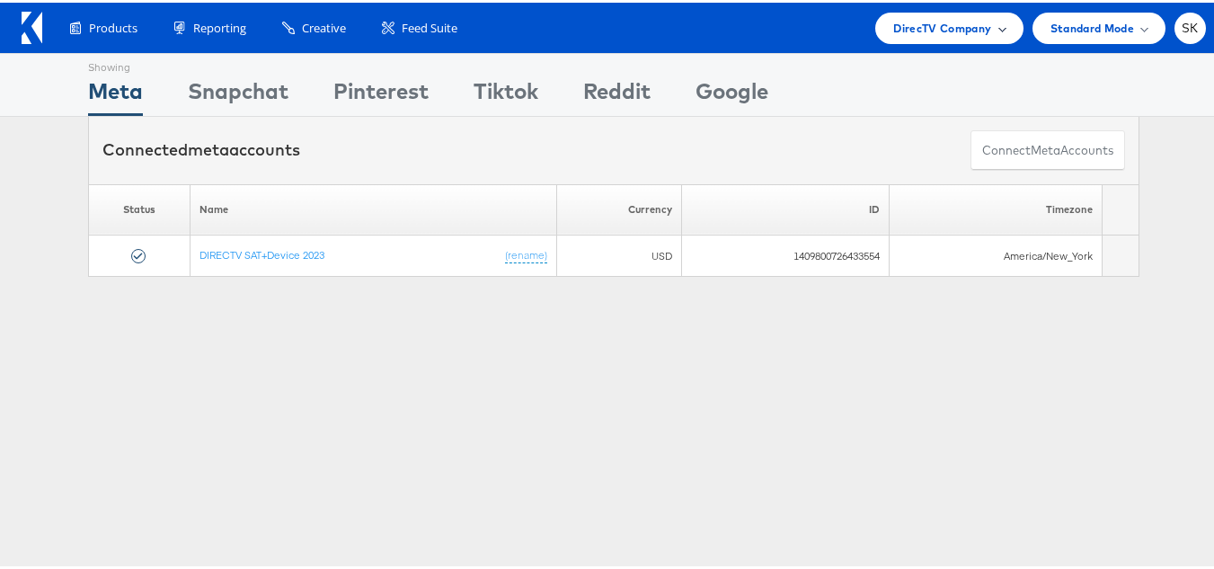
drag, startPoint x: 959, startPoint y: 32, endPoint x: 947, endPoint y: 38, distance: 12.9
click at [959, 32] on span "DirecTV Company" at bounding box center [942, 25] width 98 height 19
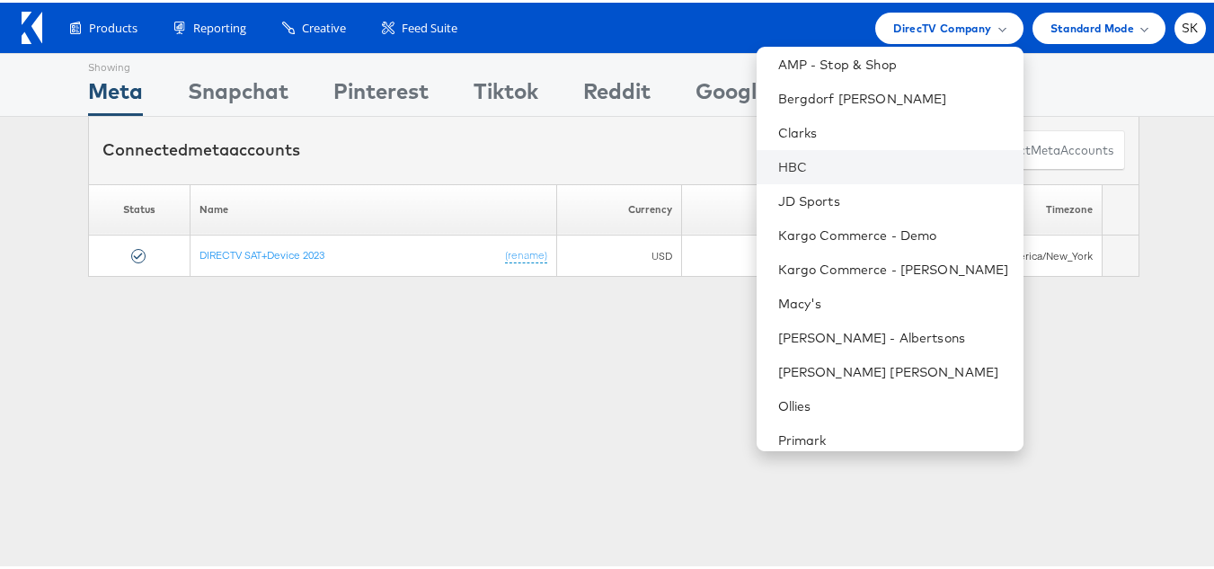
scroll to position [291, 0]
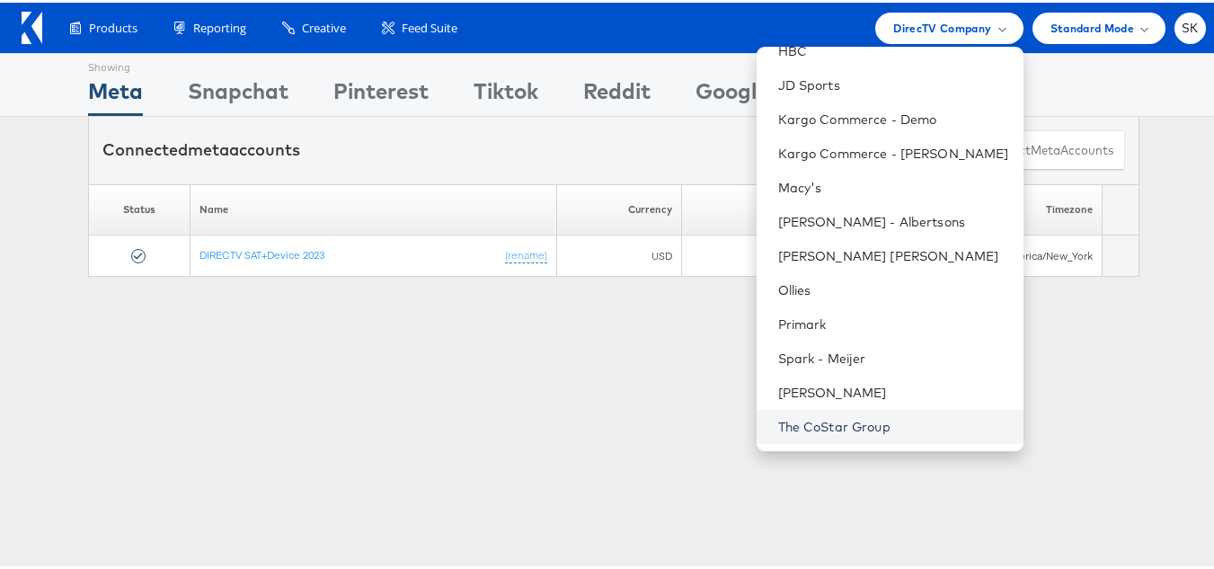
click at [842, 430] on link "The CoStar Group" at bounding box center [893, 424] width 231 height 18
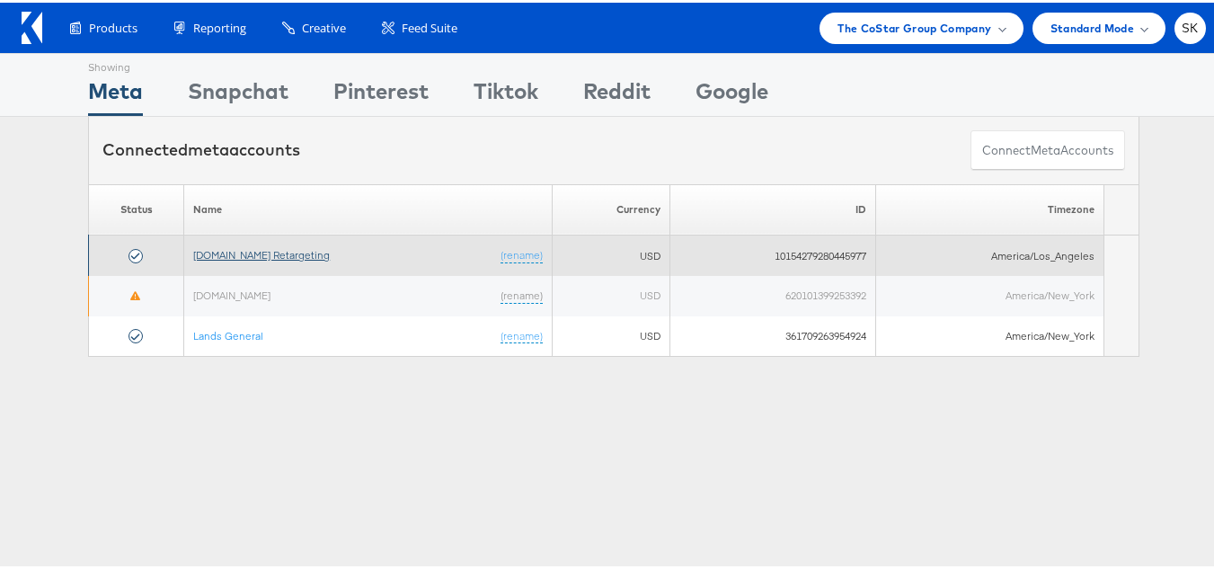
click at [281, 251] on link "[DOMAIN_NAME] Retargeting" at bounding box center [261, 251] width 137 height 13
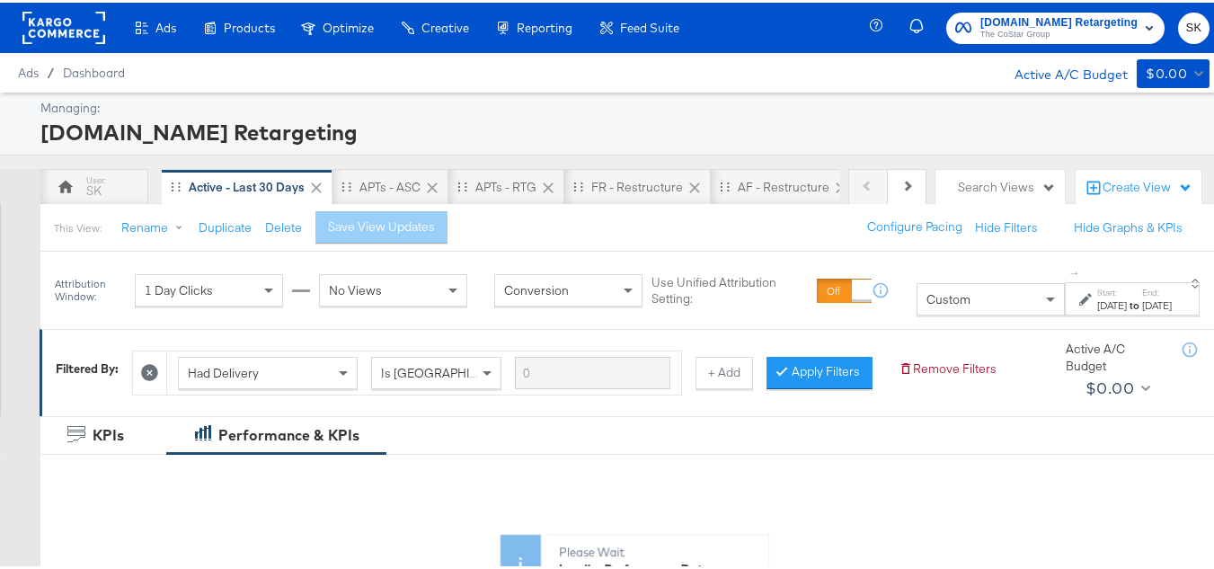
click at [926, 301] on span "Custom" at bounding box center [948, 296] width 44 height 16
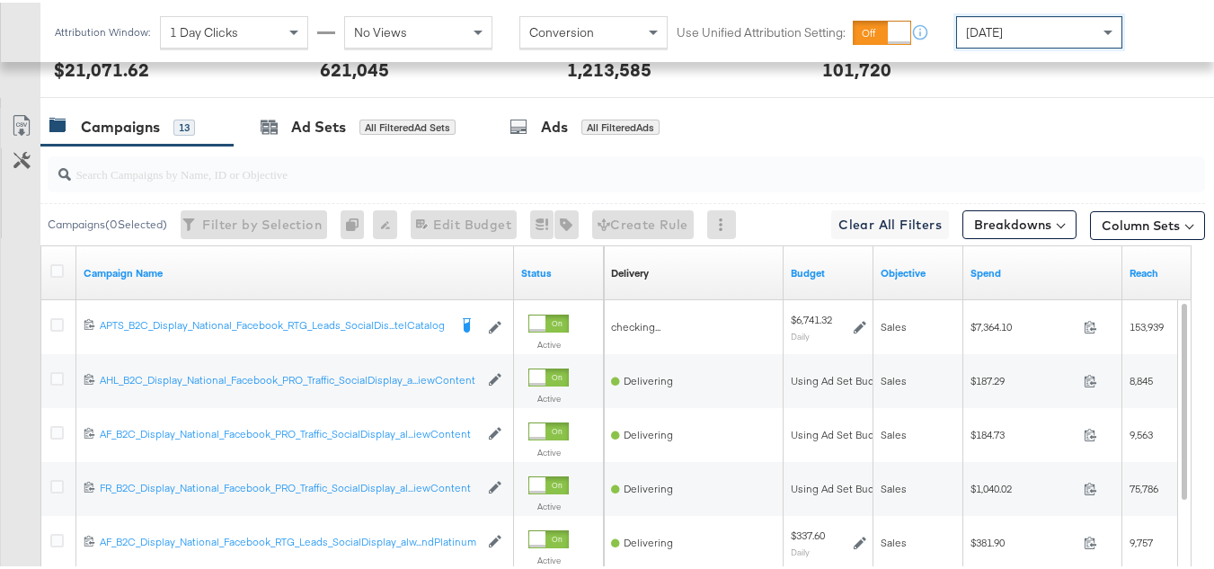
scroll to position [719, 0]
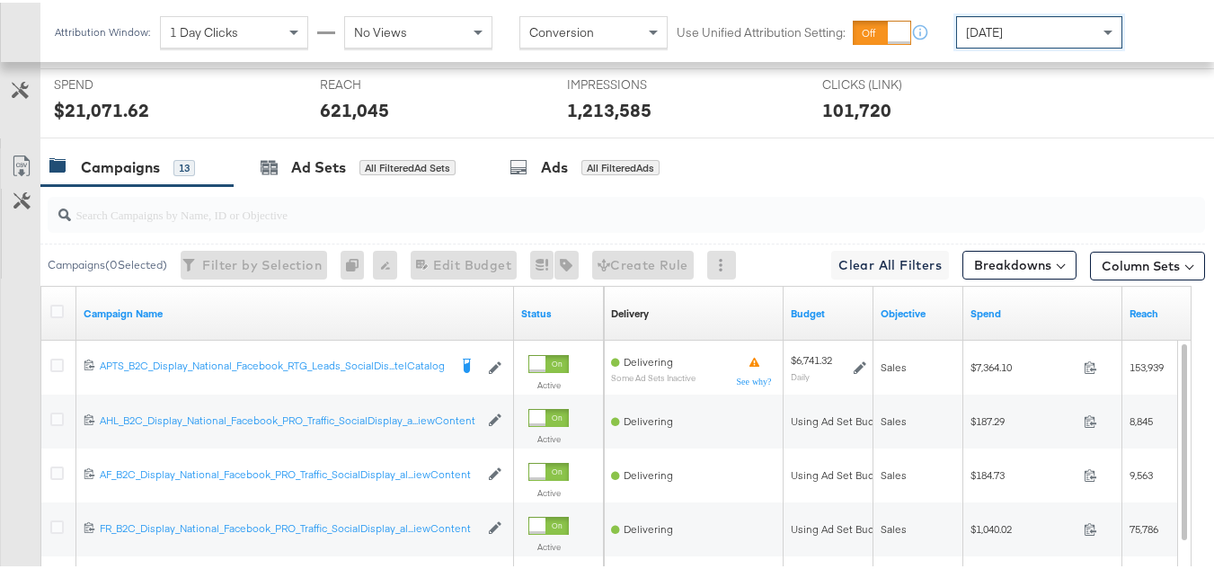
click at [161, 230] on div at bounding box center [626, 212] width 1157 height 36
paste input "APTS_B2C_Display_National_Facebook_RTG_Leads_SocialDisplay_Retargeting_Diamond_…"
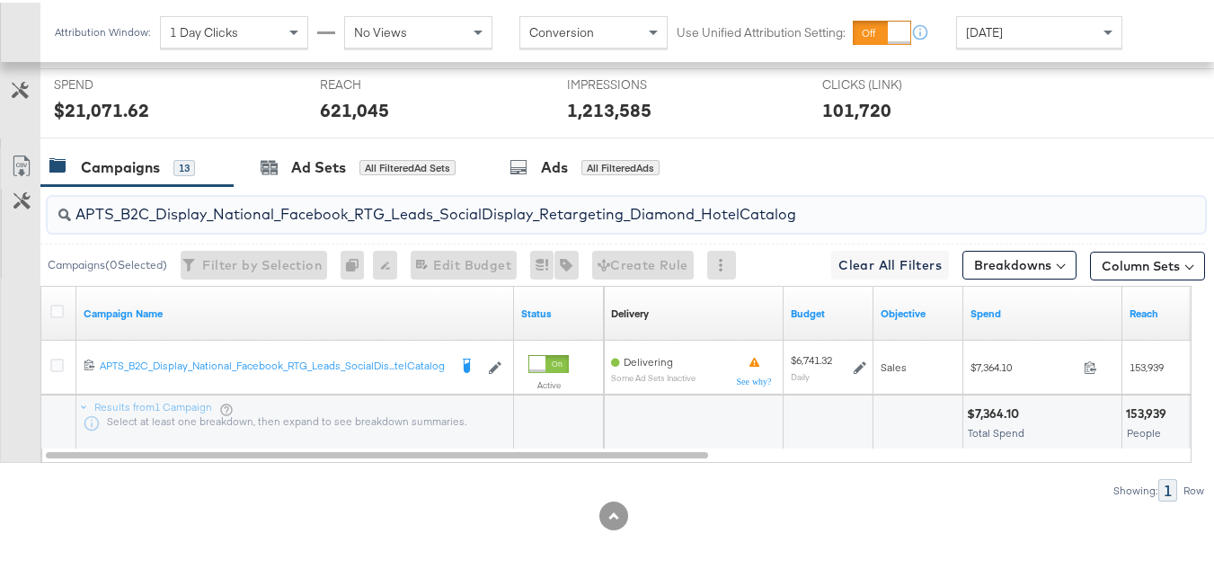
click at [254, 222] on input "APTS_B2C_Display_National_Facebook_RTG_Leads_SocialDisplay_Retargeting_Diamond_…" at bounding box center [587, 204] width 1032 height 35
paste input "alwayson_Retargeting_DARE24_DiamondPlatinum"
click at [324, 222] on input "APTS_B2C_Display_National_Facebook_RTG_Leads_SocialDisplay_alwayson_Retargeting…" at bounding box center [587, 204] width 1032 height 35
paste input "FR_B2C_Display_National_Facebook_RTG_Leads_SocialDisplay_alwayson_Retargeting_FR"
click at [208, 222] on input "FR_B2C_Display_National_Facebook_RTG_Leads_SocialDisplay_alwayson_Retargeting_F…" at bounding box center [587, 204] width 1032 height 35
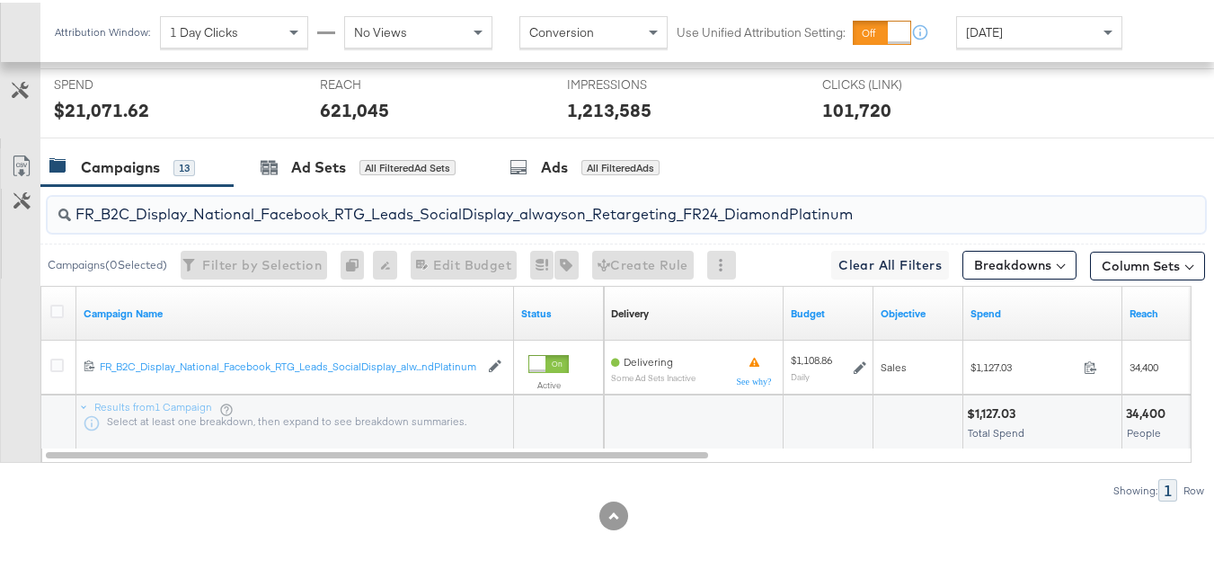
paste input "AF_B2C_Display_National_Facebook_RTG_Leads_SocialDisplay_alwayson_Retargeting_AF"
click at [199, 222] on input "AF_B2C_Display_National_Facebook_RTG_Leads_SocialDisplay_alwayson_Retargeting_A…" at bounding box center [587, 204] width 1032 height 35
paste input "HL_B2C_Display_National_Facebook_RTG_Leads_SocialDisplay_alwayson_Retargeting_A…"
click at [226, 216] on input "AHL_B2C_Display_National_Facebook_RTG_Leads_SocialDisplay_alwayson_Retargeting_…" at bounding box center [587, 204] width 1032 height 35
click at [231, 222] on input "AHL_B2C_Display_National_Facebook_RTG_Leads_SocialDisplay_alwayson_Retargeting_…" at bounding box center [587, 204] width 1032 height 35
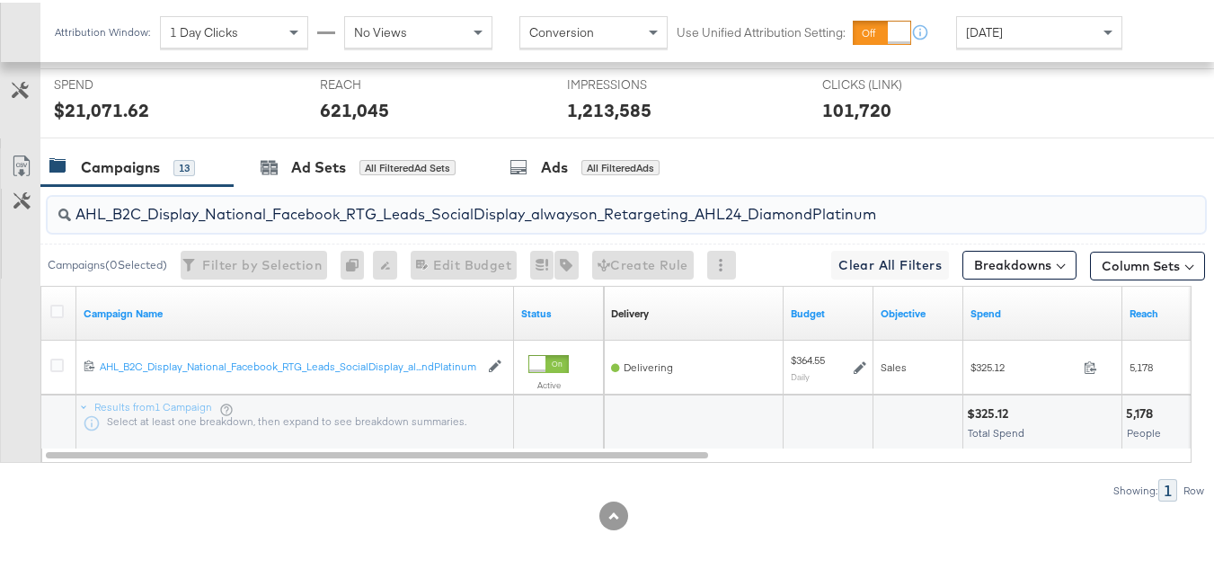
paste input "PTS_B2C_Display_National_Facebook_PRO_Traffic_SocialDisplay_alwayson_ASC_DARE24…"
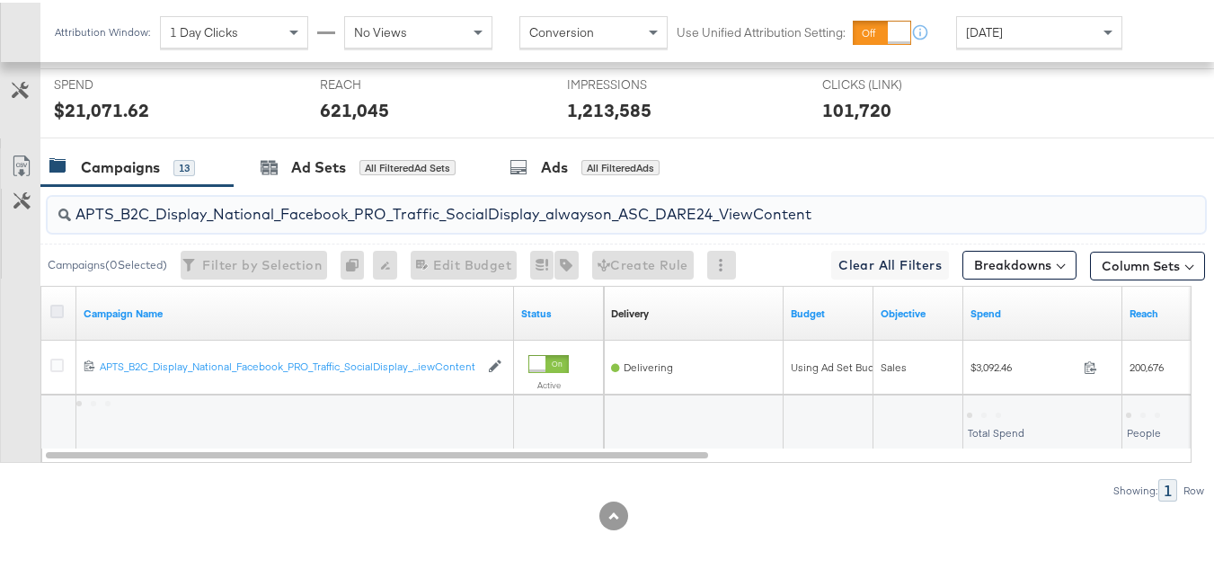
type input "APTS_B2C_Display_National_Facebook_PRO_Traffic_SocialDisplay_alwayson_ASC_DARE2…"
click at [63, 315] on icon at bounding box center [56, 308] width 13 height 13
click at [0, 0] on input "checkbox" at bounding box center [0, 0] width 0 height 0
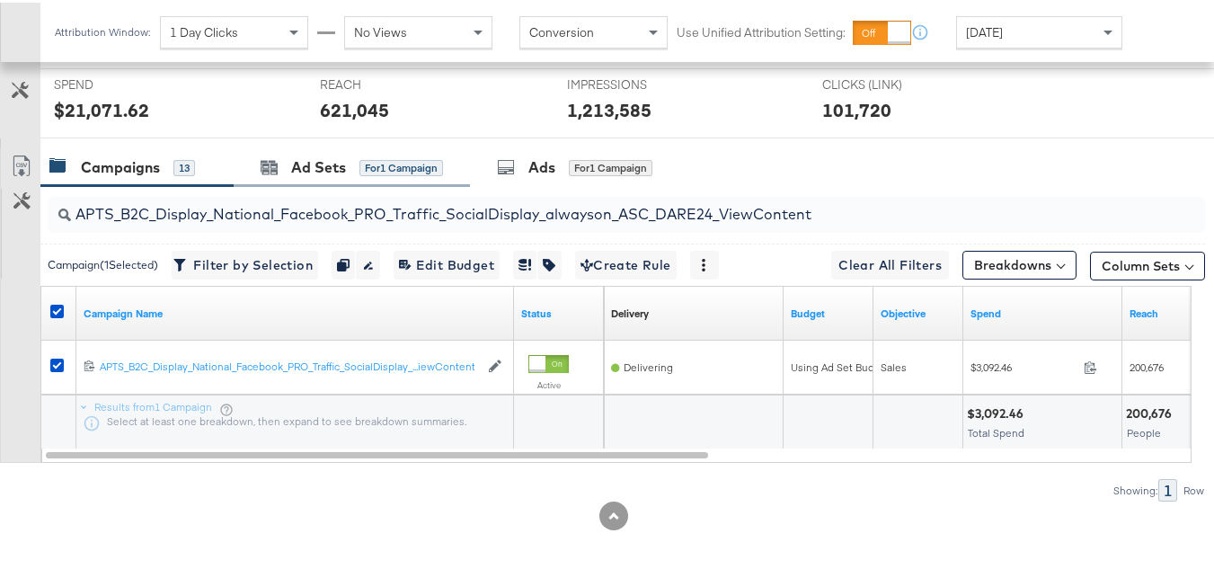
click at [322, 184] on div "Ad Sets for 1 Campaign" at bounding box center [352, 165] width 236 height 39
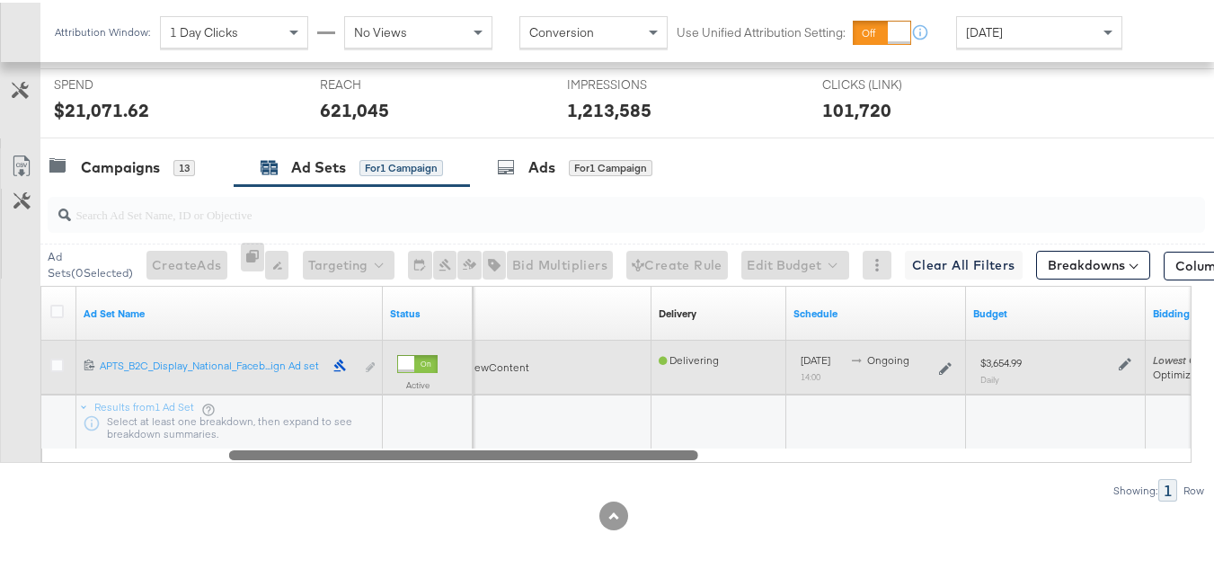
drag, startPoint x: 556, startPoint y: 481, endPoint x: 84, endPoint y: 408, distance: 478.2
click at [92, 447] on div "Ad Set Name Status Campaign Name Delivery Sorting Unavailable Schedule Budget B…" at bounding box center [615, 371] width 1151 height 177
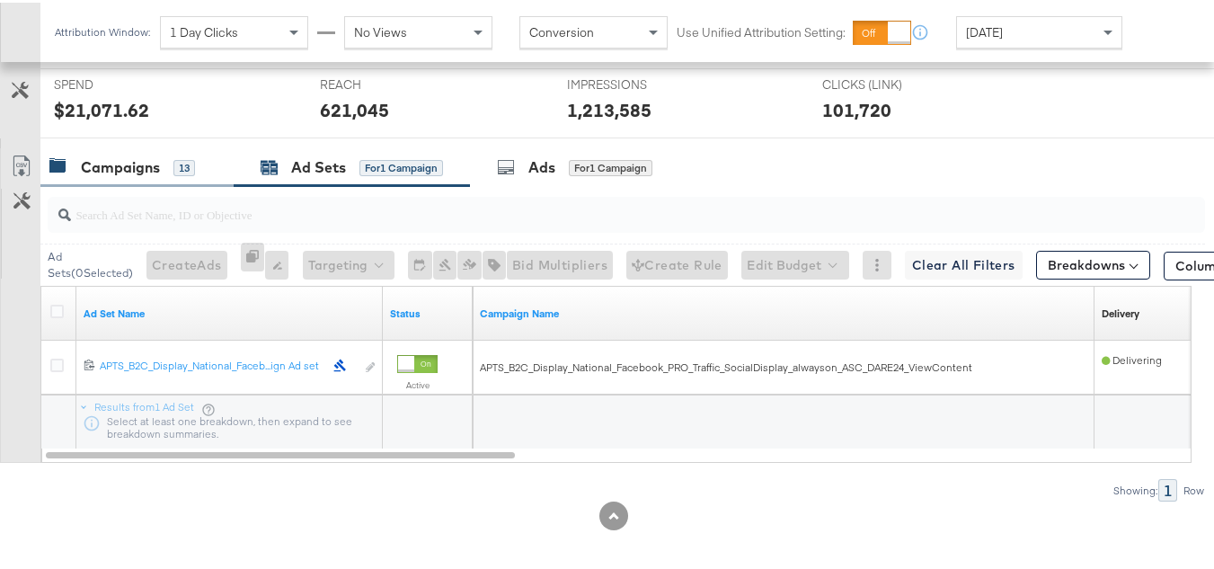
click at [125, 175] on div "Campaigns" at bounding box center [120, 165] width 79 height 21
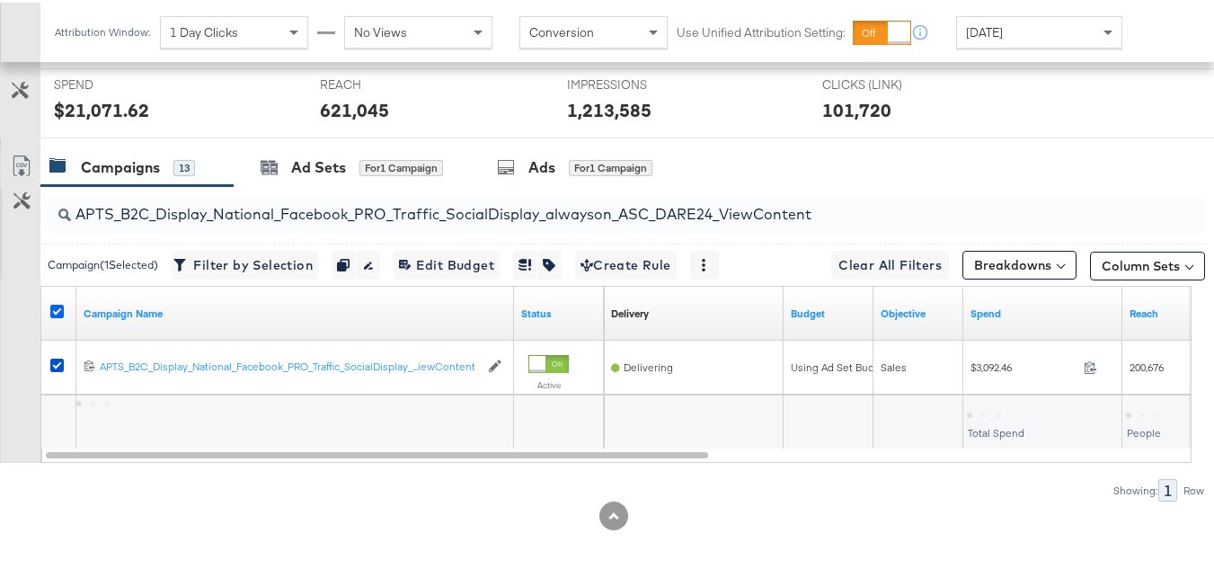
click at [58, 315] on icon at bounding box center [56, 308] width 13 height 13
click at [0, 0] on input "checkbox" at bounding box center [0, 0] width 0 height 0
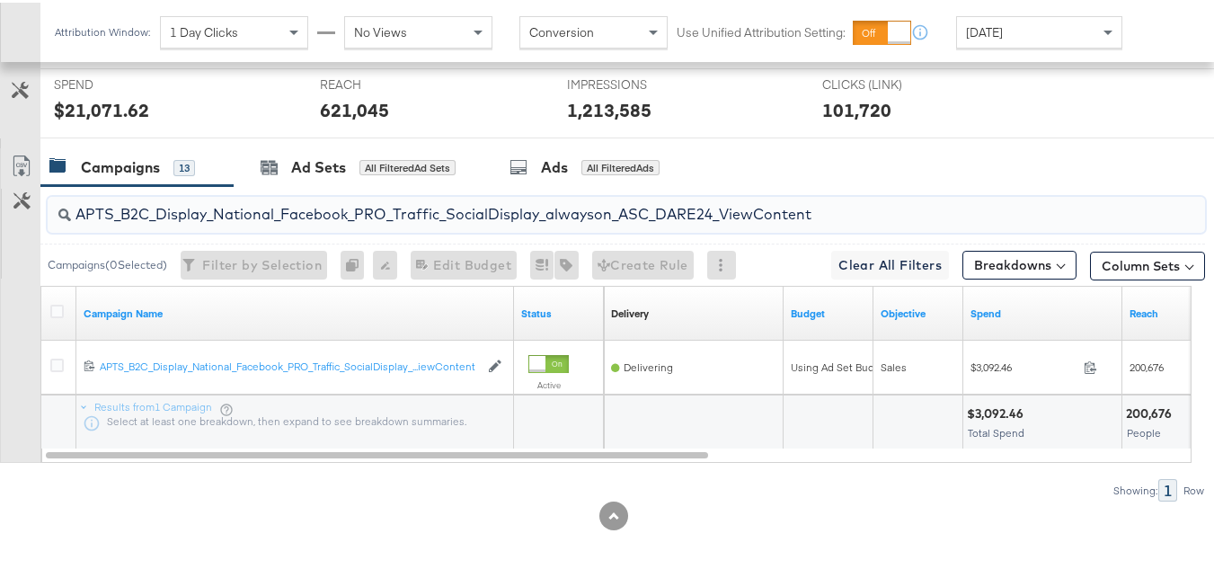
click at [233, 222] on input "APTS_B2C_Display_National_Facebook_PRO_Traffic_SocialDisplay_alwayson_ASC_DARE2…" at bounding box center [587, 204] width 1032 height 35
paste input "Leads_SocialDisplay_alwayson_ASC_DARE24_Purchase"
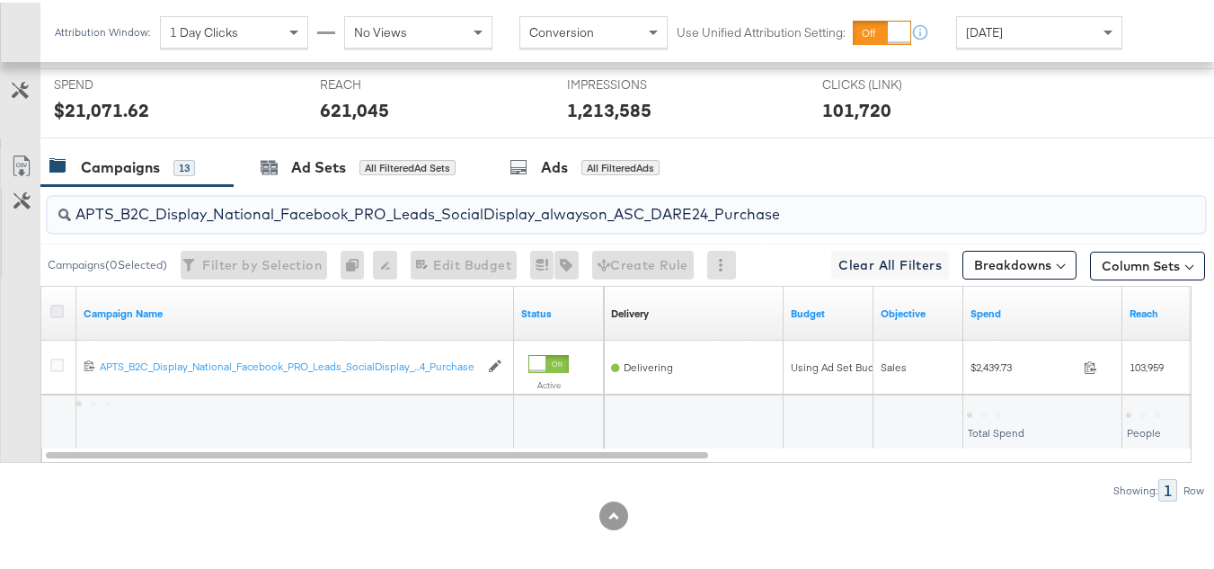
type input "APTS_B2C_Display_National_Facebook_PRO_Leads_SocialDisplay_alwayson_ASC_DARE24_…"
click at [58, 315] on icon at bounding box center [56, 308] width 13 height 13
click at [0, 0] on input "checkbox" at bounding box center [0, 0] width 0 height 0
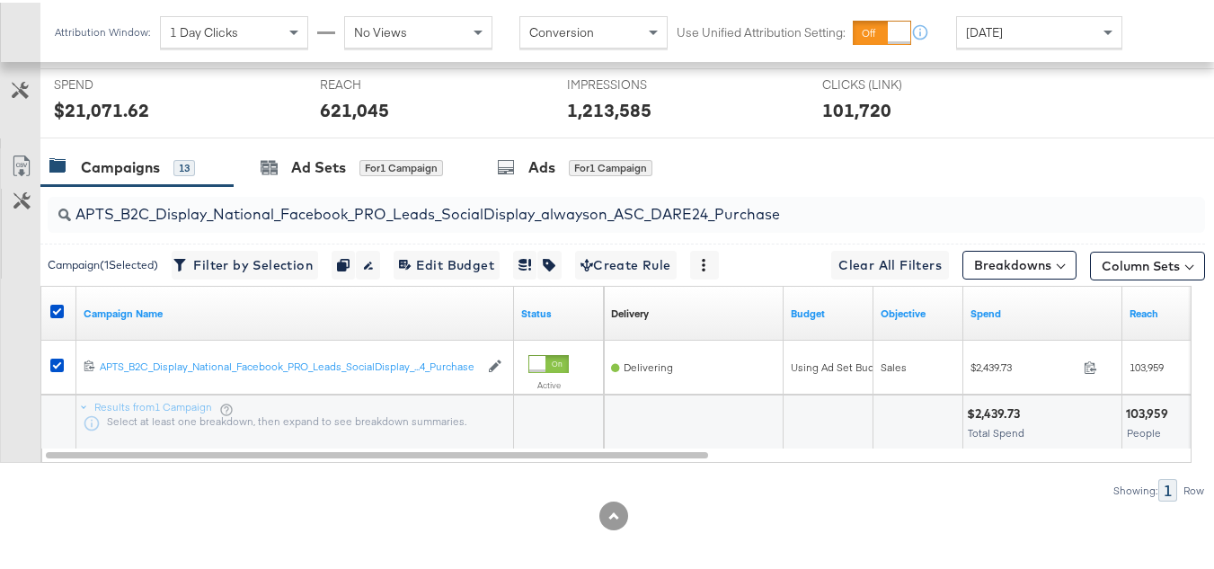
click at [380, 137] on div at bounding box center [654, 136] width 1228 height 1
click at [358, 175] on div "Ad Sets for 1 Campaign" at bounding box center [352, 165] width 182 height 21
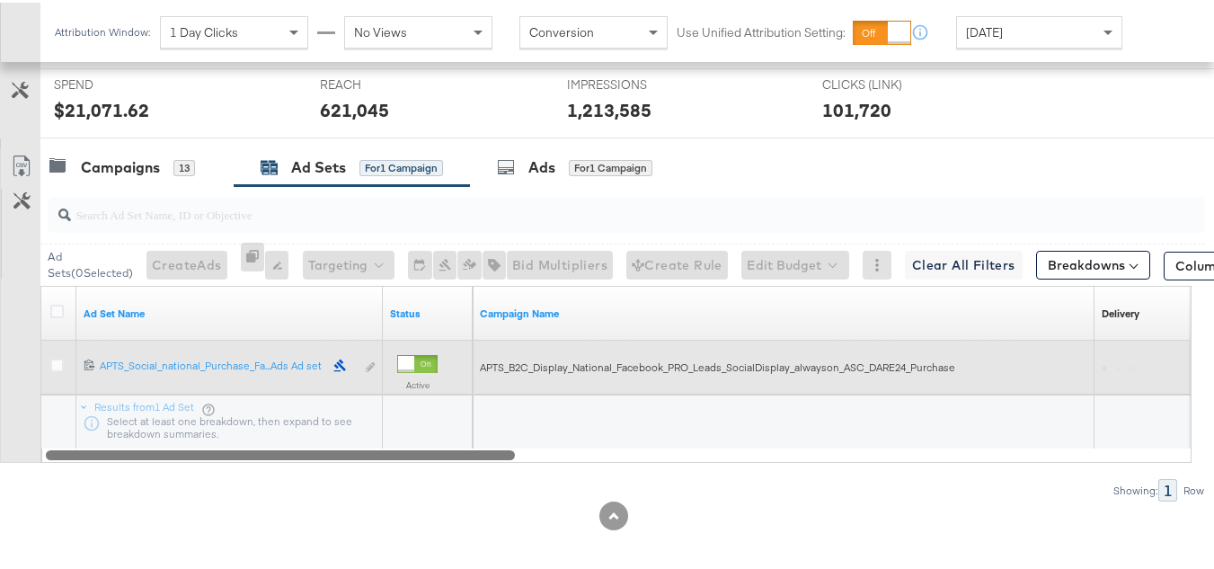
drag, startPoint x: 429, startPoint y: 474, endPoint x: 132, endPoint y: 415, distance: 302.4
click at [137, 443] on div "Ad Set Name Status Campaign Name Delivery Sorting Unavailable 12021198717184061…" at bounding box center [615, 371] width 1151 height 177
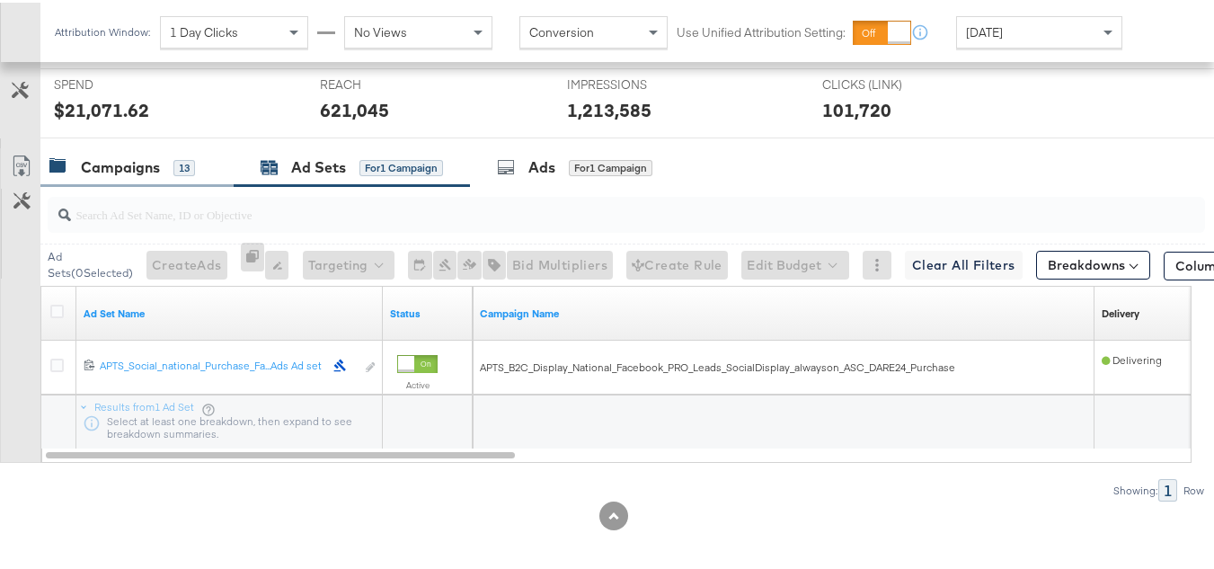
click at [113, 175] on div "Campaigns" at bounding box center [120, 165] width 79 height 21
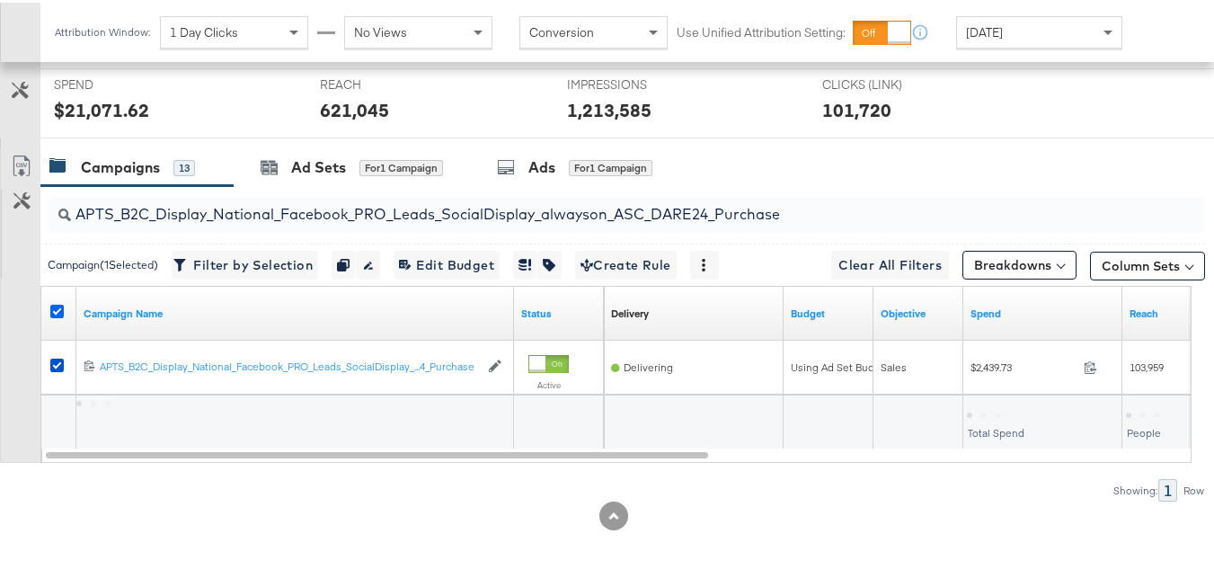
click at [57, 315] on icon at bounding box center [56, 308] width 13 height 13
click at [0, 0] on input "checkbox" at bounding box center [0, 0] width 0 height 0
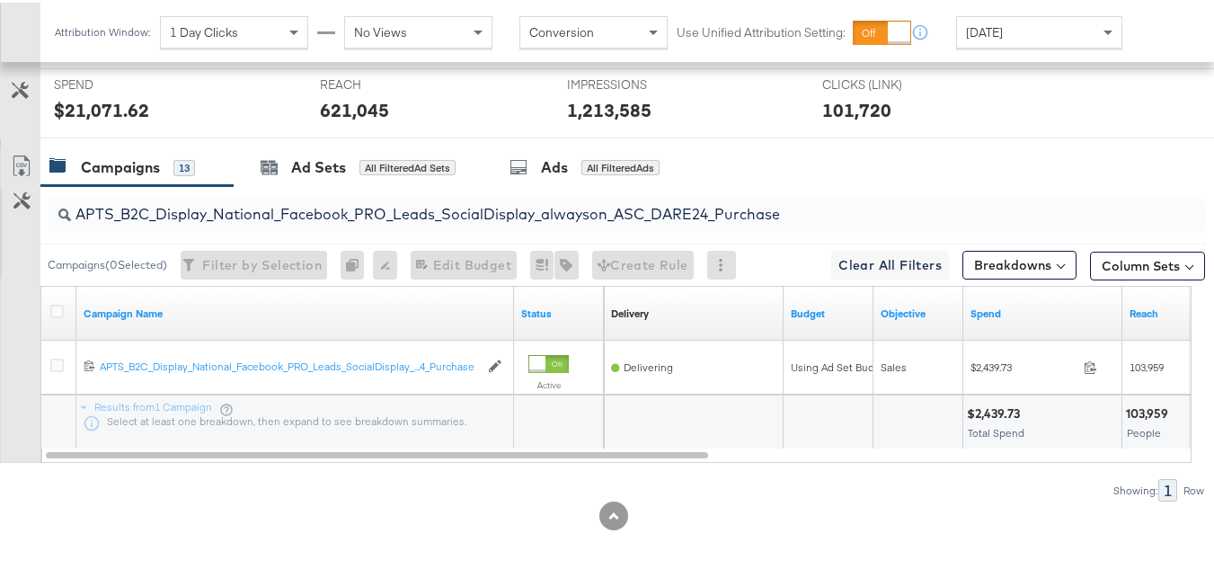
click at [239, 222] on input "APTS_B2C_Display_National_Facebook_PRO_Leads_SocialDisplay_alwayson_ASC_DARE24_…" at bounding box center [587, 204] width 1032 height 35
paste input "F_B2C_Display_National_Facebook_PRO_Traffic_SocialDisplay_alwayson_ASC_AF24_Vie…"
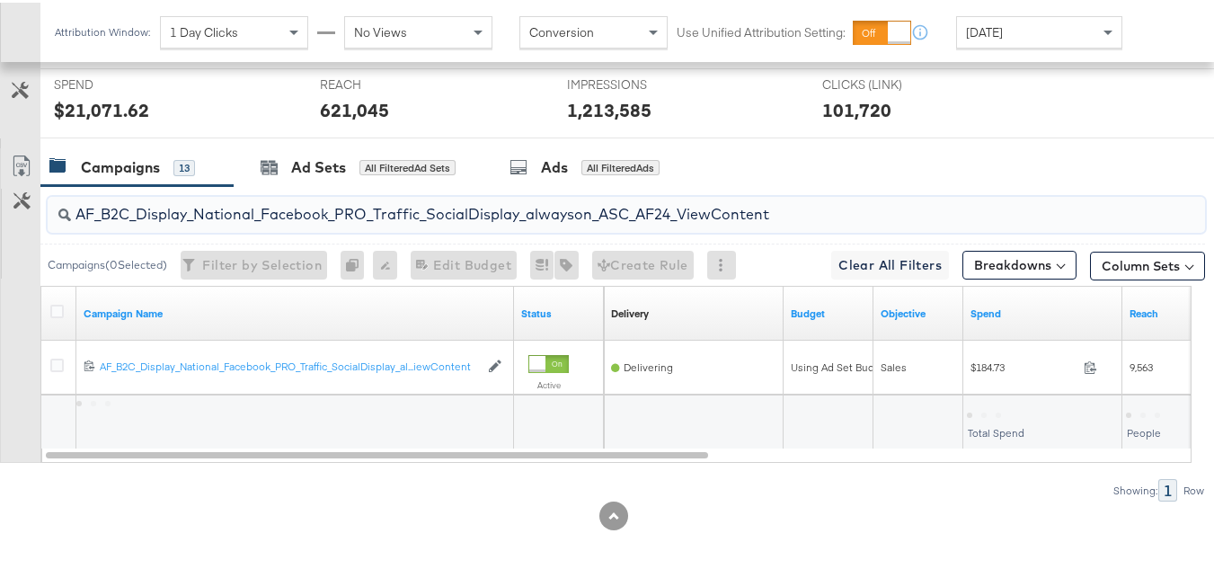
type input "AF_B2C_Display_National_Facebook_PRO_Traffic_SocialDisplay_alwayson_ASC_AF24_Vi…"
click at [64, 320] on div at bounding box center [59, 311] width 19 height 18
click at [60, 315] on icon at bounding box center [56, 308] width 13 height 13
click at [0, 0] on input "checkbox" at bounding box center [0, 0] width 0 height 0
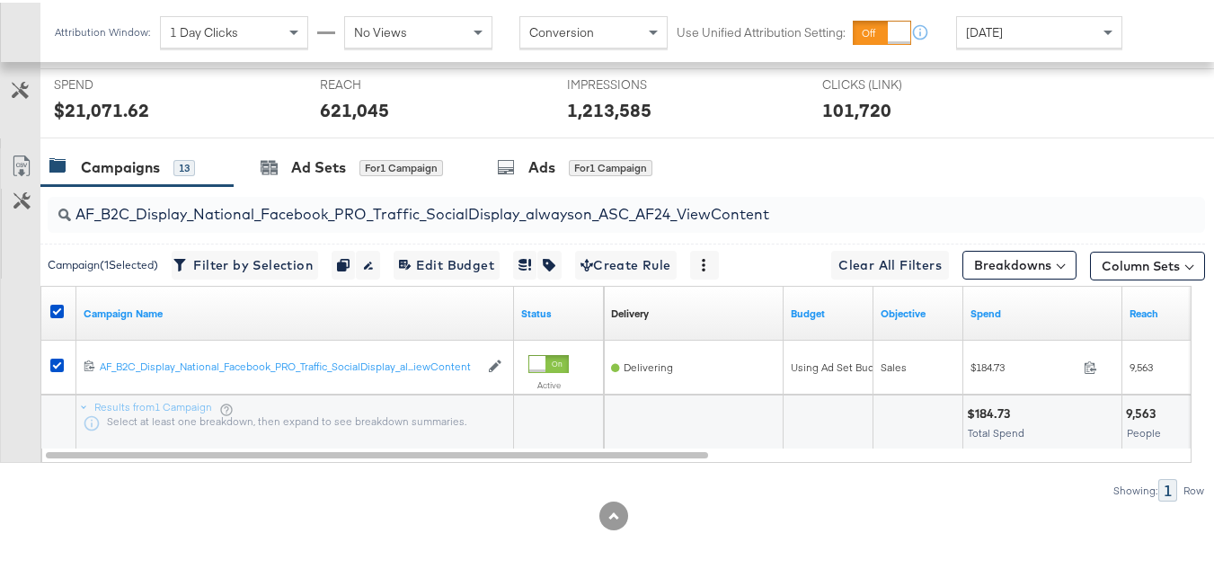
click at [288, 135] on div "SPEND SPEND $21,071.62" at bounding box center [173, 100] width 266 height 68
click at [273, 175] on div "Ad Sets for 1 Campaign" at bounding box center [352, 165] width 182 height 21
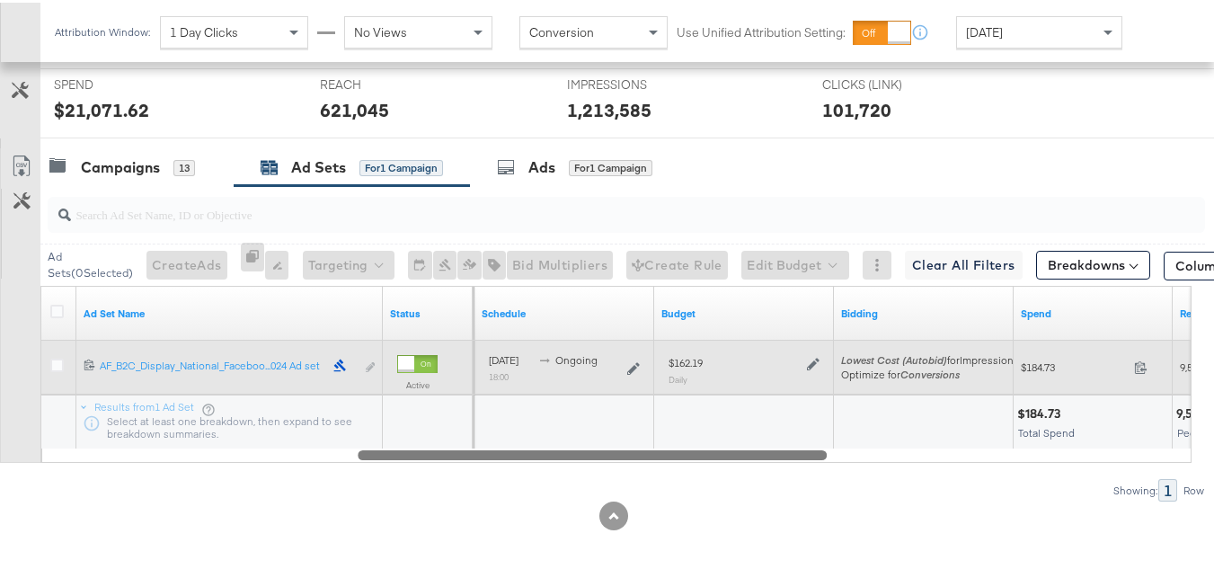
drag, startPoint x: 368, startPoint y: 483, endPoint x: 228, endPoint y: 415, distance: 155.9
click at [243, 429] on div "Ad Set Name Status Delivery Sorting Unavailable Schedule Budget Bidding Spend R…" at bounding box center [615, 371] width 1151 height 177
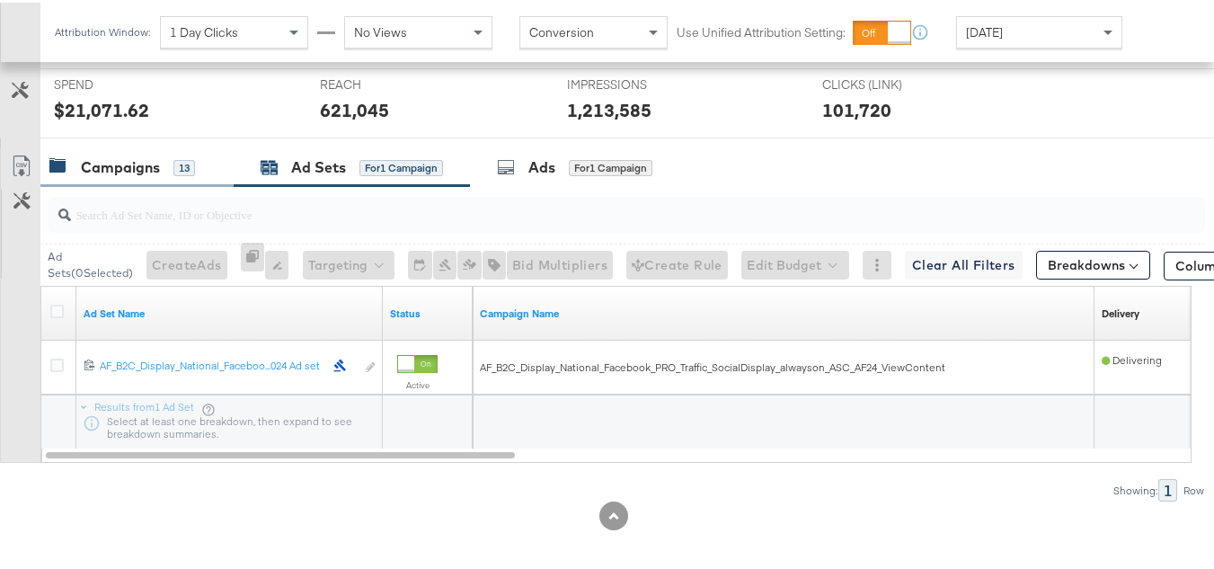
click at [172, 184] on div "Campaigns 13" at bounding box center [136, 165] width 193 height 39
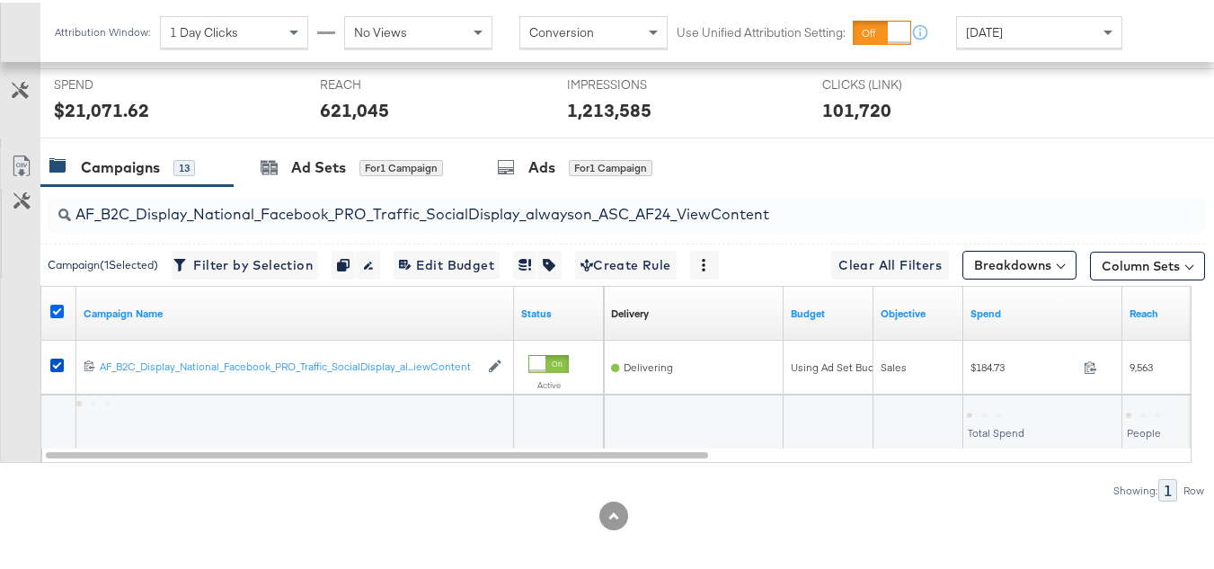
click at [60, 315] on icon at bounding box center [56, 308] width 13 height 13
click at [0, 0] on input "checkbox" at bounding box center [0, 0] width 0 height 0
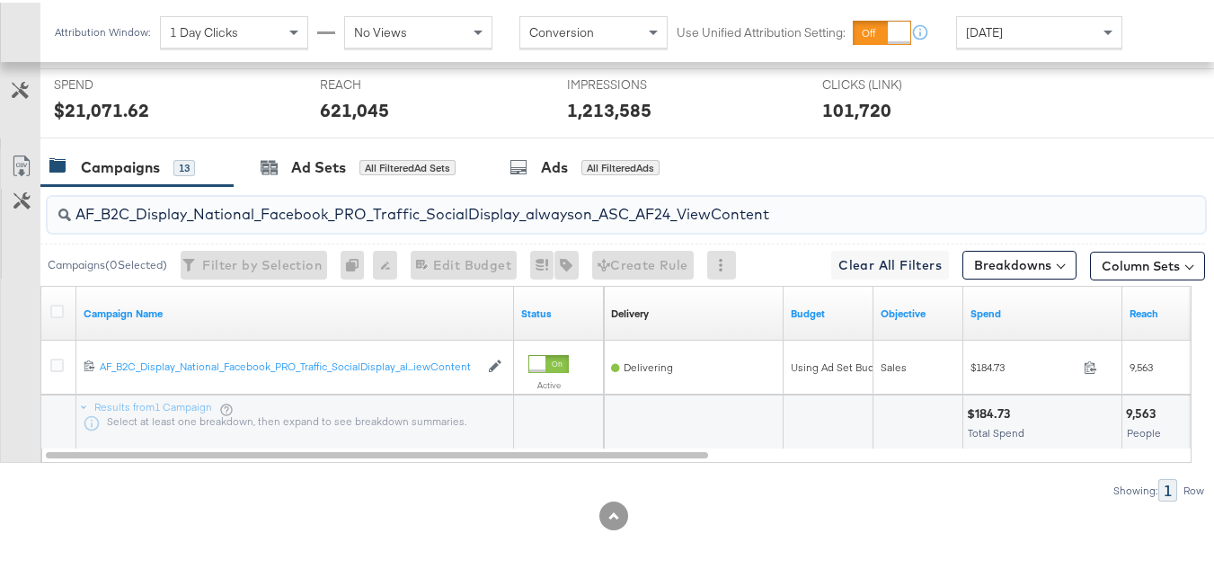
click at [244, 222] on input "AF_B2C_Display_National_Facebook_PRO_Traffic_SocialDisplay_alwayson_ASC_AF24_Vi…" at bounding box center [587, 204] width 1032 height 35
paste input "FR_B2C_Display_National_Facebook_PRO_Traffic_SocialDisplay_alwayson_ASC_FR"
type input "FR_B2C_Display_National_Facebook_PRO_Traffic_SocialDisplay_alwayson_ASC_FR24_Vi…"
click at [58, 315] on icon at bounding box center [56, 308] width 13 height 13
click at [0, 0] on input "checkbox" at bounding box center [0, 0] width 0 height 0
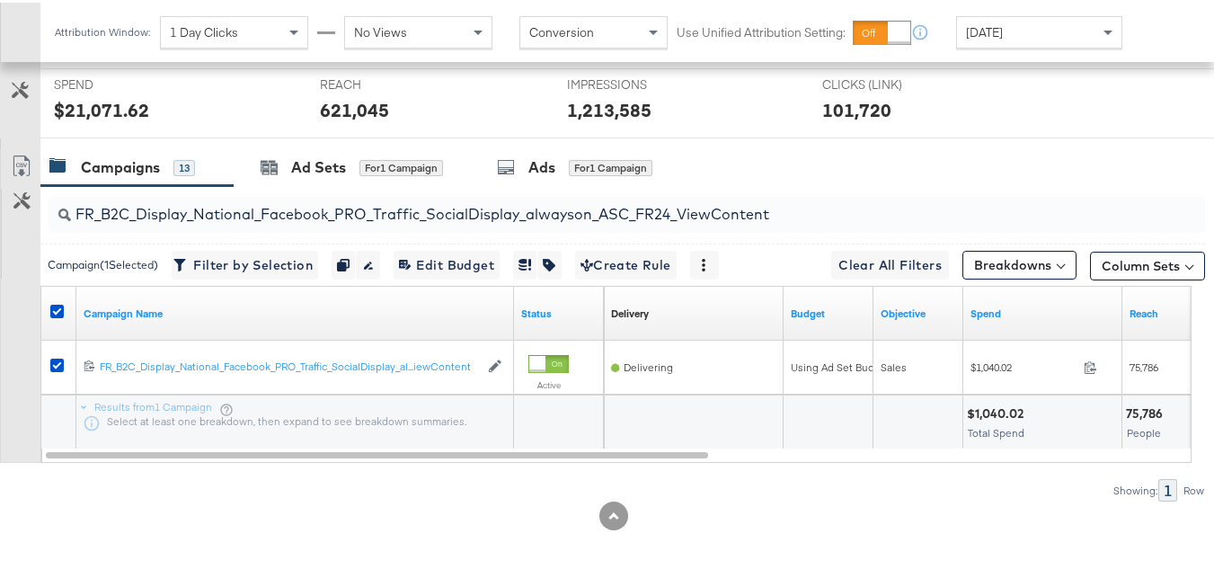
click at [332, 120] on div "621,045" at bounding box center [354, 107] width 69 height 26
click at [301, 175] on div "Ad Sets" at bounding box center [318, 165] width 55 height 21
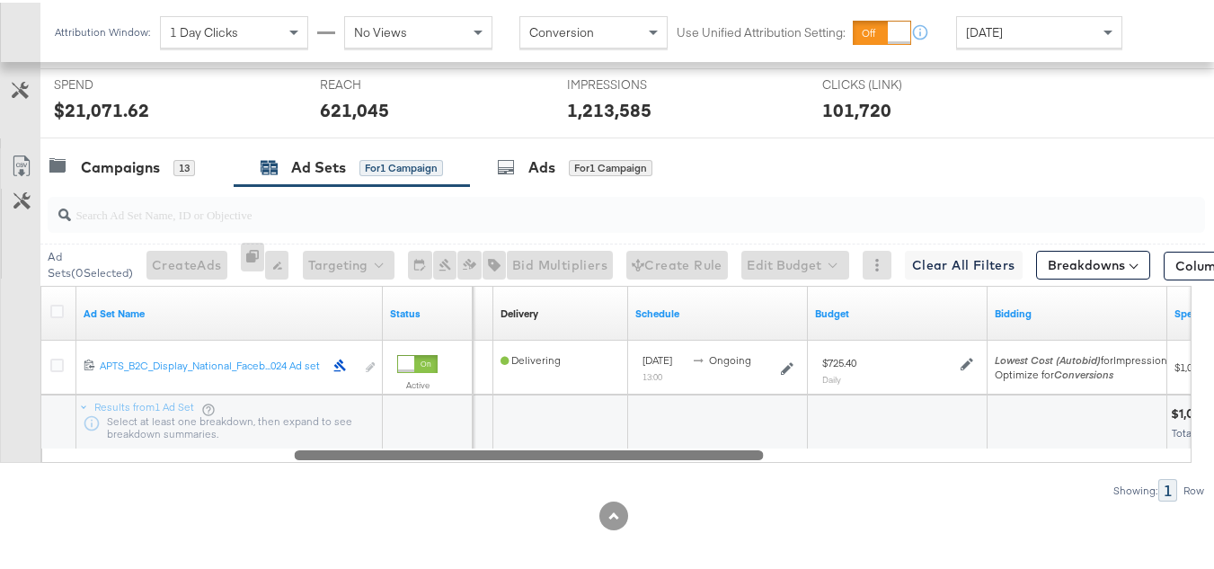
drag, startPoint x: 433, startPoint y: 483, endPoint x: 193, endPoint y: 349, distance: 274.8
click at [236, 423] on div "Ad Set Name Status Campaign Name Delivery Sorting Unavailable Schedule Budget B…" at bounding box center [615, 371] width 1151 height 177
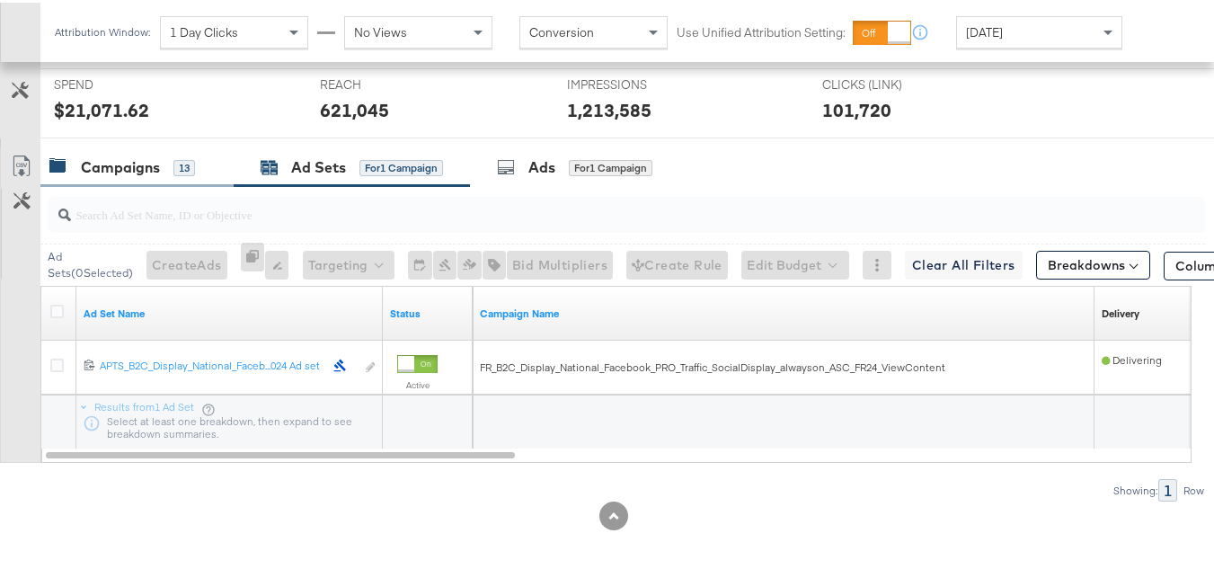
click at [151, 176] on div "Campaigns 13" at bounding box center [136, 165] width 193 height 39
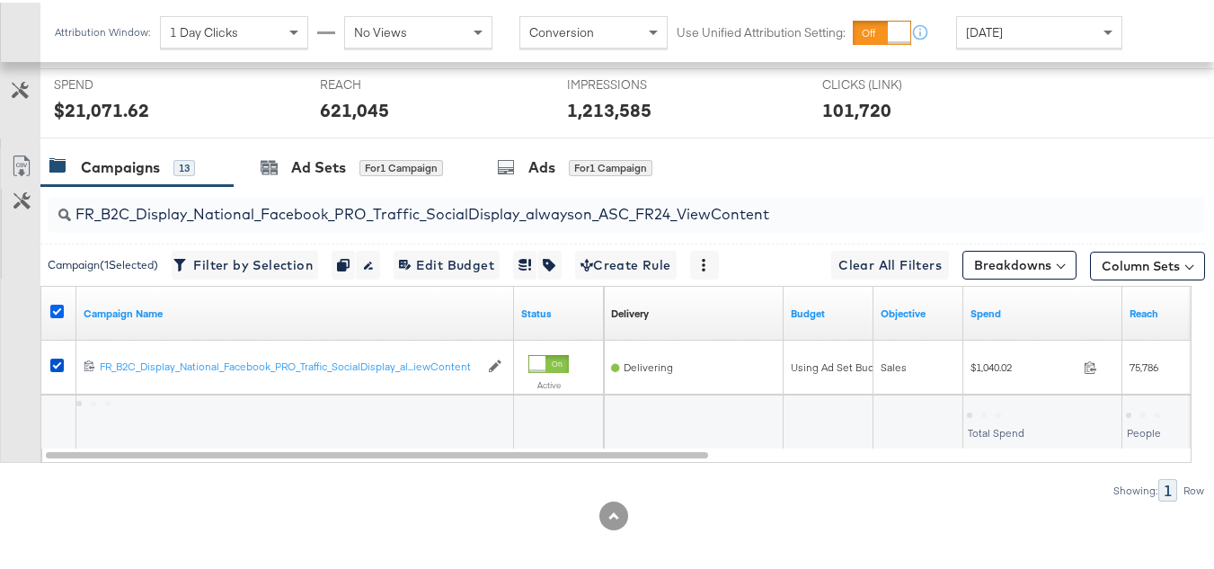
click at [61, 315] on icon at bounding box center [56, 308] width 13 height 13
click at [0, 0] on input "checkbox" at bounding box center [0, 0] width 0 height 0
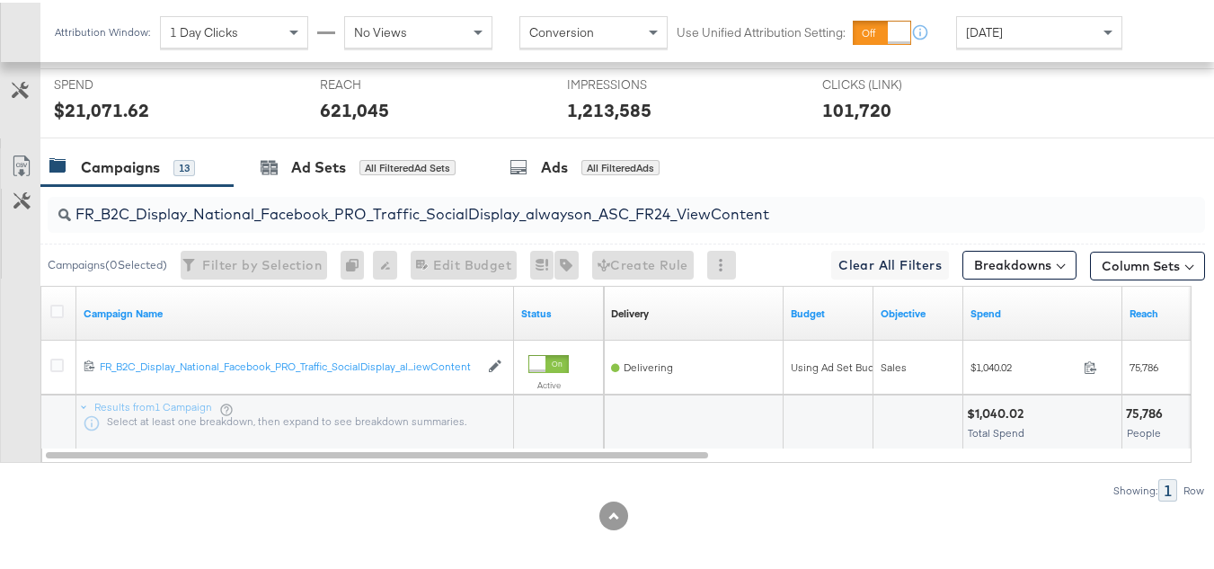
click at [207, 222] on input "FR_B2C_Display_National_Facebook_PRO_Traffic_SocialDisplay_alwayson_ASC_FR24_Vi…" at bounding box center [587, 204] width 1032 height 35
paste input "AHL_B2C_Display_National_Facebook_PRO_Traffic_SocialDisplay_alwayson_ASC_AHL"
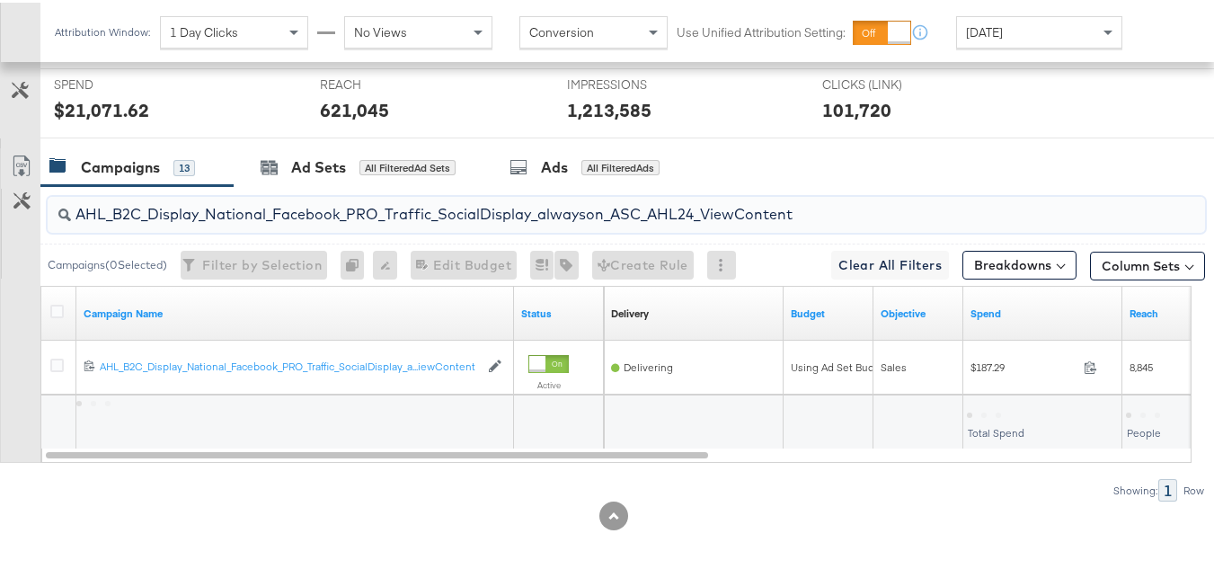
type input "AHL_B2C_Display_National_Facebook_PRO_Traffic_SocialDisplay_alwayson_ASC_AHL24_…"
click at [66, 320] on div at bounding box center [59, 311] width 19 height 18
click at [63, 315] on icon at bounding box center [56, 308] width 13 height 13
click at [0, 0] on input "checkbox" at bounding box center [0, 0] width 0 height 0
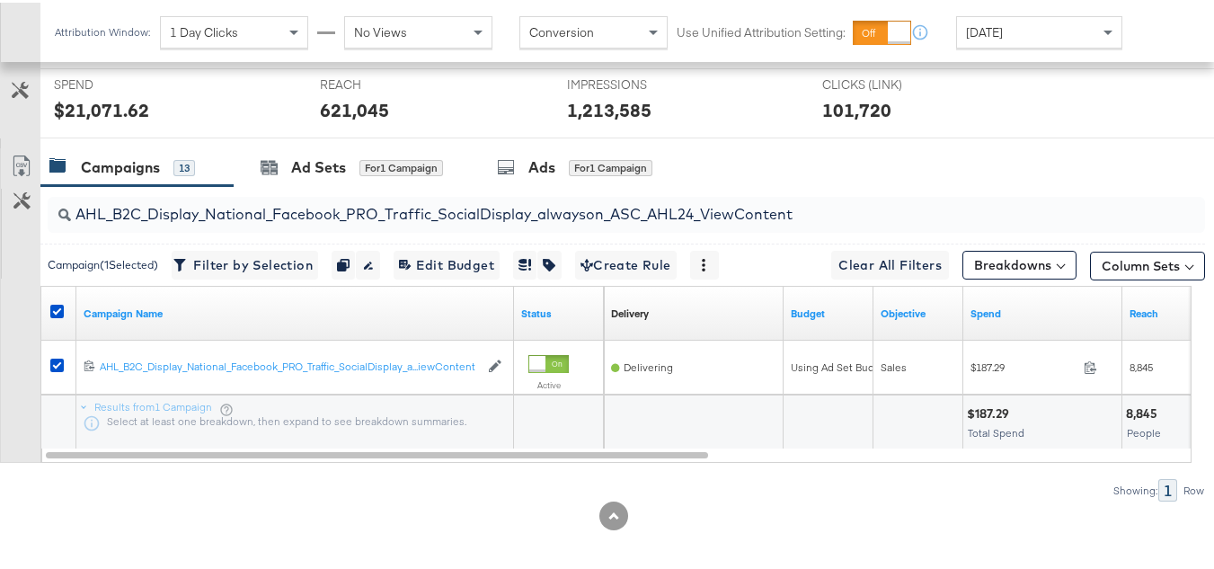
click at [275, 150] on div at bounding box center [614, 143] width 1228 height 14
click at [277, 172] on icon at bounding box center [270, 166] width 16 height 12
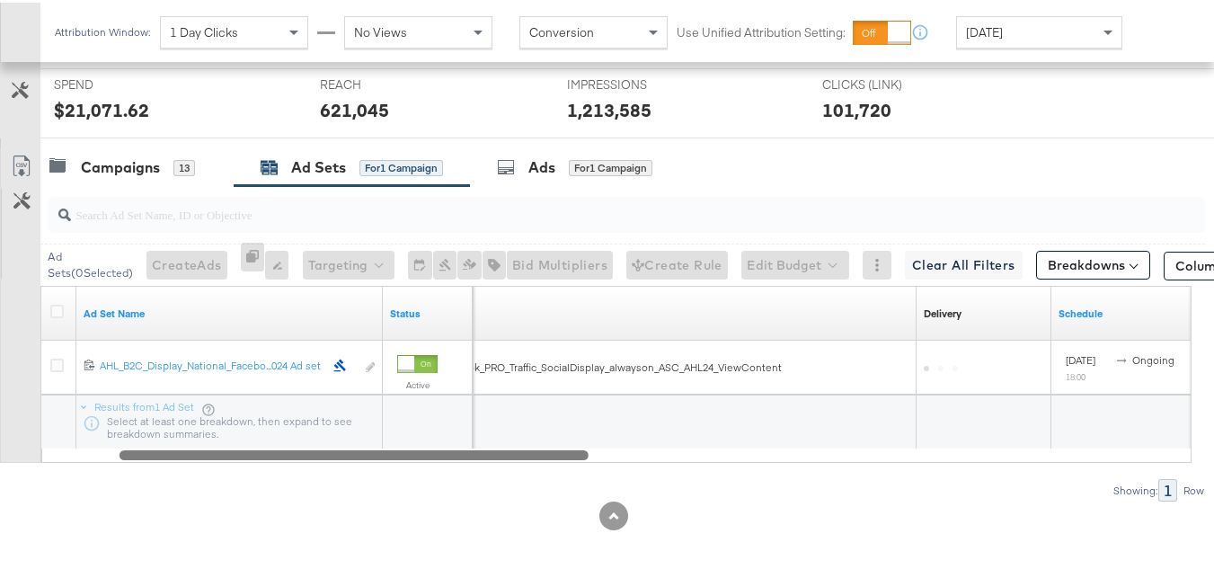
drag, startPoint x: 469, startPoint y: 482, endPoint x: 0, endPoint y: 361, distance: 484.3
click at [3, 386] on div "Customize KPIs Export as CSV Ad Set Name Status Campaign Name Delivery Sorting …" at bounding box center [602, 371] width 1205 height 177
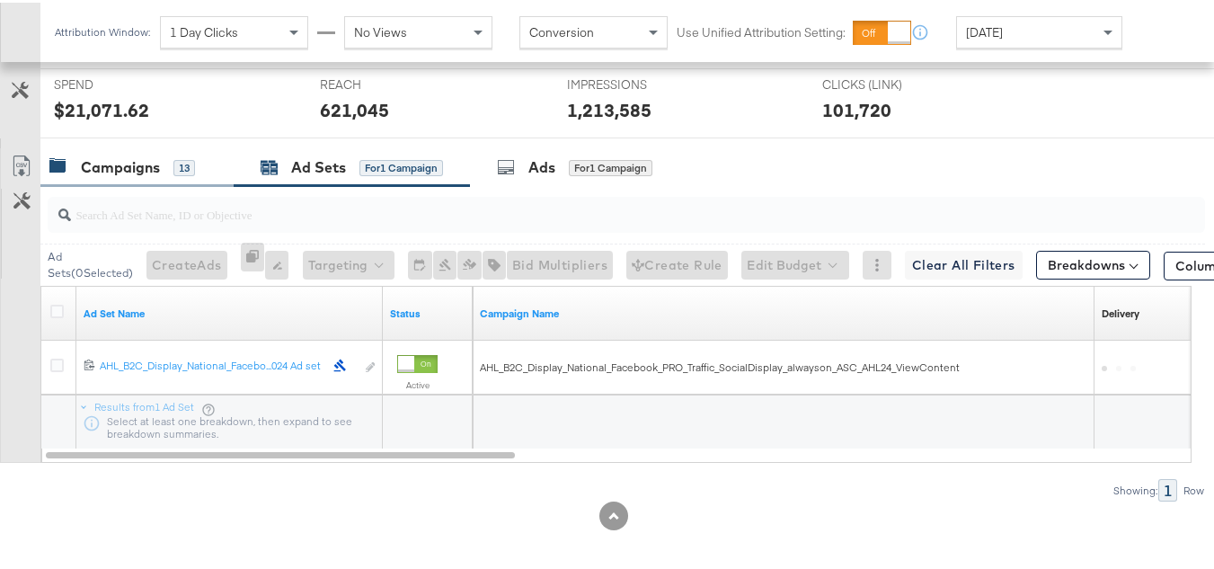
click at [89, 175] on div "Campaigns" at bounding box center [120, 165] width 79 height 21
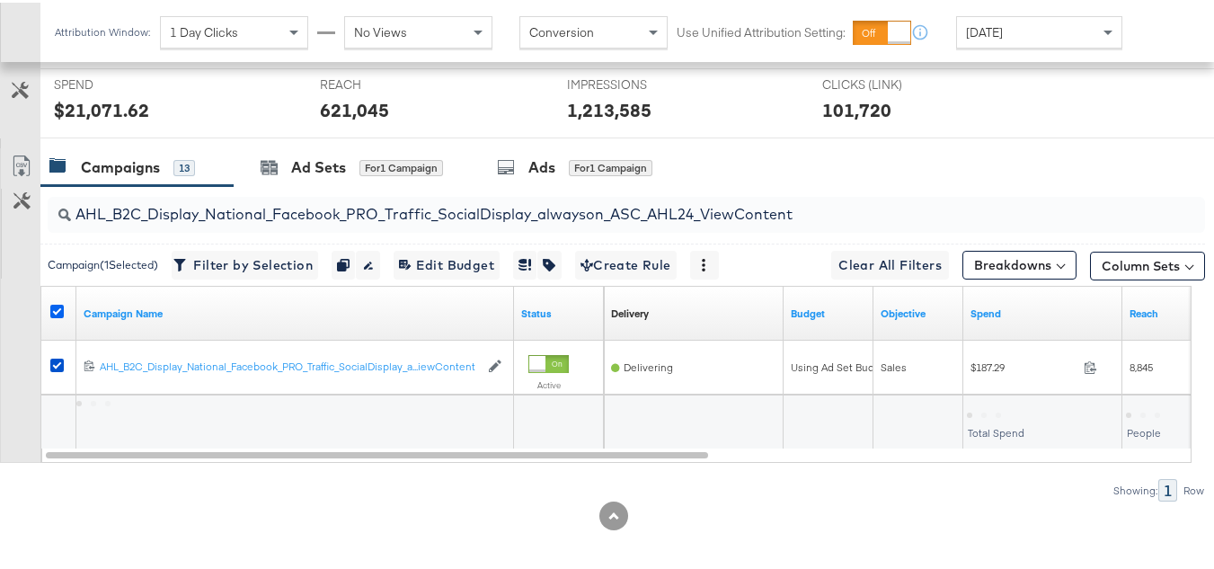
click at [59, 315] on icon at bounding box center [56, 308] width 13 height 13
click at [0, 0] on input "checkbox" at bounding box center [0, 0] width 0 height 0
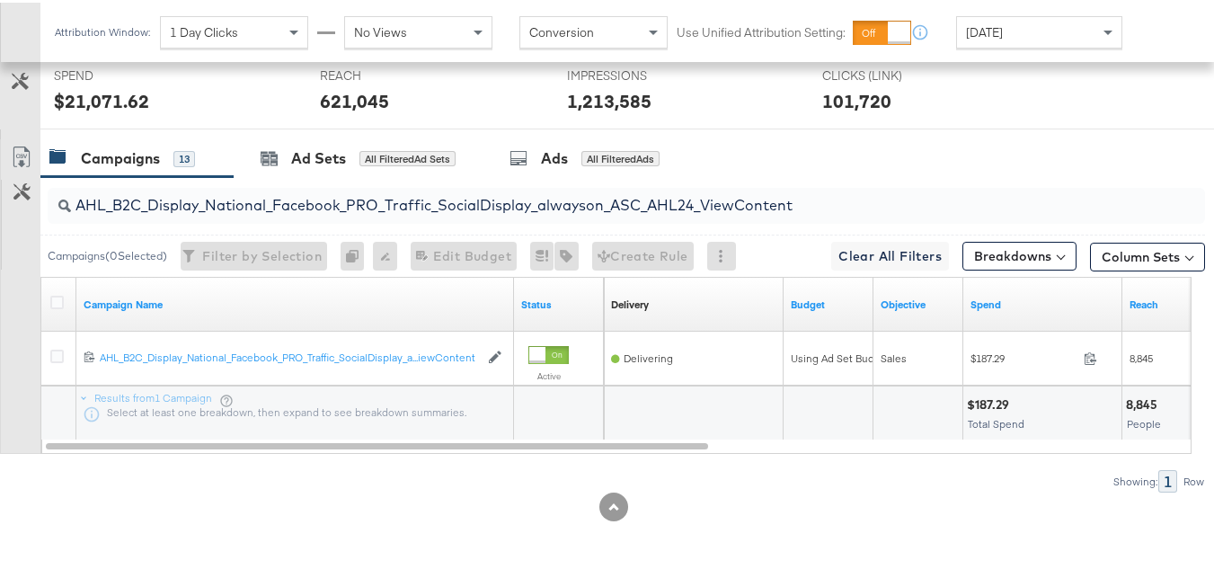
scroll to position [0, 0]
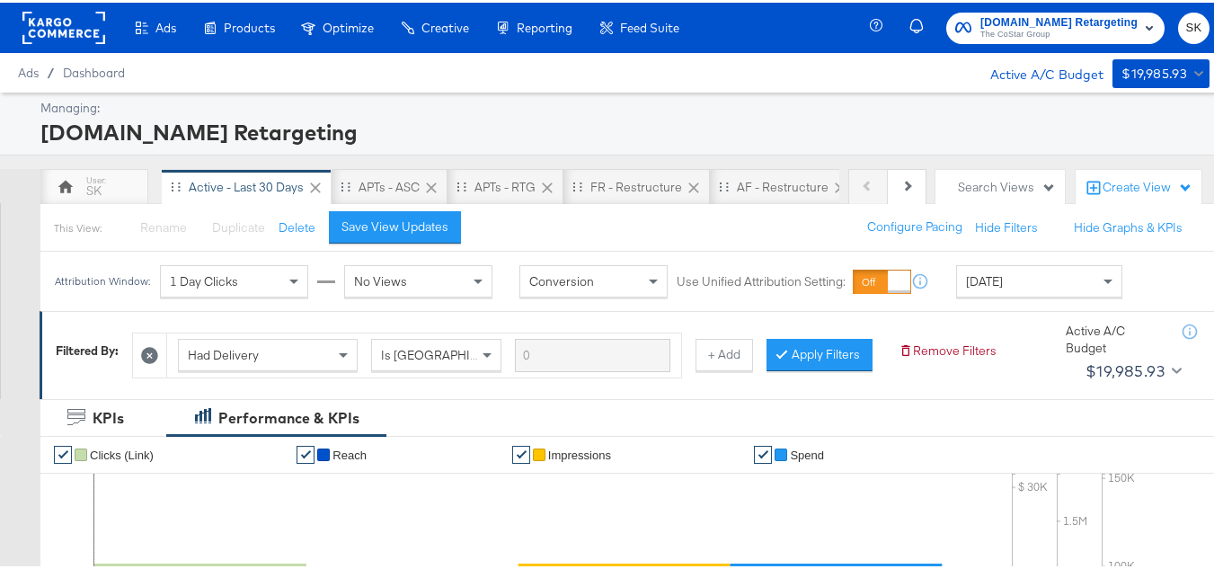
click at [995, 20] on span "Apartments.com Retargeting" at bounding box center [1058, 20] width 157 height 19
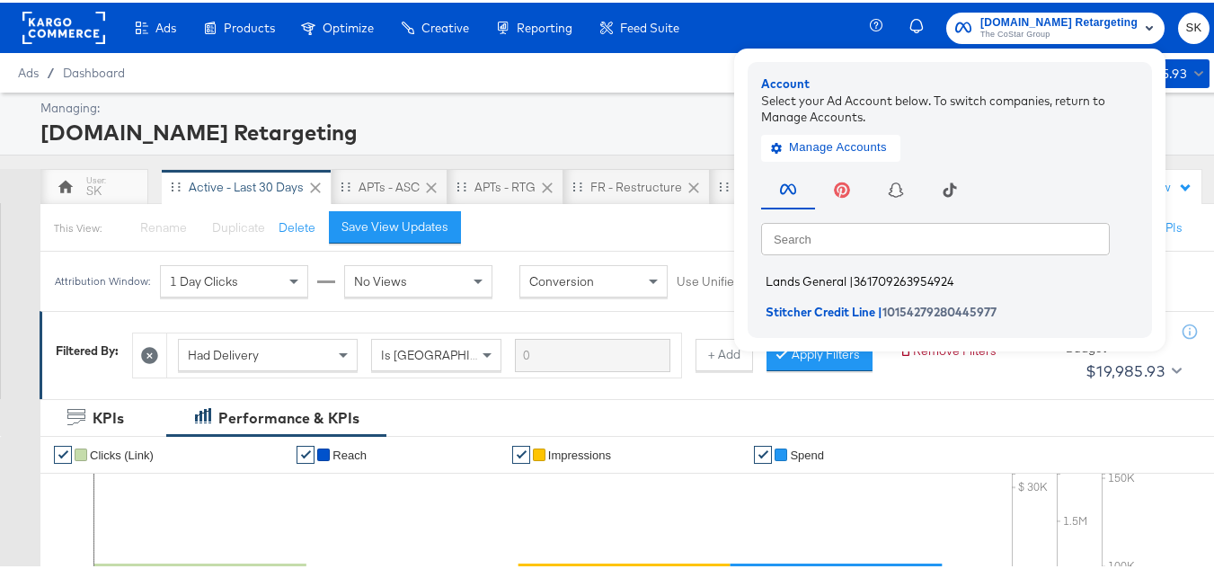
click at [819, 278] on span "Lands General" at bounding box center [806, 278] width 81 height 14
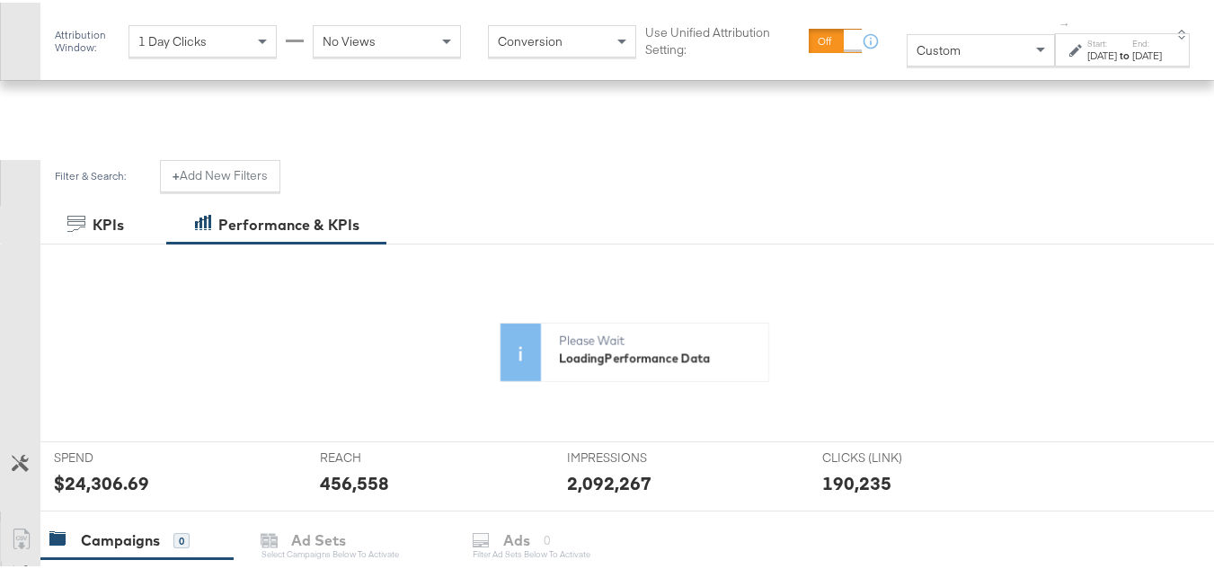
scroll to position [270, 0]
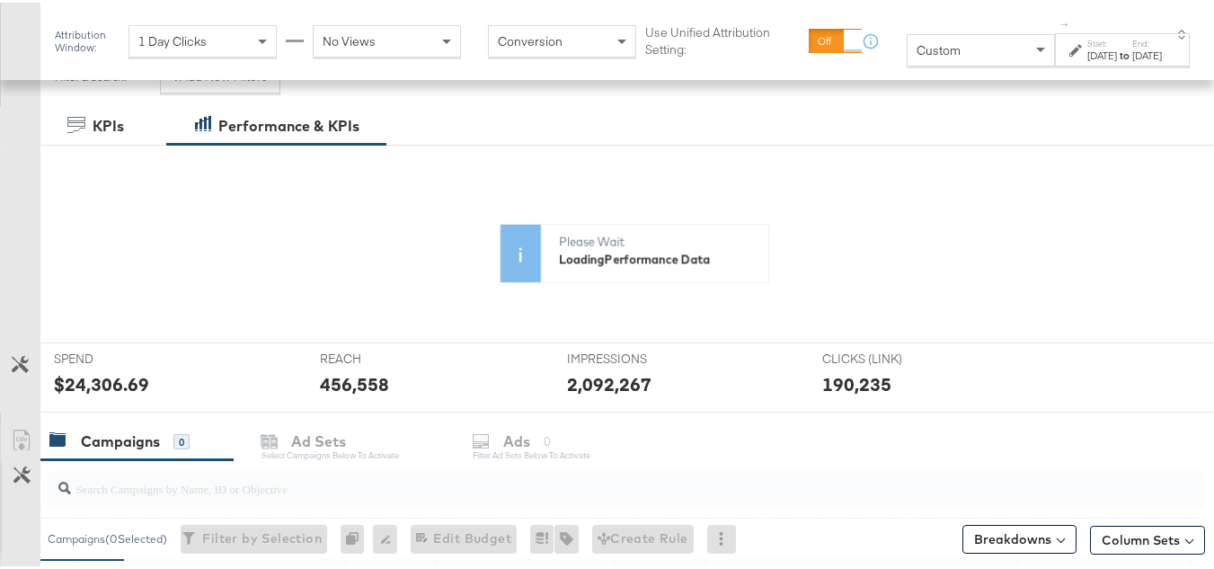
click at [917, 51] on span "Custom" at bounding box center [939, 48] width 44 height 16
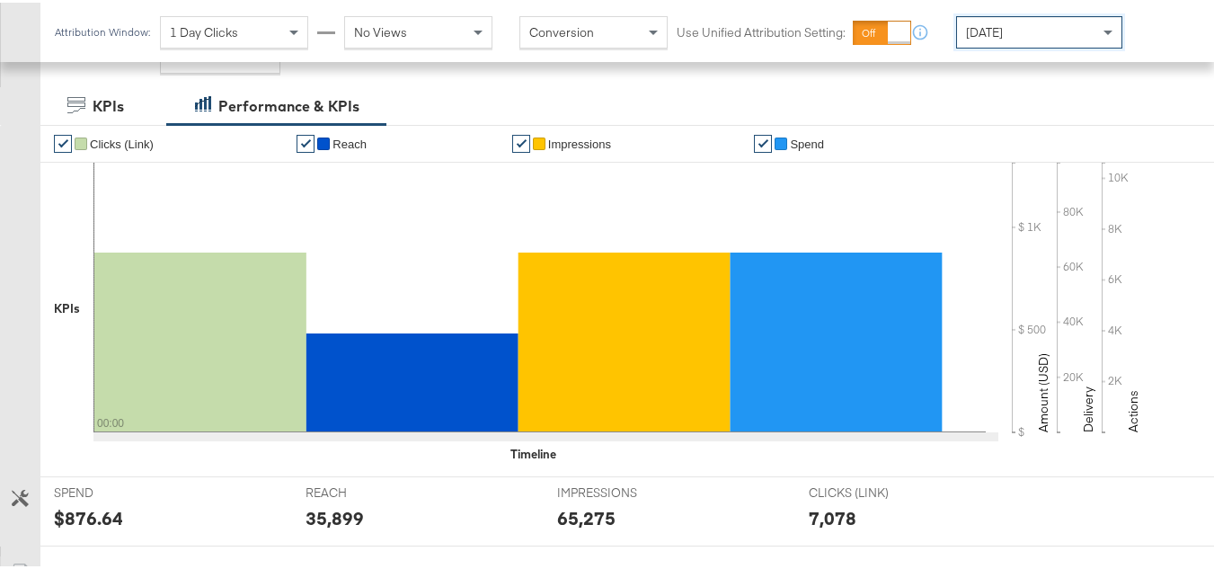
scroll to position [629, 0]
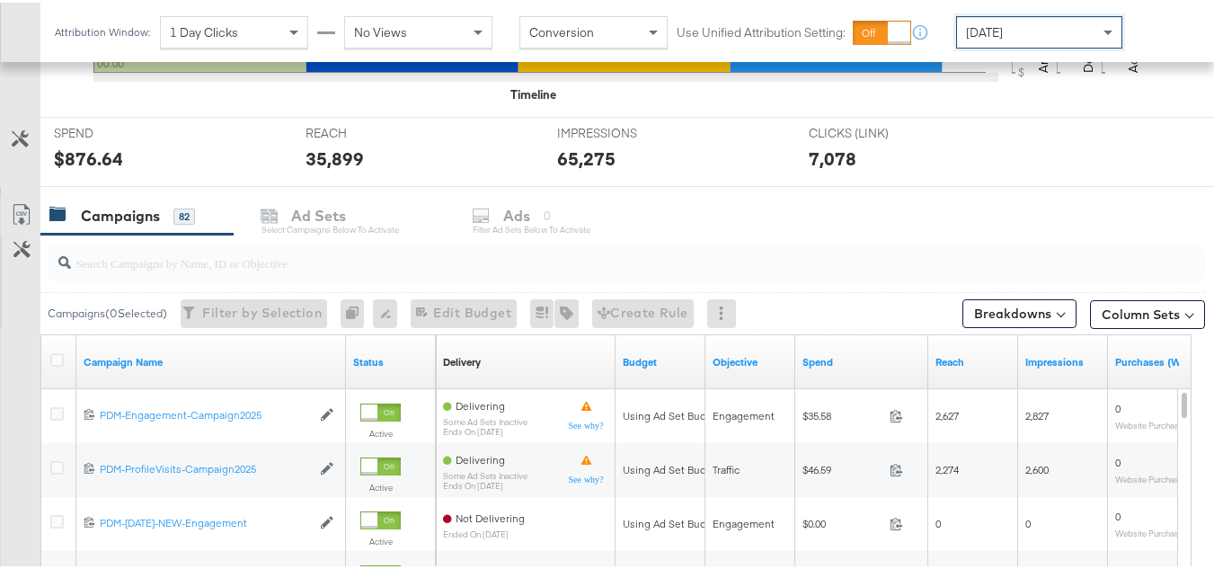
click at [135, 260] on input "search" at bounding box center [587, 252] width 1032 height 35
paste input "B2C_LAND_KC_RT_Sig_24"
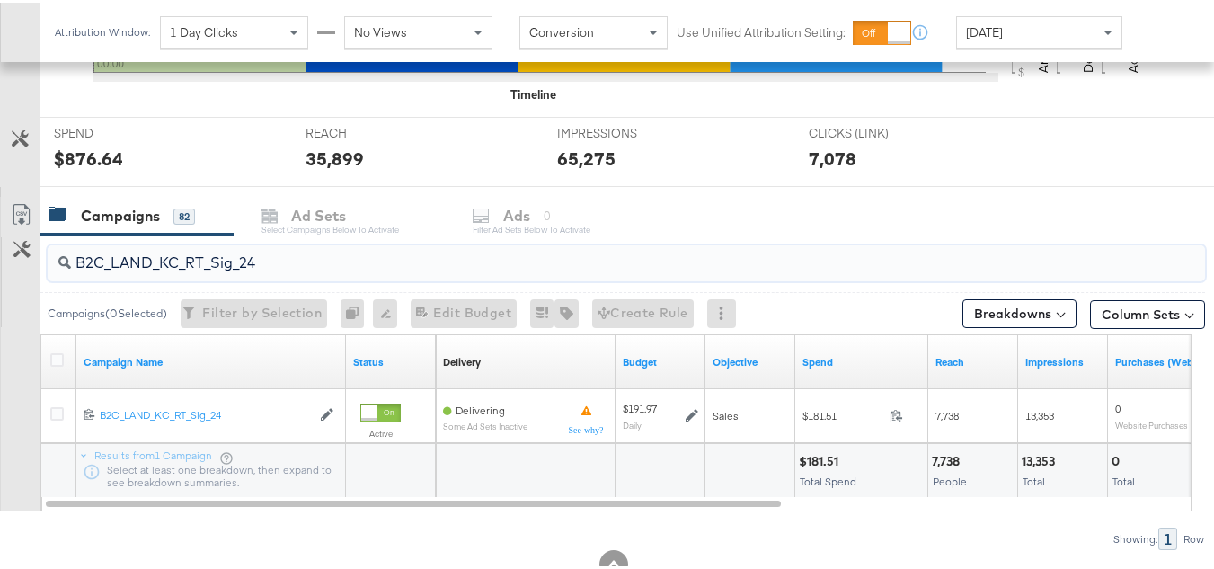
click at [188, 253] on input "B2C_LAND_KC_RT_Sig_24" at bounding box center [587, 252] width 1032 height 35
paste input "B_Ecommerce_KC_Retargeting_LW&LOA_Traffic"
click at [192, 256] on input "B2B_Ecommerce_KC_Retargeting_LW&LOA_Traffic" at bounding box center [587, 252] width 1032 height 35
paste input "KC_Retargeting_Prospects & Clients_Conversions"
click at [268, 249] on input "B2B_KC_Retargeting_Prospects & Clients_Conversions" at bounding box center [587, 252] width 1032 height 35
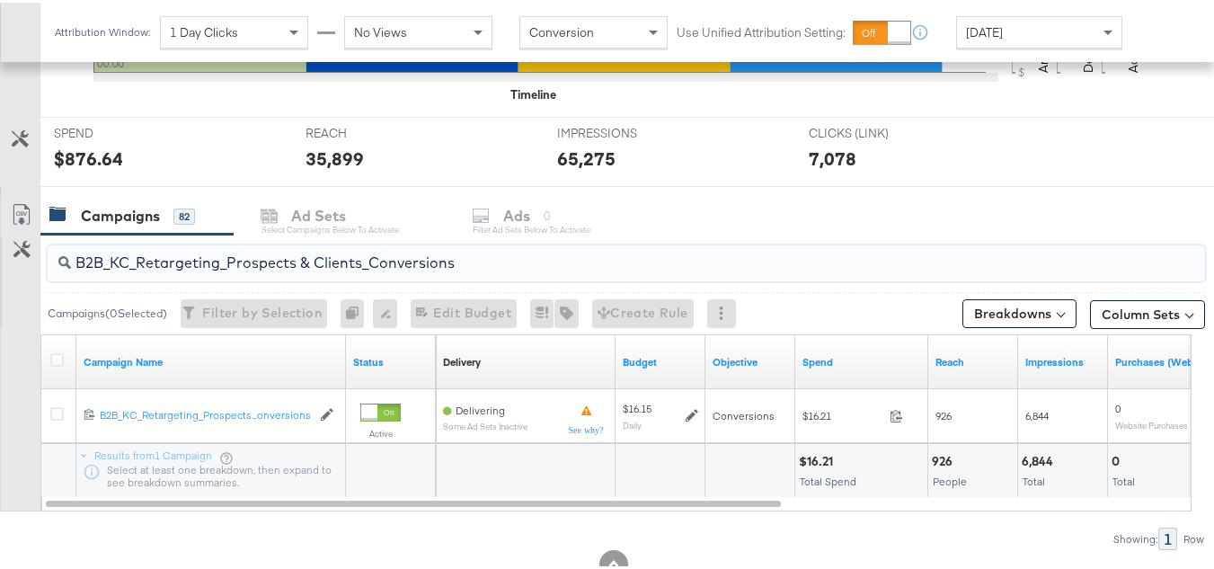
paste input "C_LAND_KC_Pros_Sig"
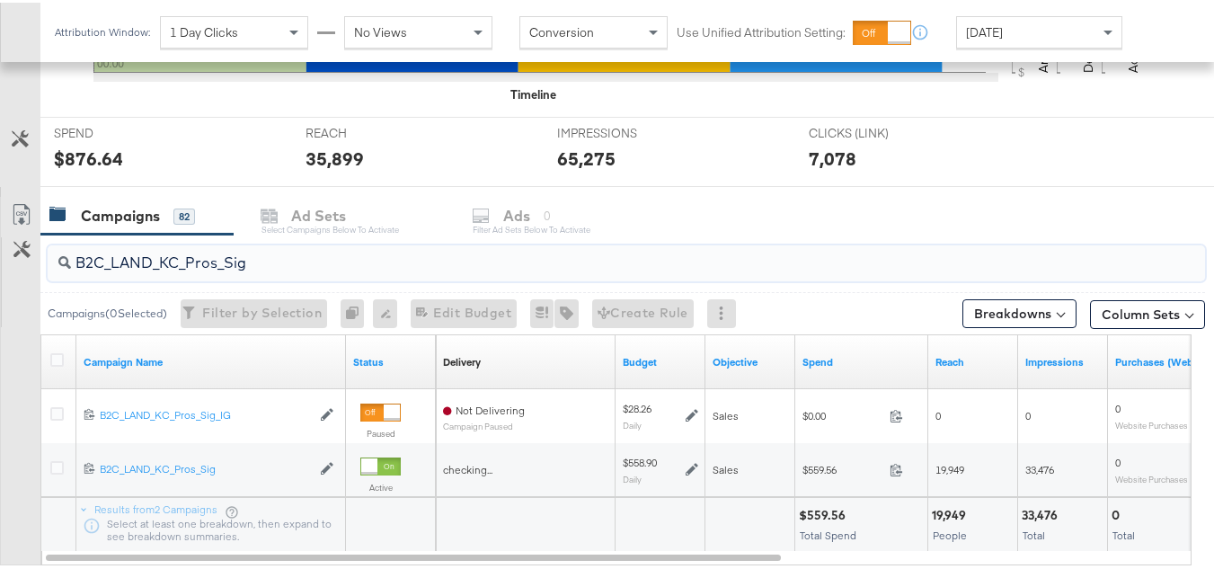
type input "B2C_LAND_KC_Pros_Sig"
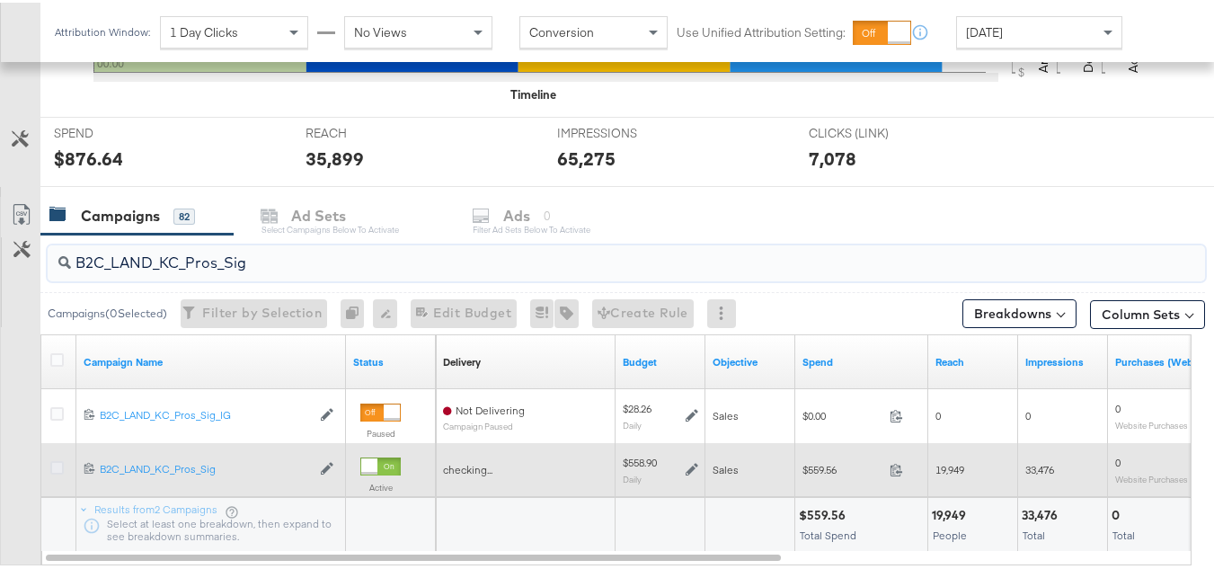
click at [56, 469] on icon at bounding box center [56, 464] width 13 height 13
click at [0, 0] on input "checkbox" at bounding box center [0, 0] width 0 height 0
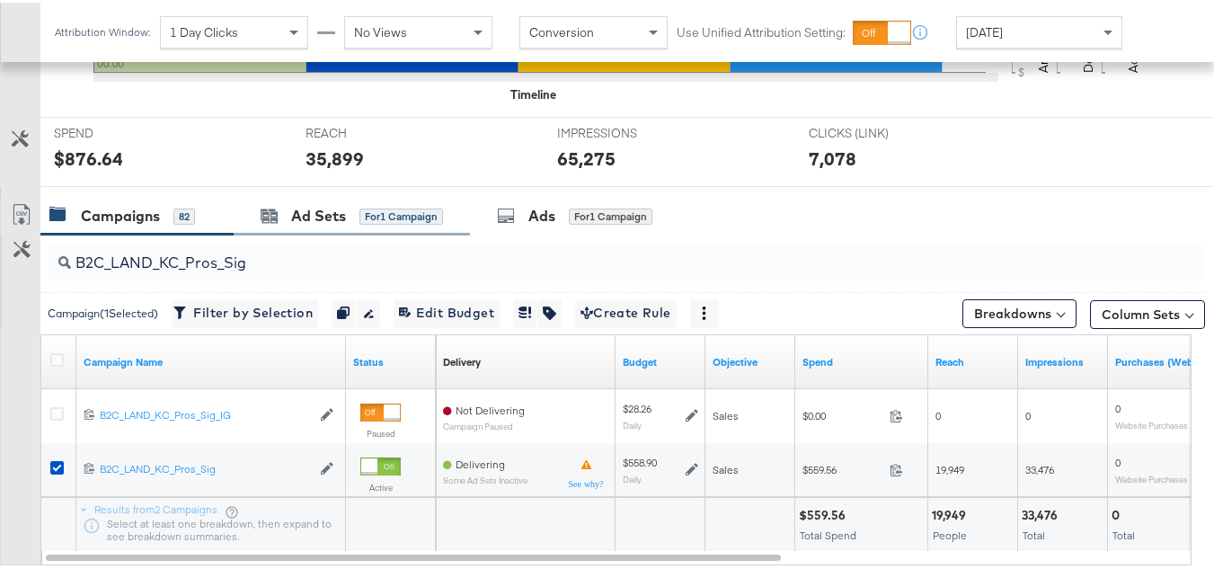
click at [305, 209] on div "Ad Sets" at bounding box center [318, 213] width 55 height 21
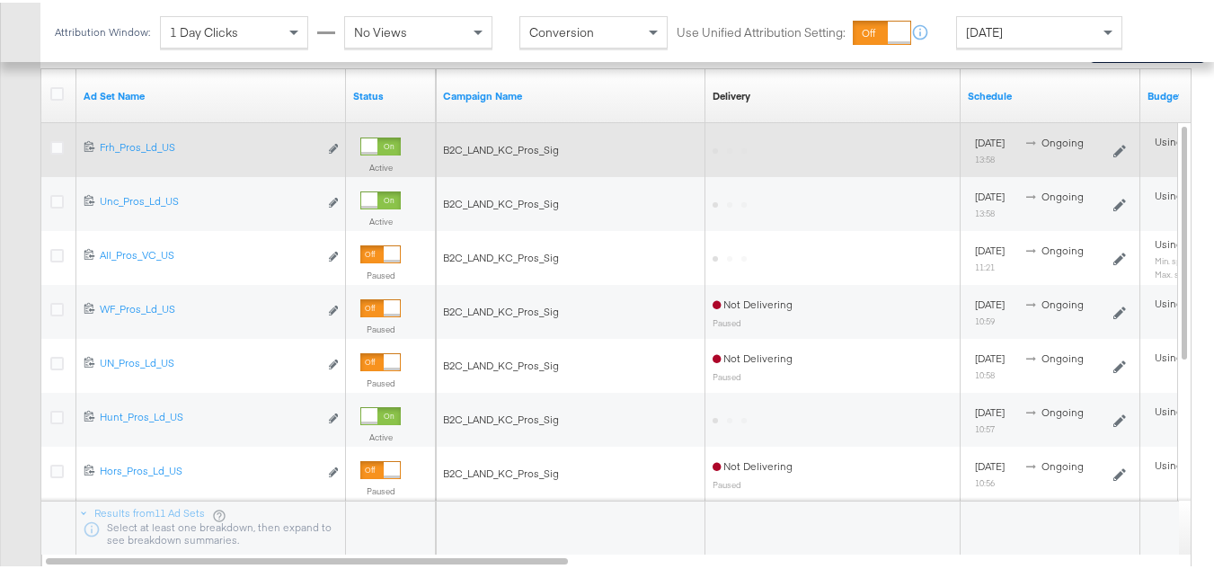
scroll to position [809, 0]
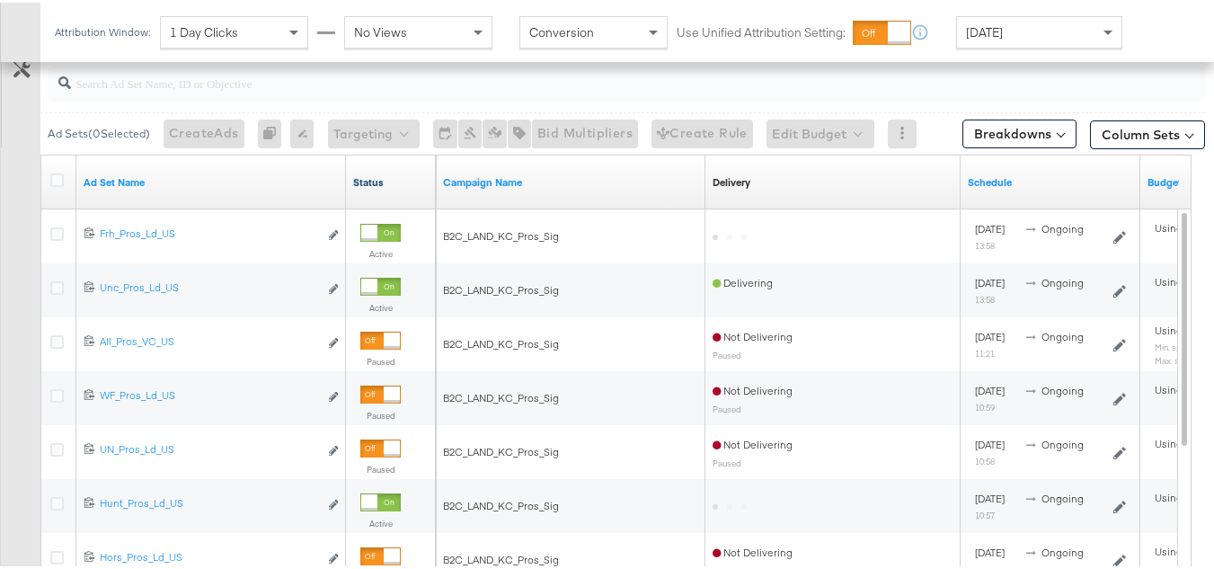
click at [394, 177] on link "Status" at bounding box center [390, 180] width 75 height 14
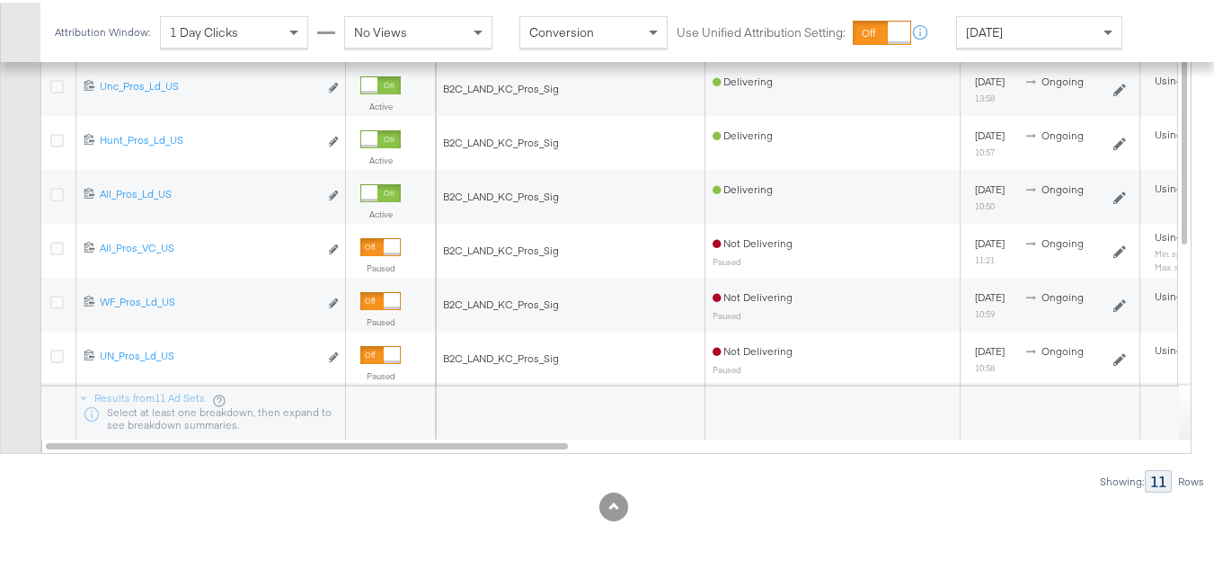
scroll to position [561, 0]
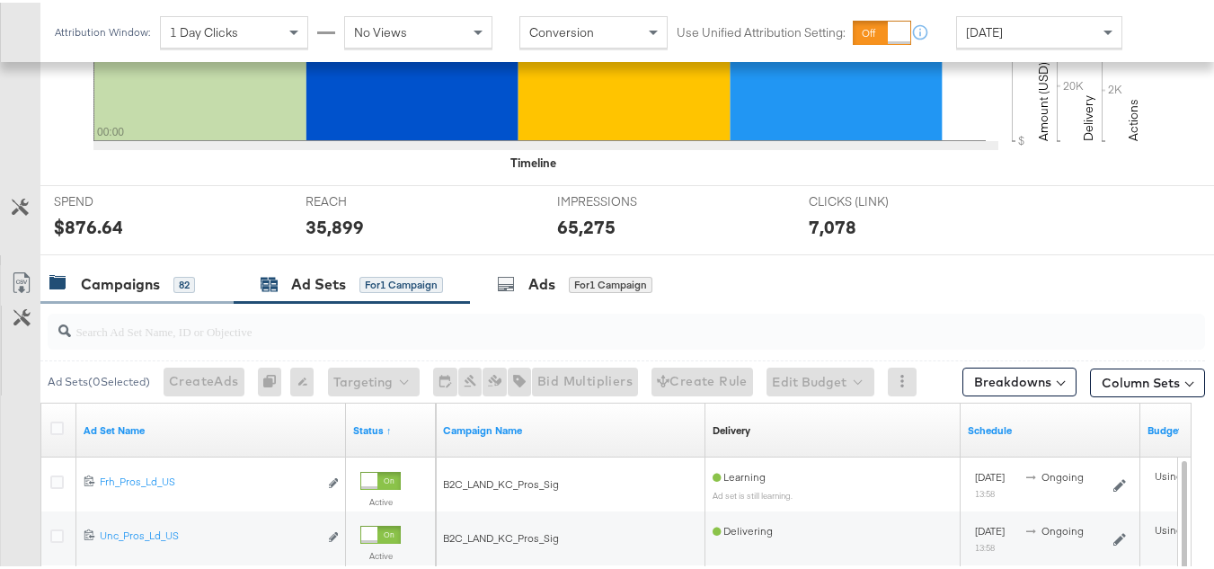
click at [140, 294] on div "Campaigns 82" at bounding box center [136, 281] width 193 height 39
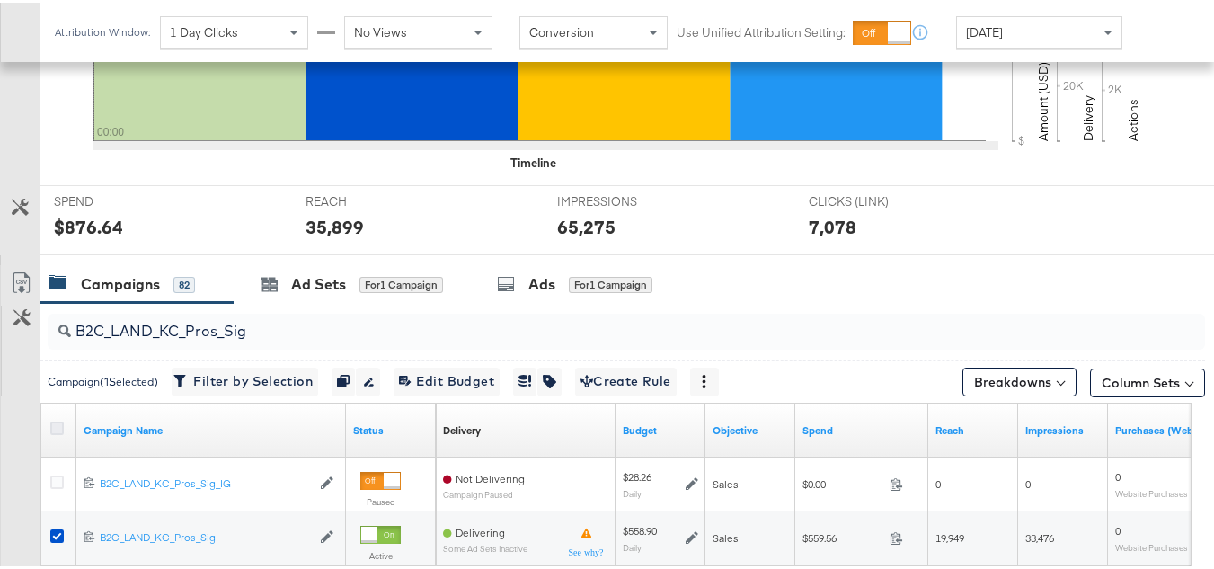
click at [61, 425] on icon at bounding box center [56, 425] width 13 height 13
click at [0, 0] on input "checkbox" at bounding box center [0, 0] width 0 height 0
click at [60, 425] on icon at bounding box center [56, 425] width 13 height 13
click at [0, 0] on input "checkbox" at bounding box center [0, 0] width 0 height 0
